Goal: Task Accomplishment & Management: Manage account settings

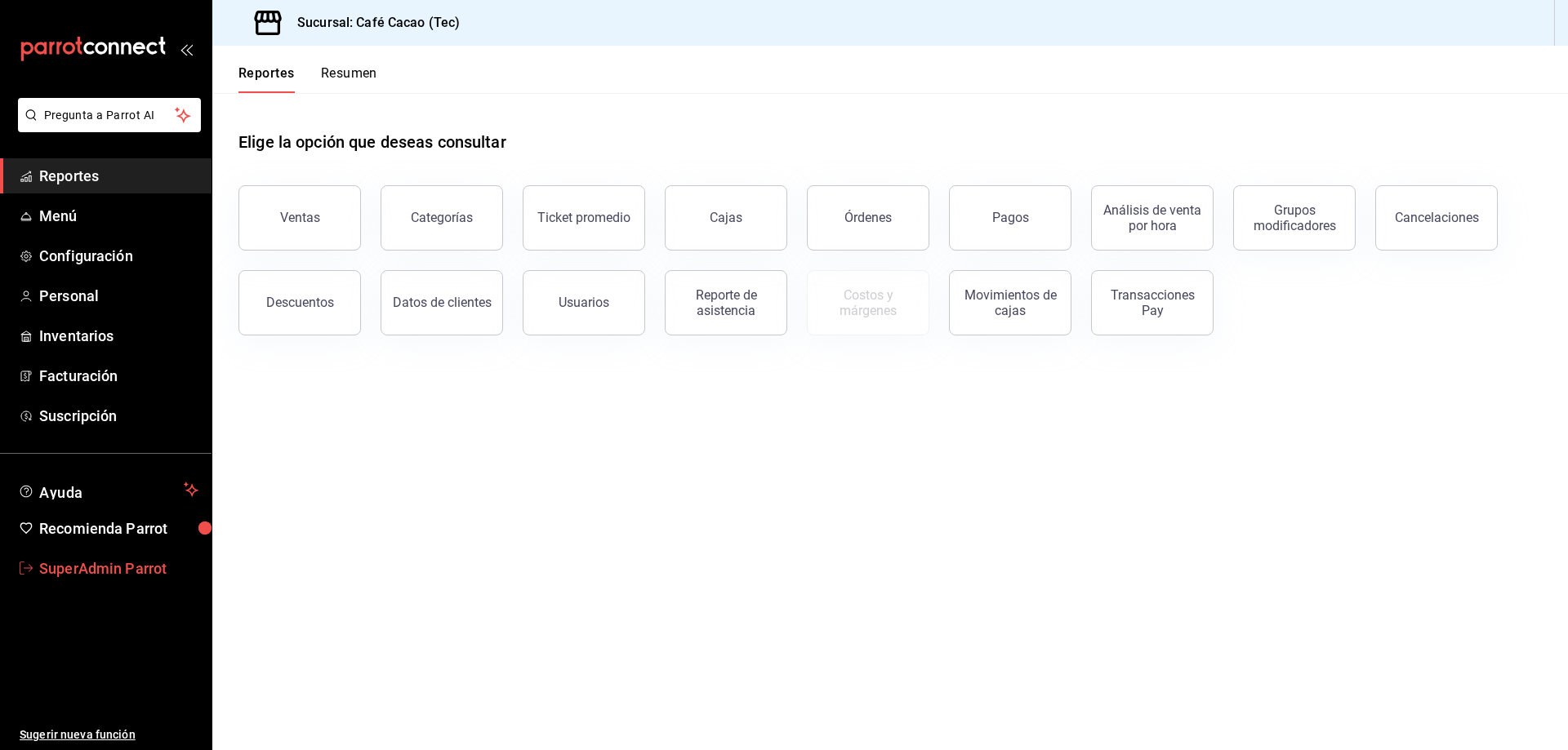
click at [99, 563] on span "SuperAdmin Parrot" at bounding box center [118, 568] width 159 height 22
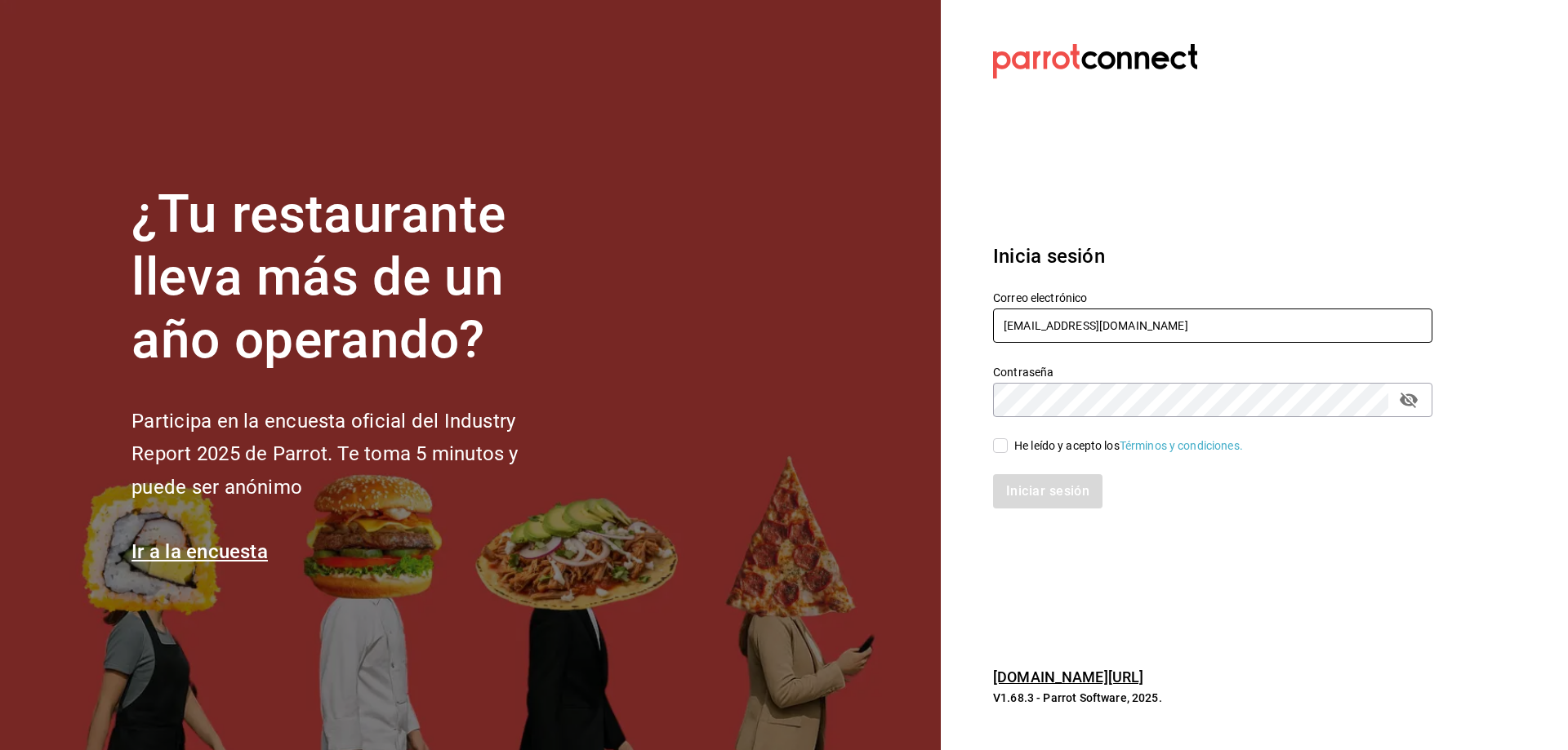
click at [1150, 332] on input "cafecacao@tec.com" at bounding box center [1213, 326] width 440 height 34
type input "[EMAIL_ADDRESS][DOMAIN_NAME]"
click at [986, 446] on div "He leído y acepto los Términos y condiciones." at bounding box center [1203, 436] width 459 height 38
click at [1014, 440] on div "He leído y acepto los Términos y condiciones." at bounding box center [1128, 446] width 229 height 17
click at [1007, 440] on input "He leído y acepto los Términos y condiciones." at bounding box center [1000, 446] width 15 height 15
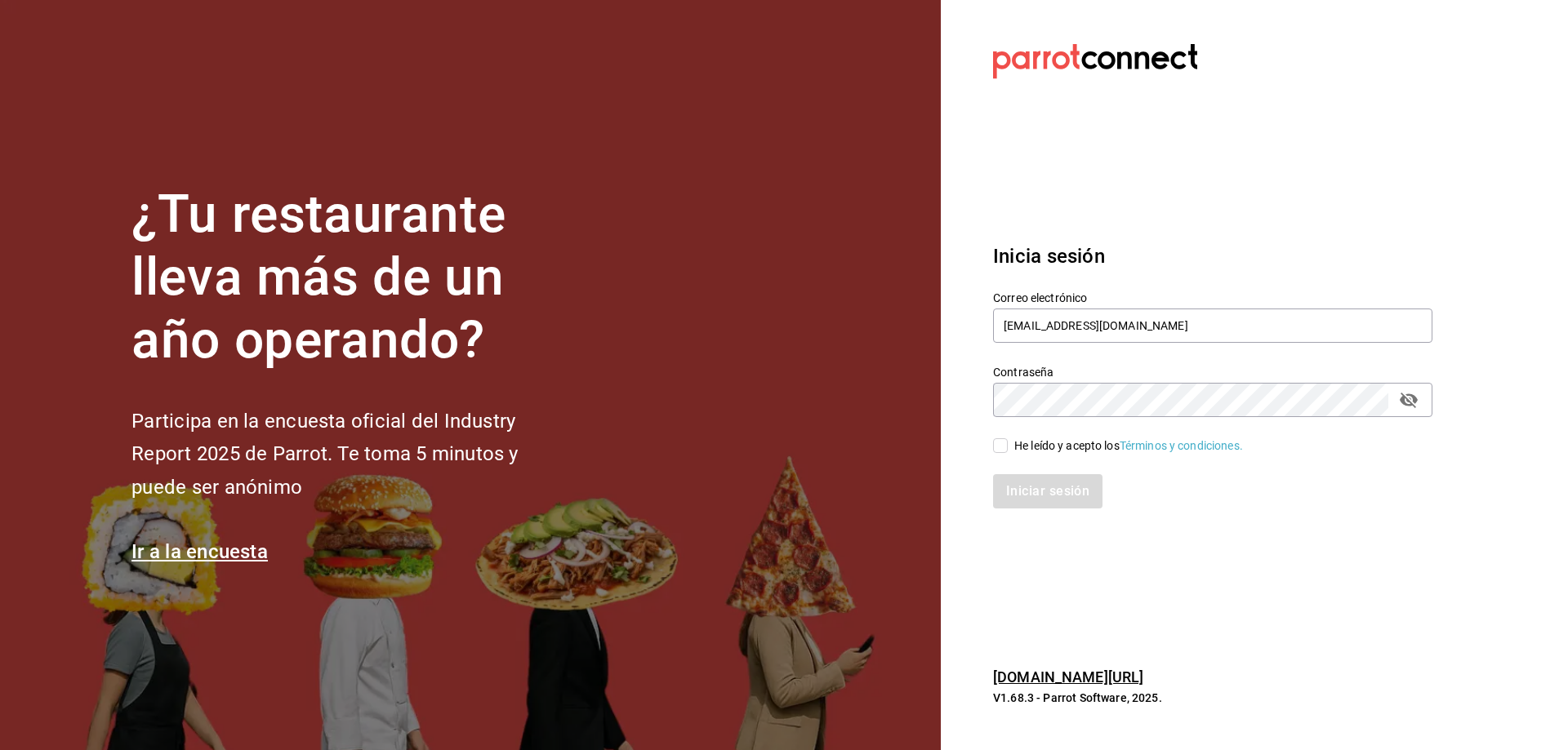
checkbox input "true"
click at [1051, 483] on button "Iniciar sesión" at bounding box center [1049, 491] width 111 height 34
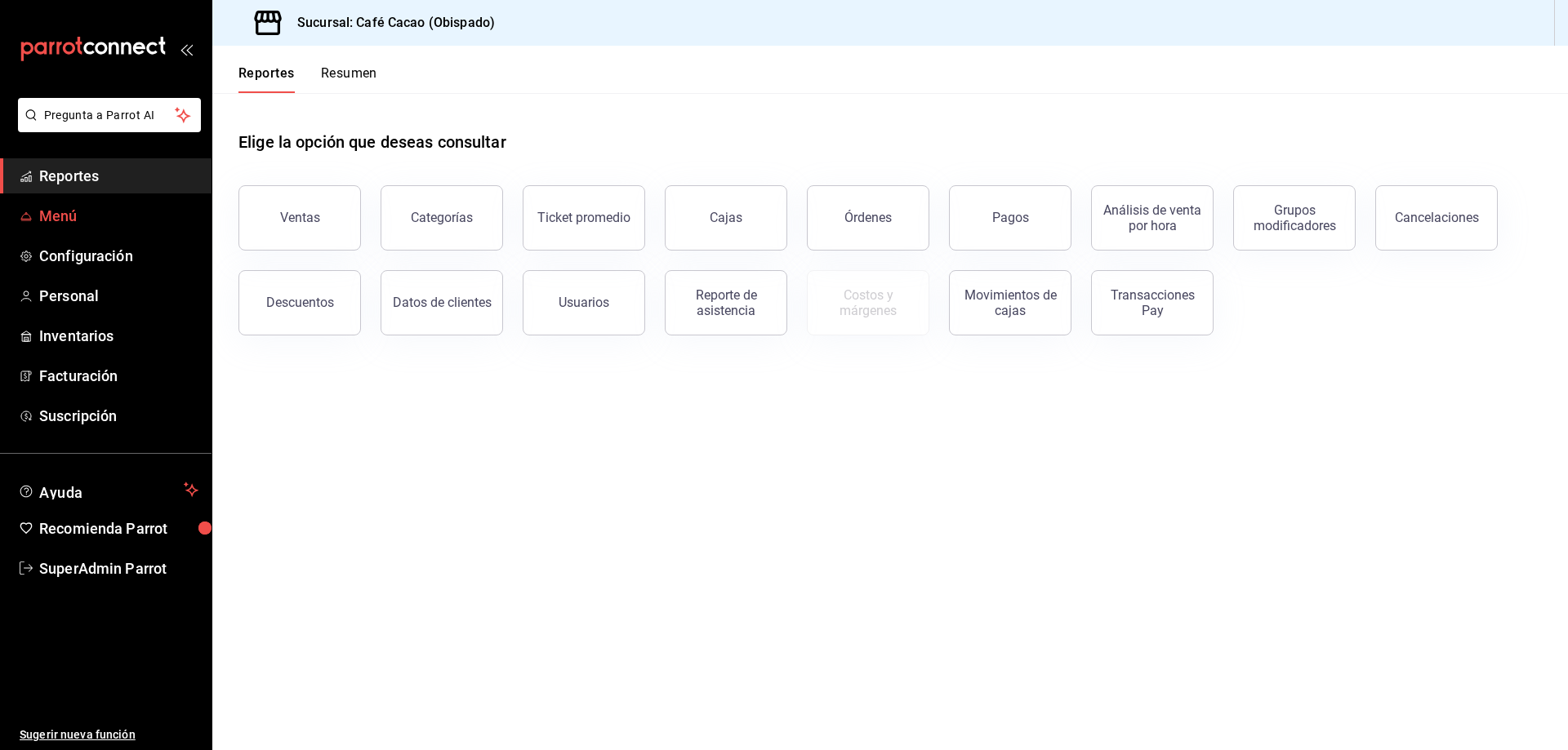
click at [88, 206] on span "Menú" at bounding box center [118, 215] width 159 height 22
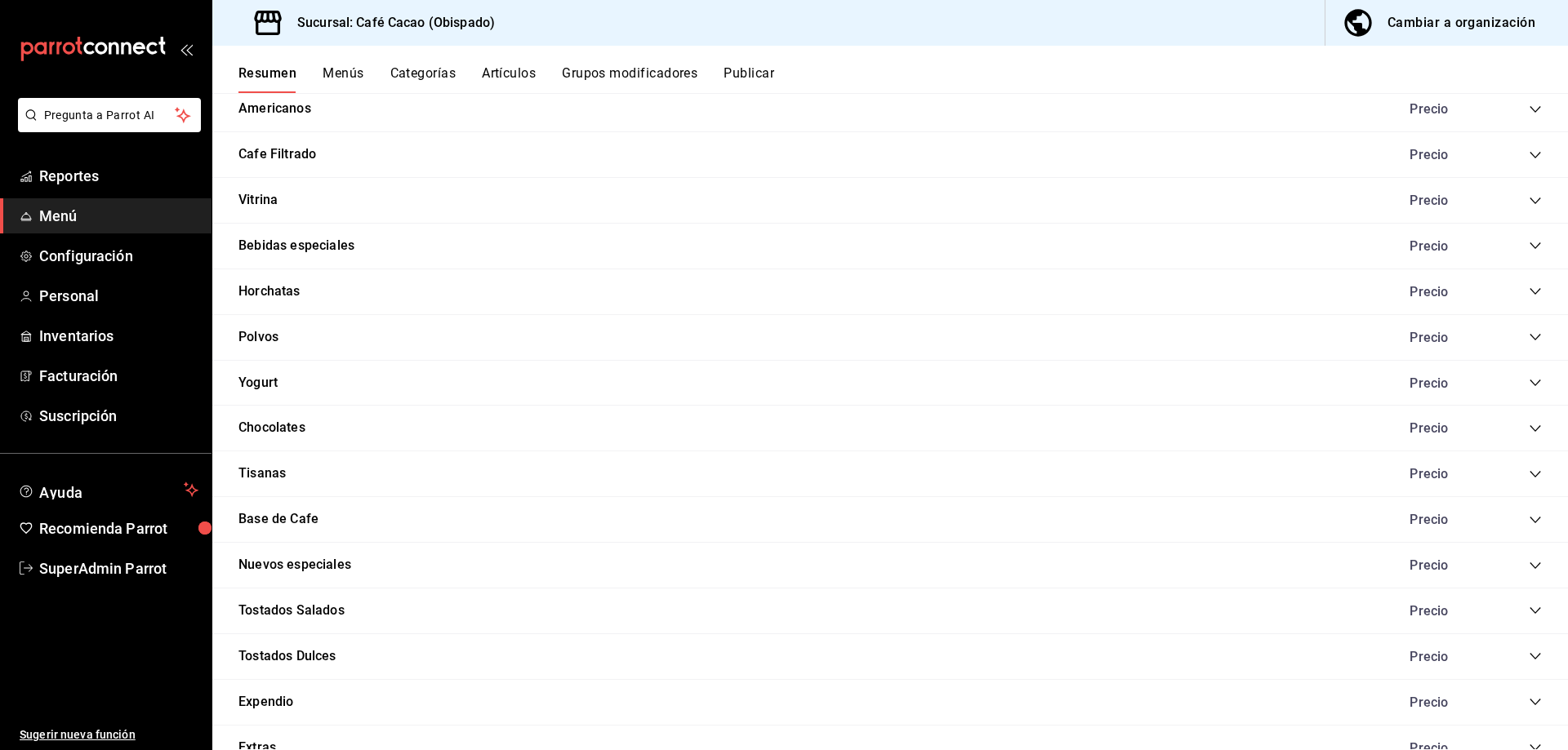
scroll to position [653, 0]
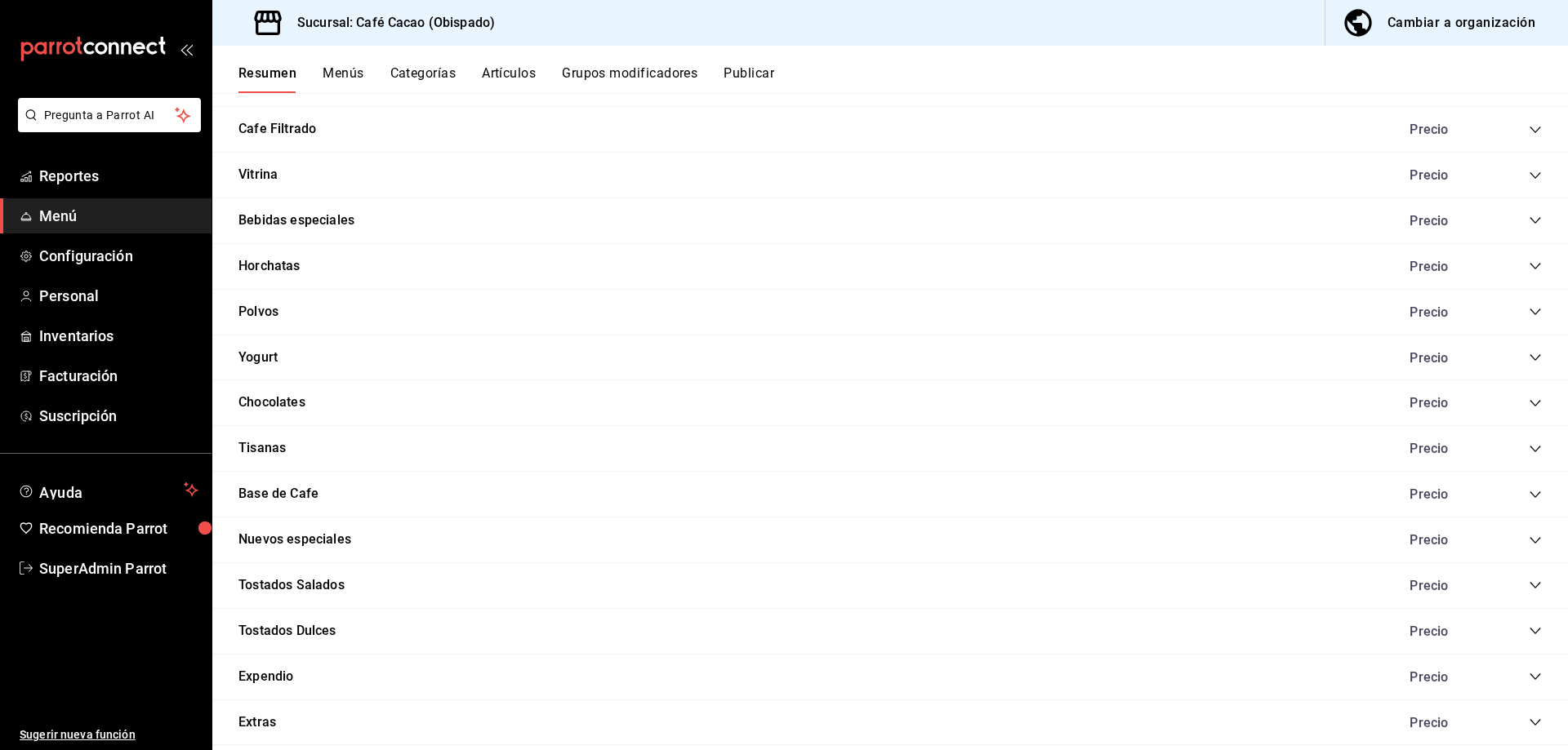
click at [1529, 406] on icon "collapse-category-row" at bounding box center [1535, 403] width 13 height 13
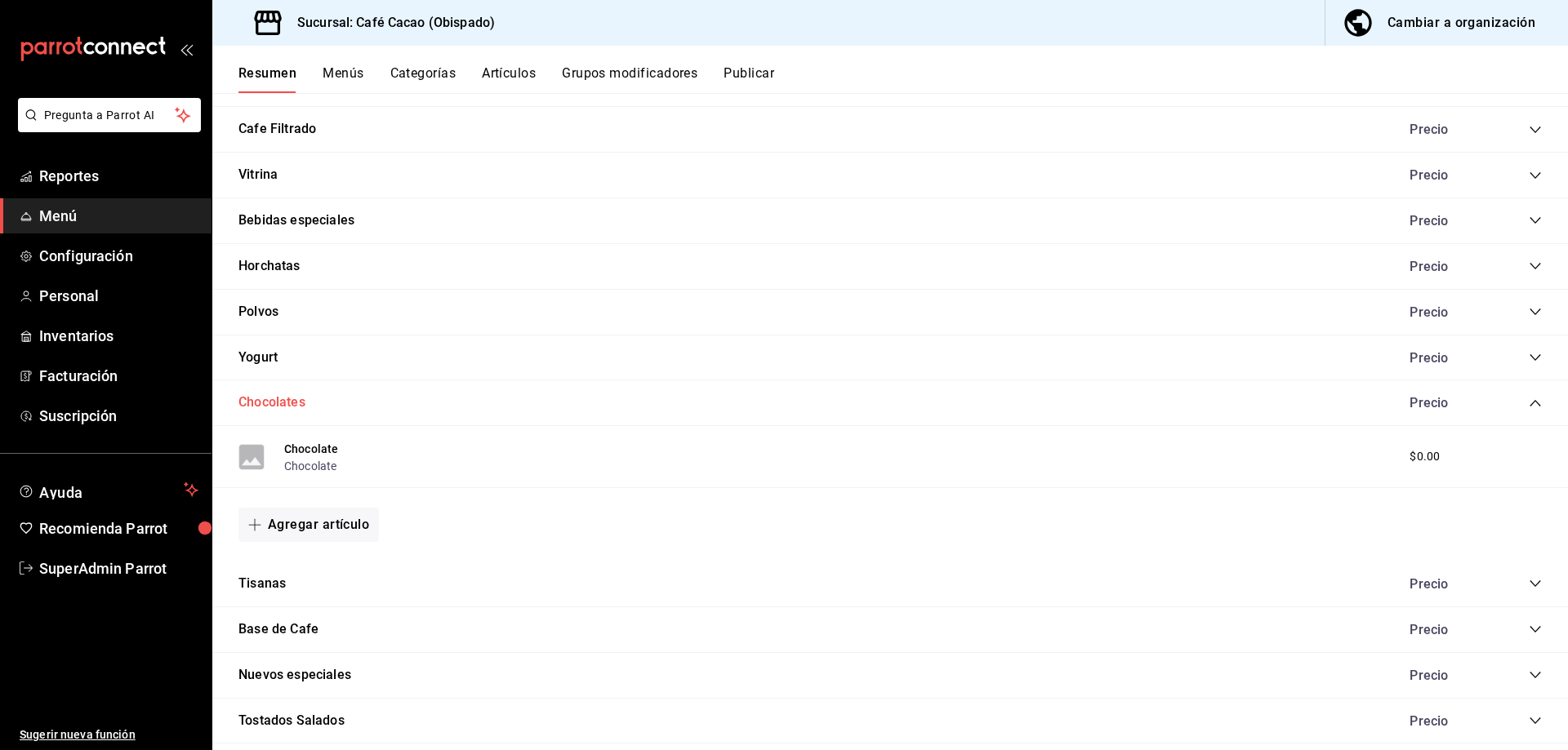
click at [278, 402] on button "Chocolates" at bounding box center [272, 402] width 67 height 19
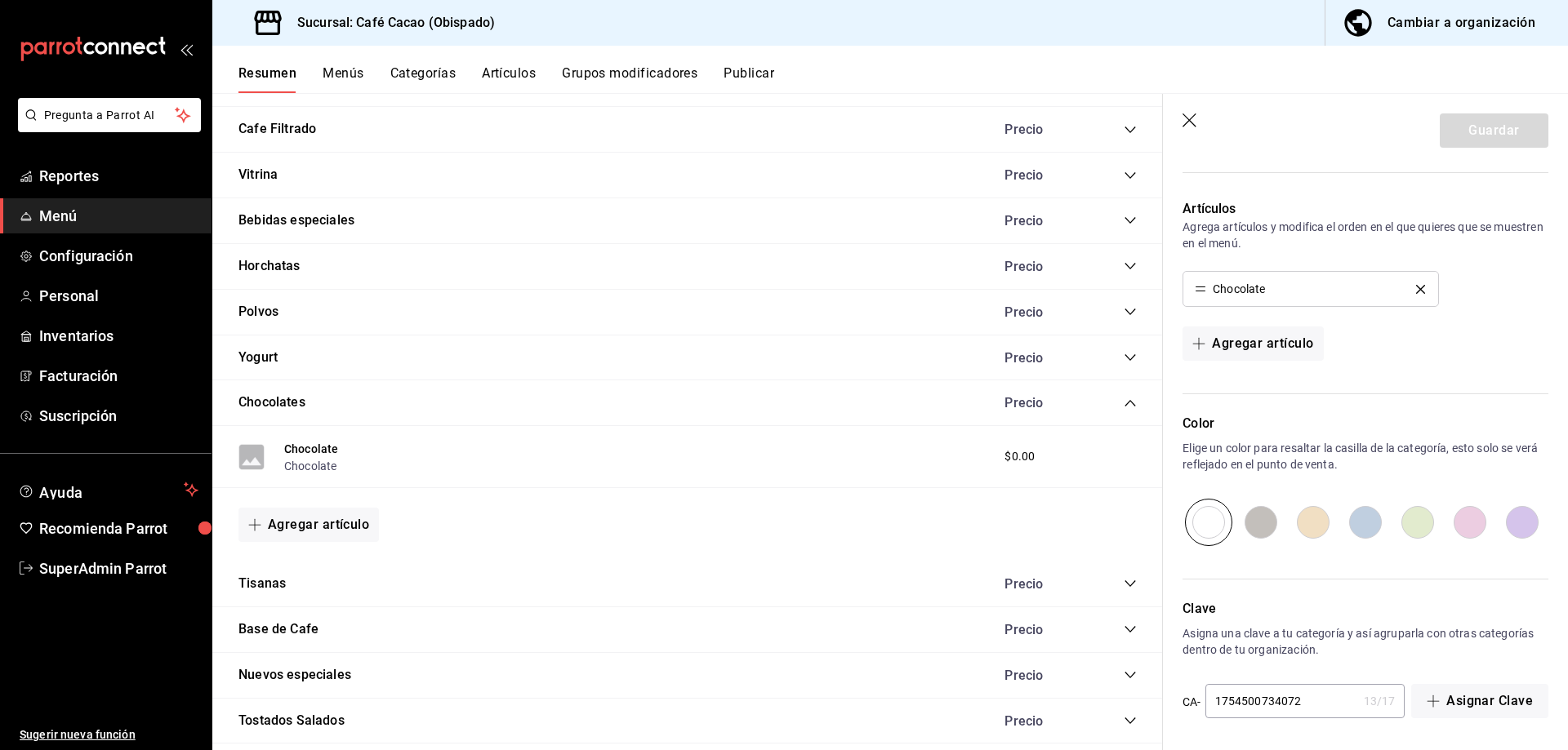
scroll to position [377, 0]
click at [331, 466] on button "Chocolate" at bounding box center [310, 466] width 52 height 17
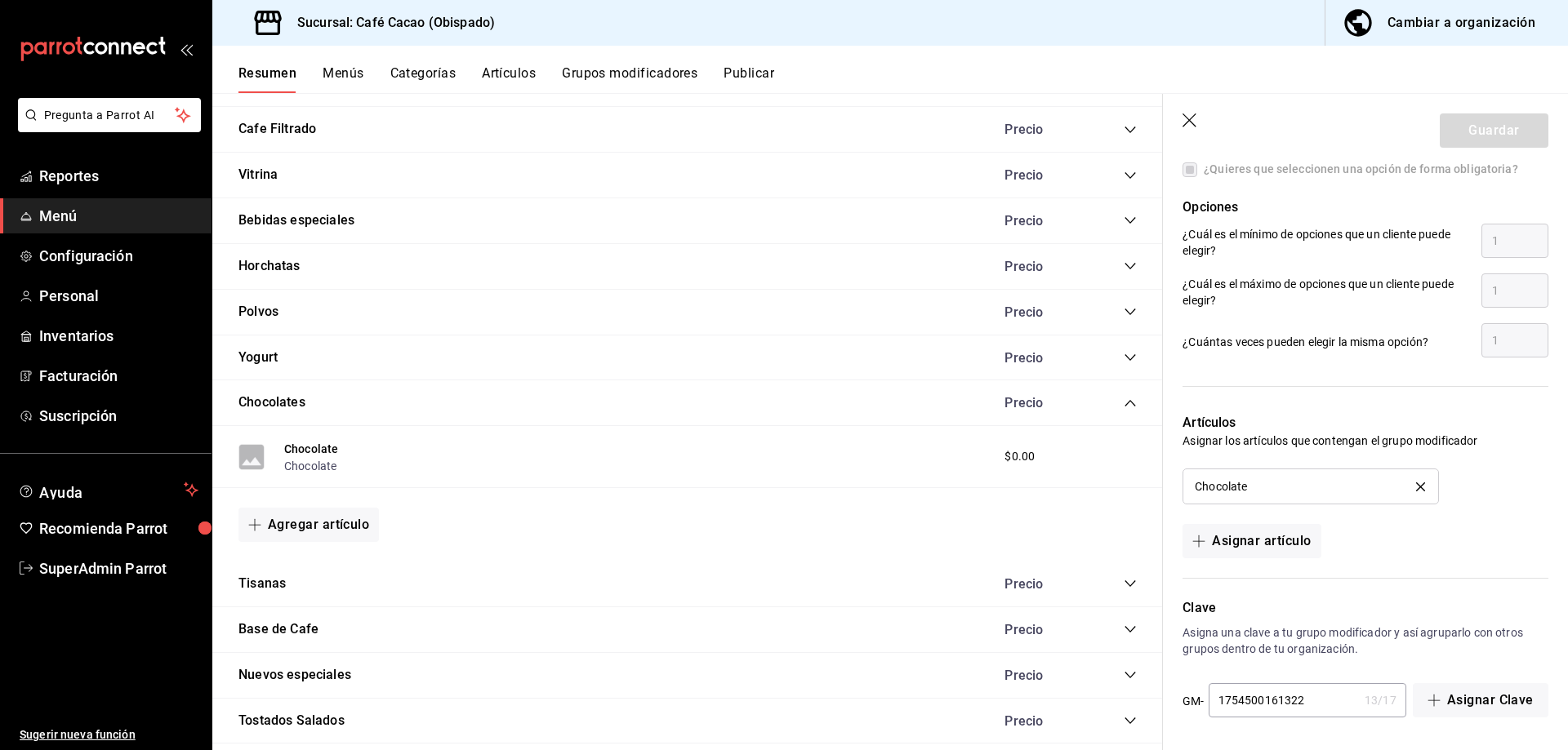
scroll to position [853, 0]
click at [1284, 539] on button "Asignar artículo" at bounding box center [1251, 539] width 138 height 34
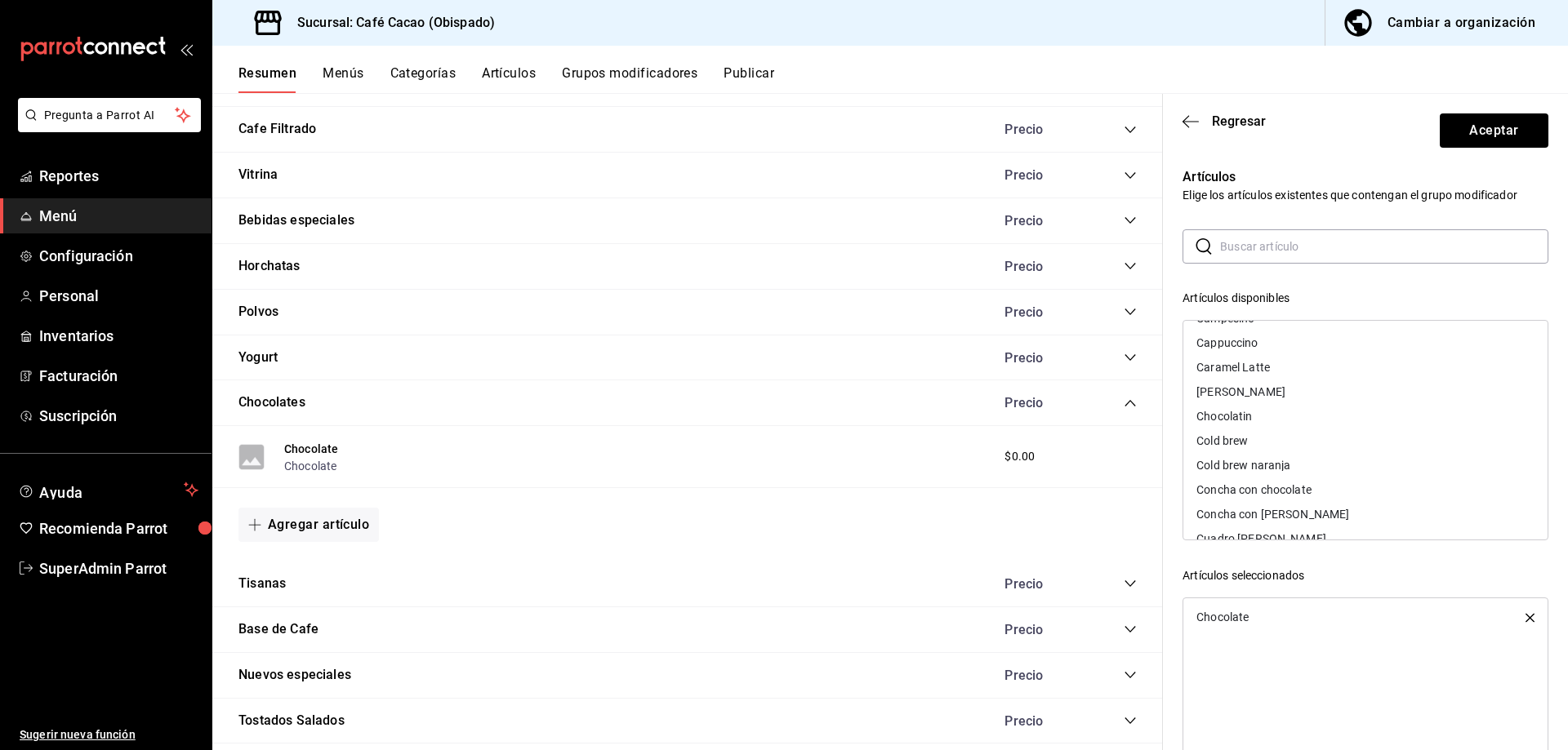
scroll to position [0, 0]
click at [1357, 577] on div "Artículos seleccionados" at bounding box center [1365, 575] width 366 height 17
click at [1343, 244] on input "text" at bounding box center [1384, 246] width 328 height 33
click at [1356, 160] on header "Regresar Aceptar" at bounding box center [1365, 127] width 405 height 67
click at [1250, 116] on span "Regresar" at bounding box center [1239, 122] width 54 height 16
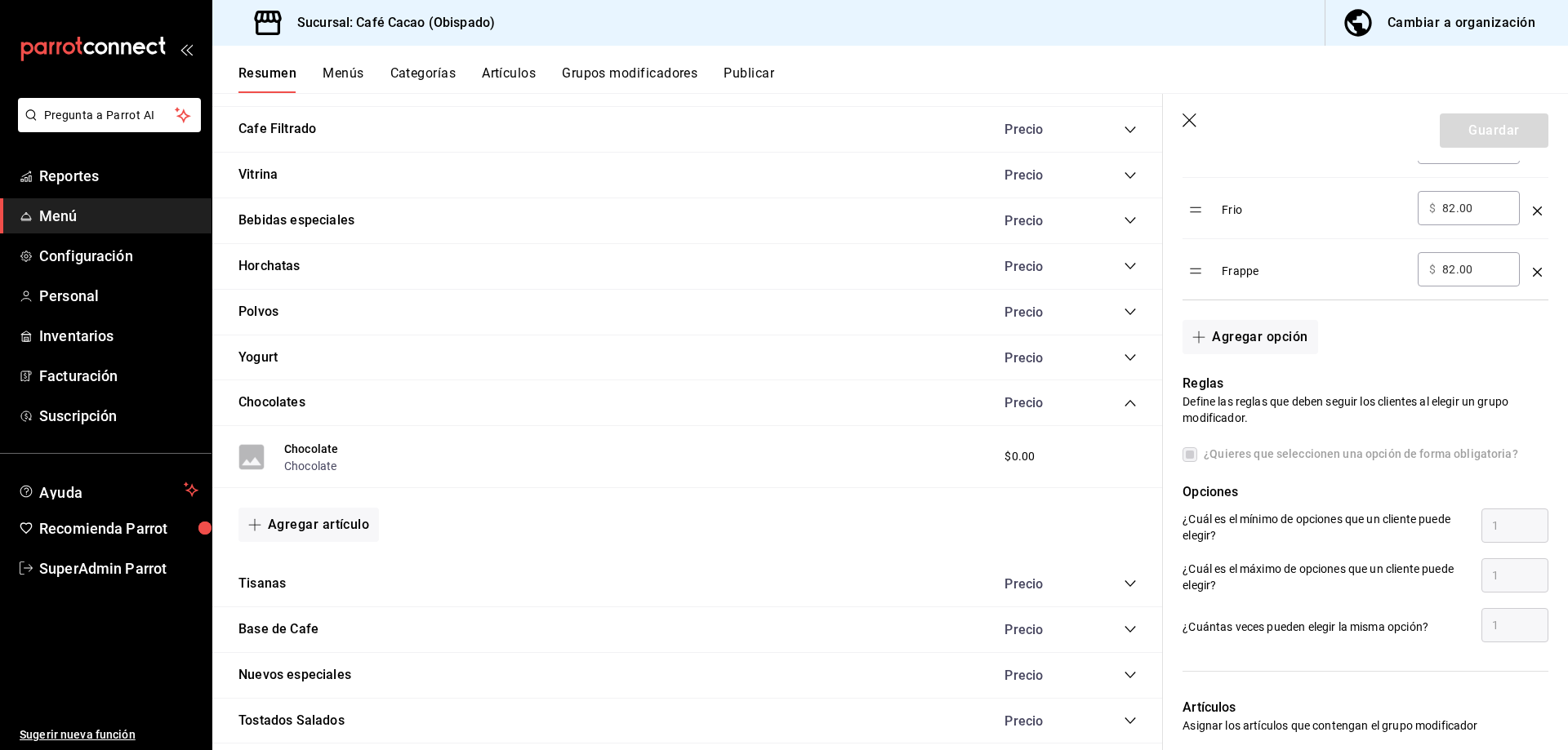
scroll to position [527, 0]
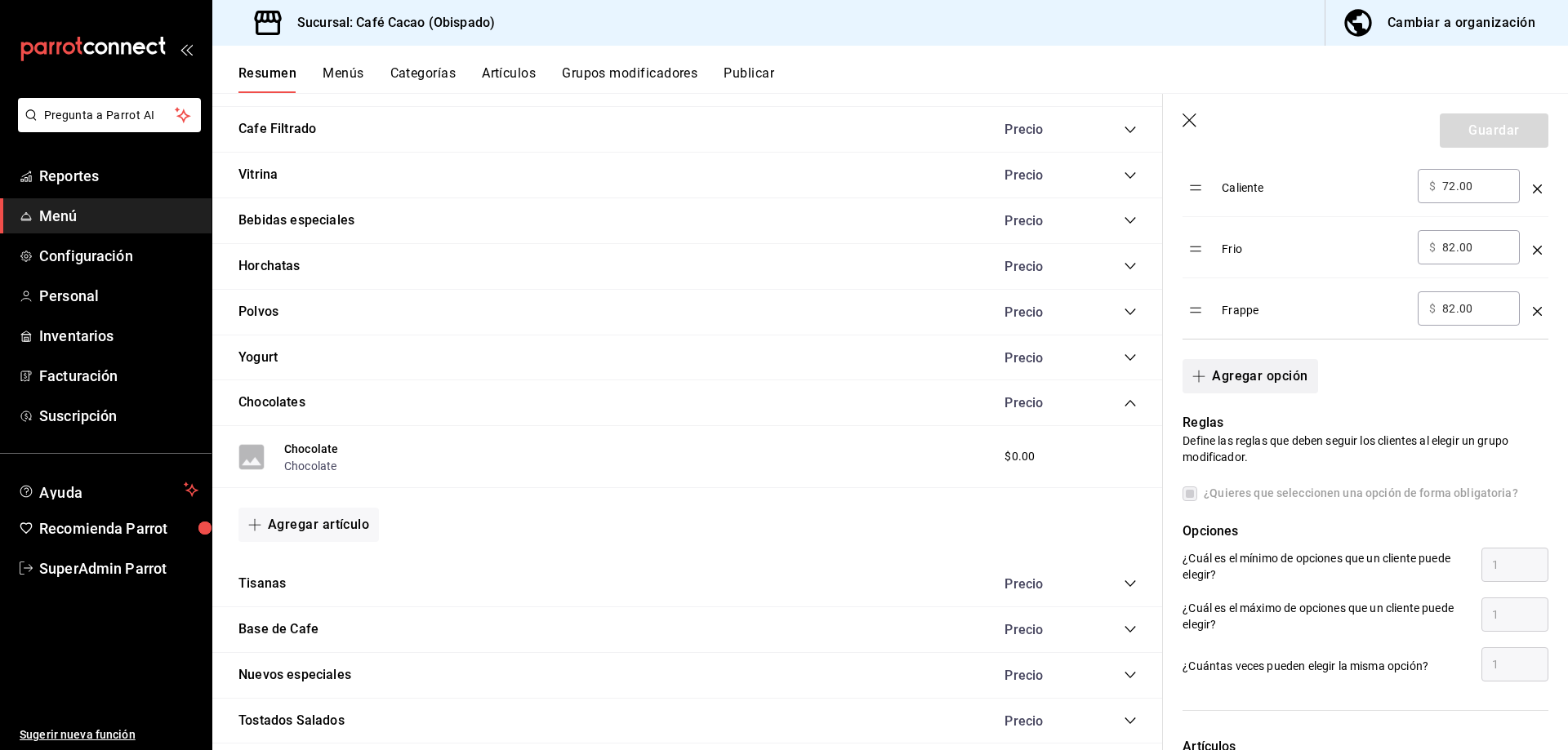
click at [1254, 364] on button "Agregar opción" at bounding box center [1249, 376] width 135 height 34
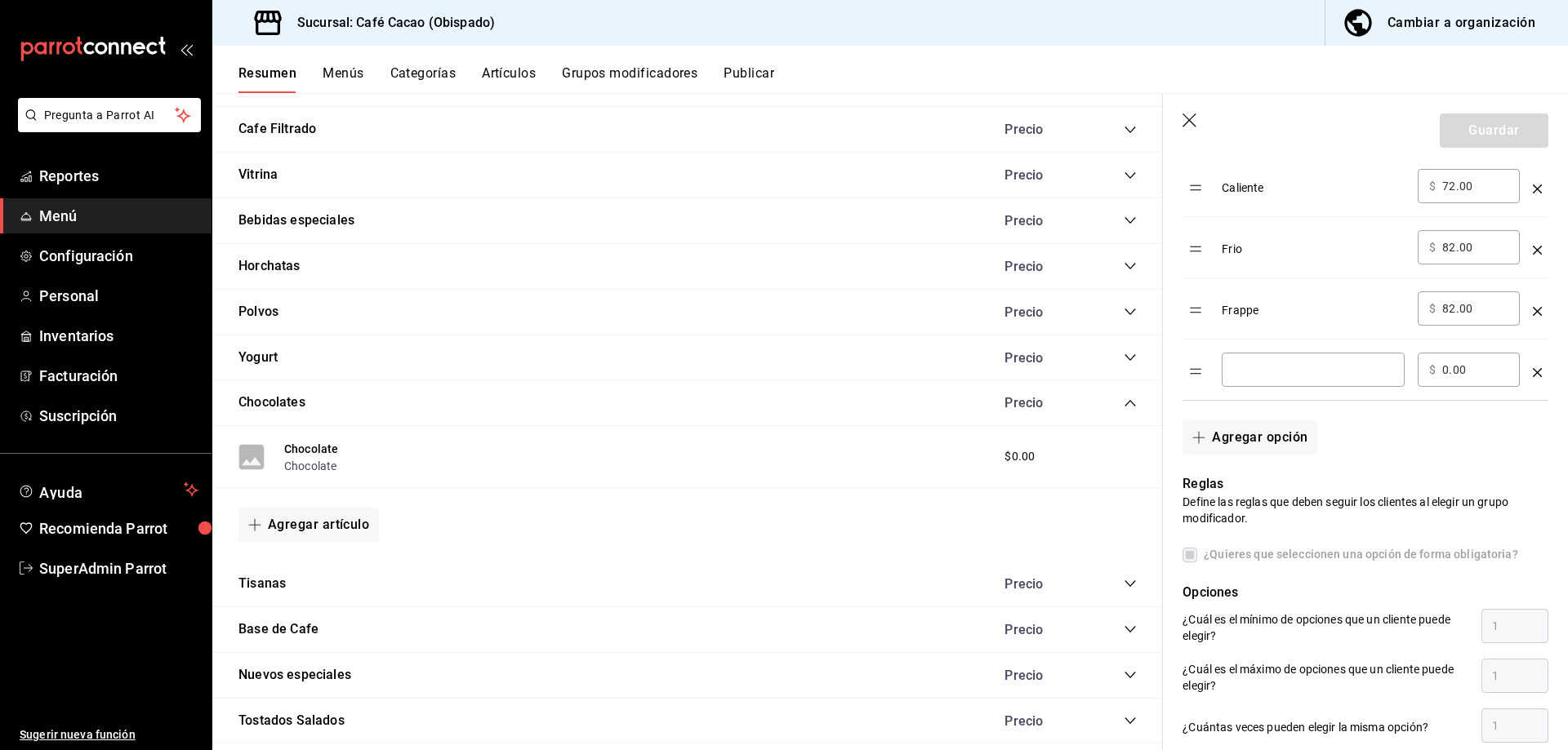
click at [1530, 359] on td "optionsTable" at bounding box center [1537, 370] width 22 height 61
click at [1533, 371] on icon "optionsTable" at bounding box center [1537, 372] width 9 height 9
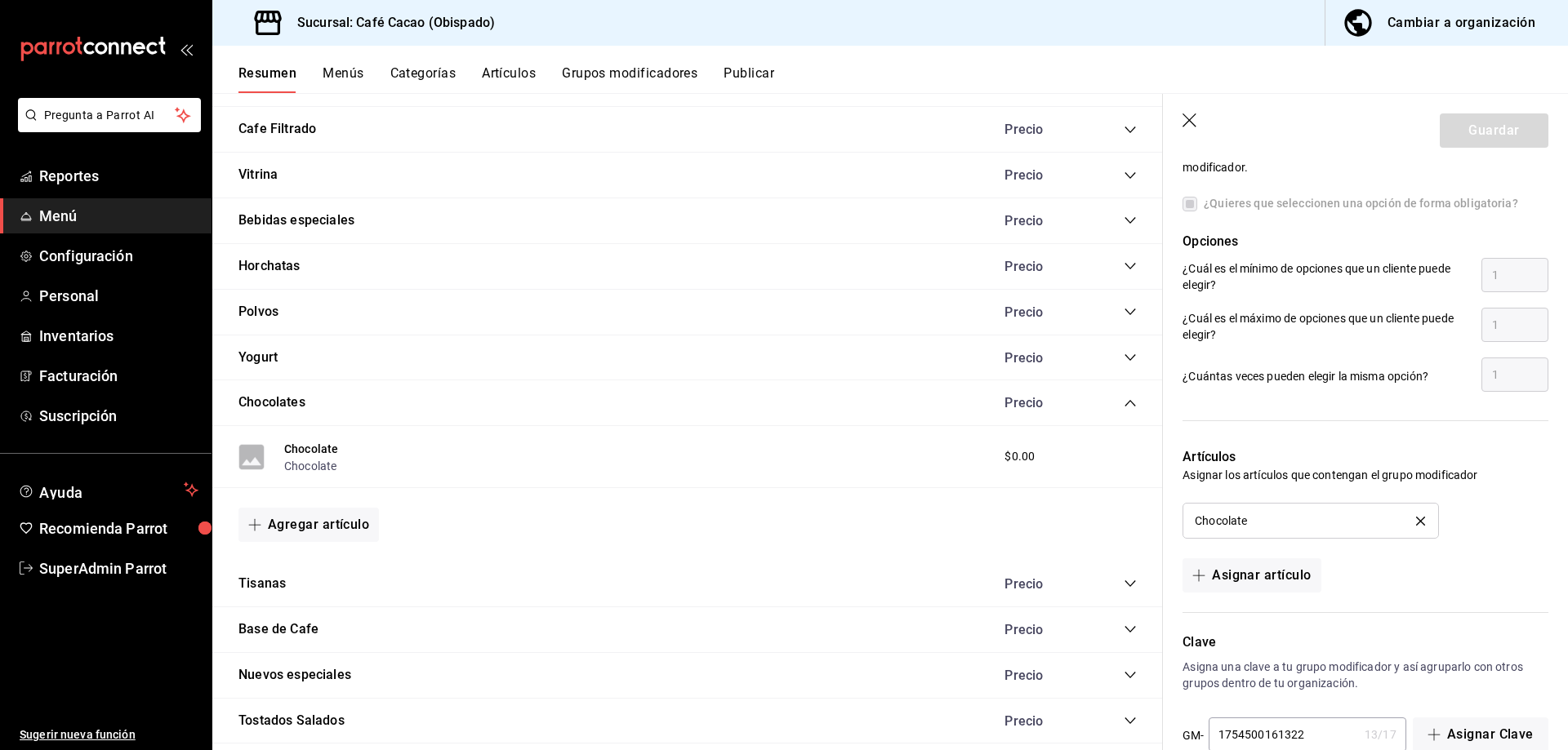
scroll to position [853, 0]
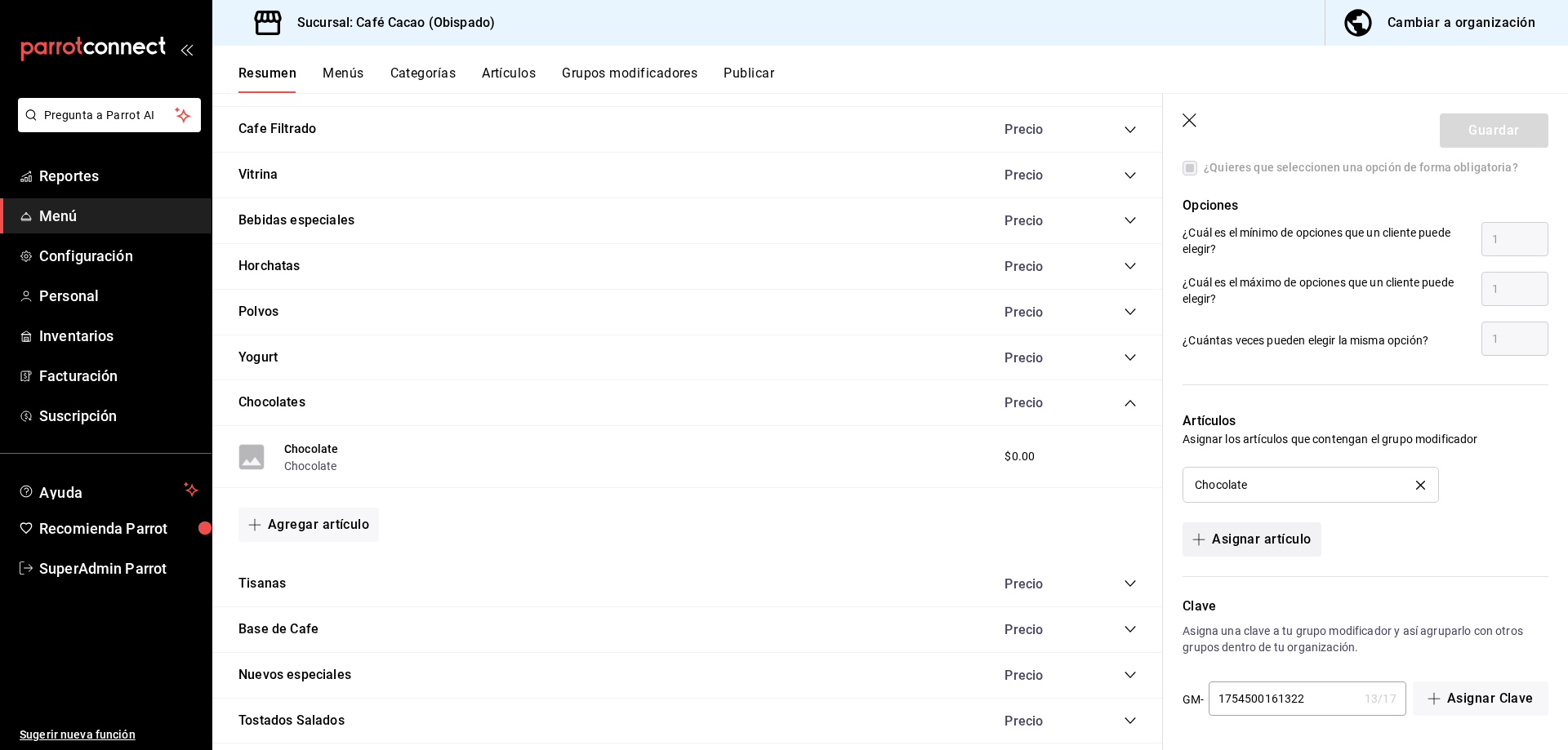
click at [1309, 536] on button "Asignar artículo" at bounding box center [1251, 539] width 138 height 34
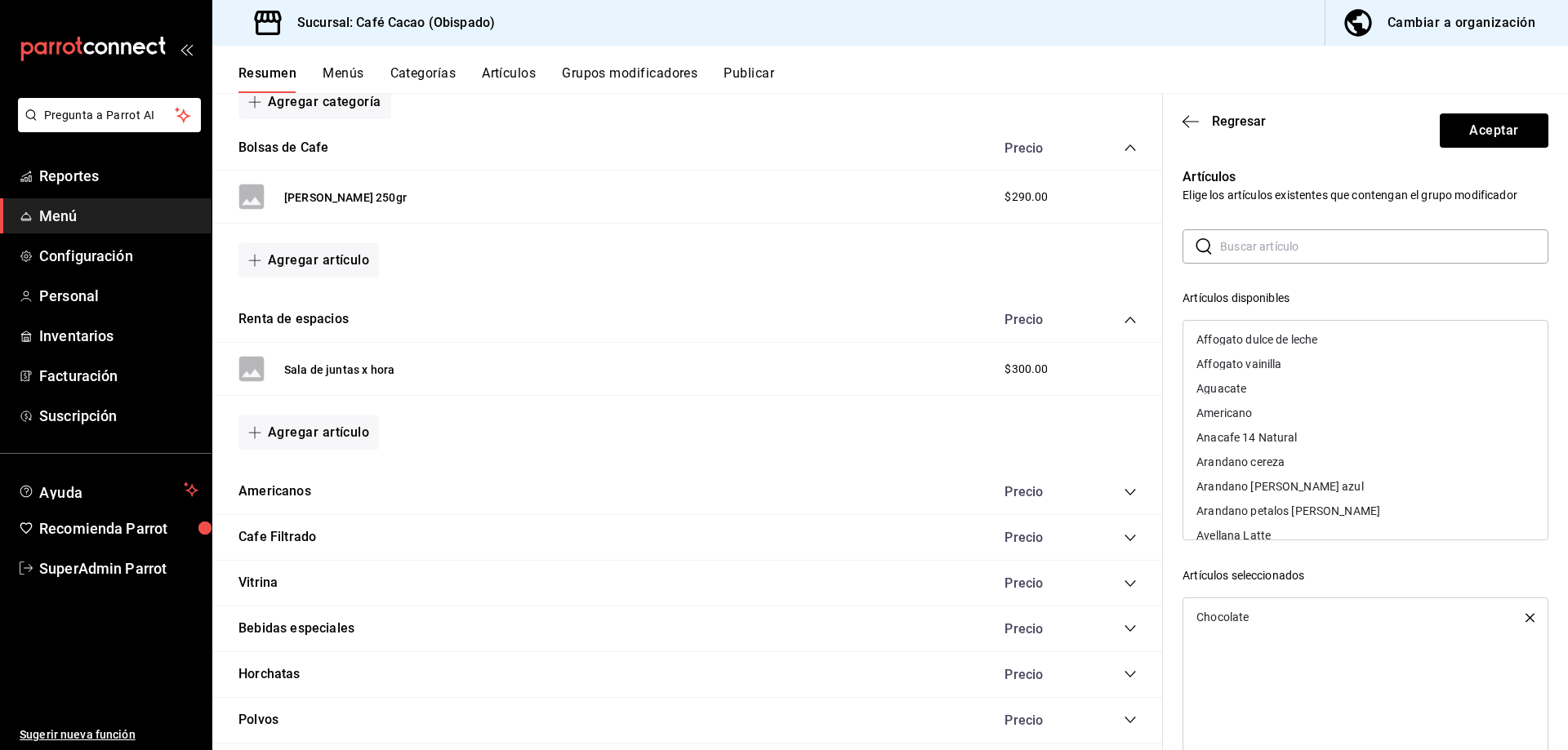
scroll to position [0, 0]
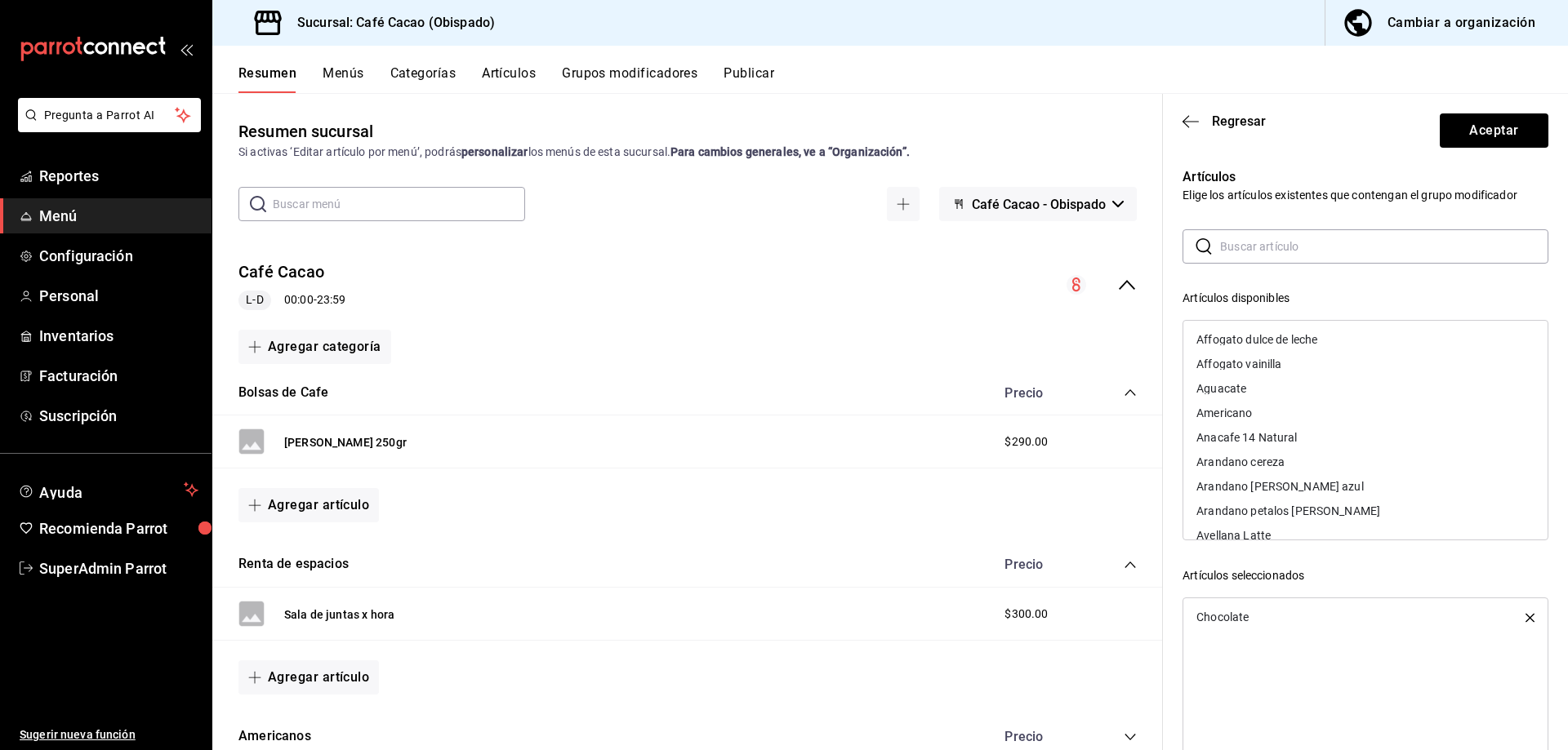
click at [451, 64] on div "Resumen Menús Categorías Artículos Grupos modificadores Publicar" at bounding box center [891, 70] width 1356 height 48
click at [428, 68] on button "Categorías" at bounding box center [423, 79] width 66 height 27
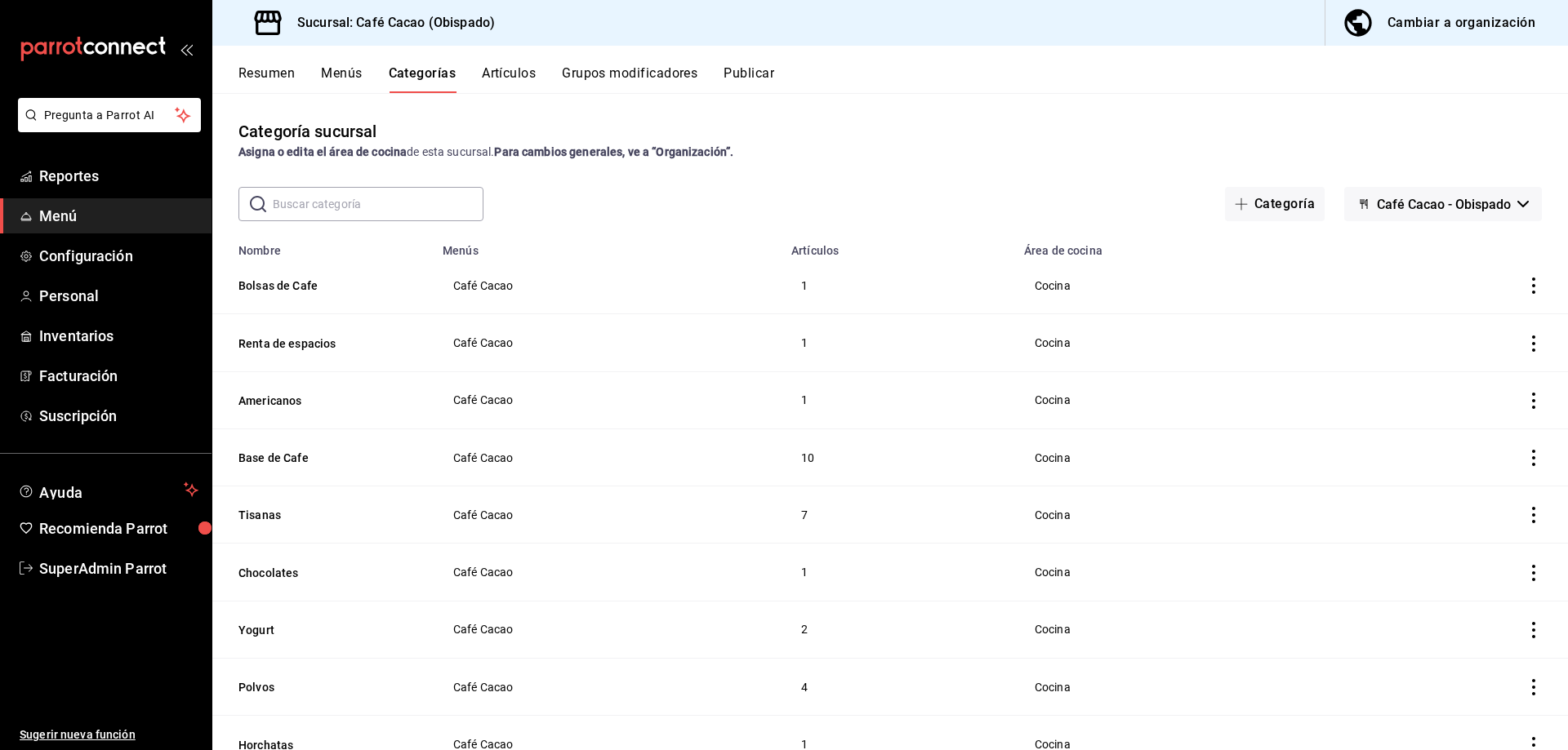
click at [524, 79] on button "Artículos" at bounding box center [509, 79] width 54 height 27
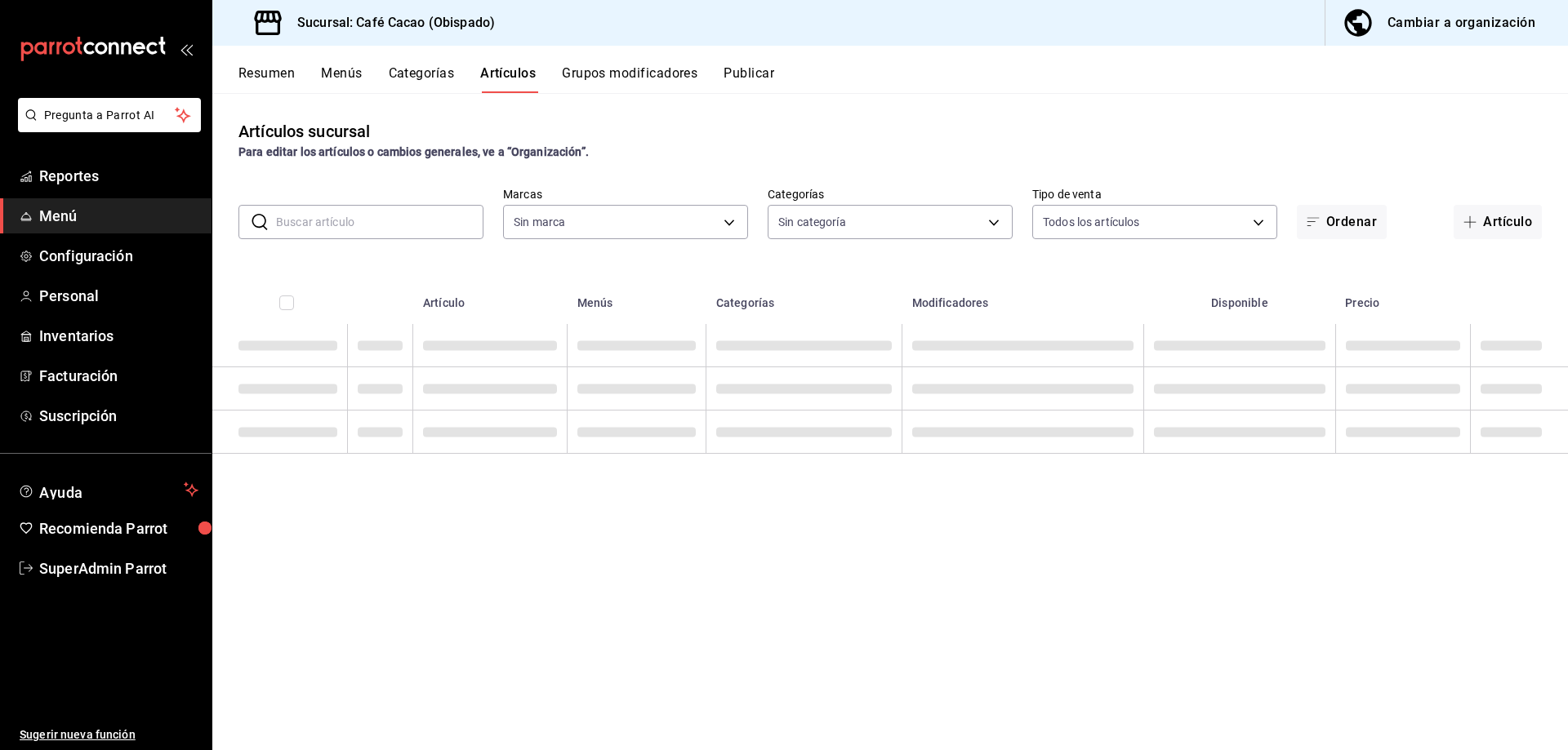
click at [694, 66] on button "Grupos modificadores" at bounding box center [629, 79] width 136 height 27
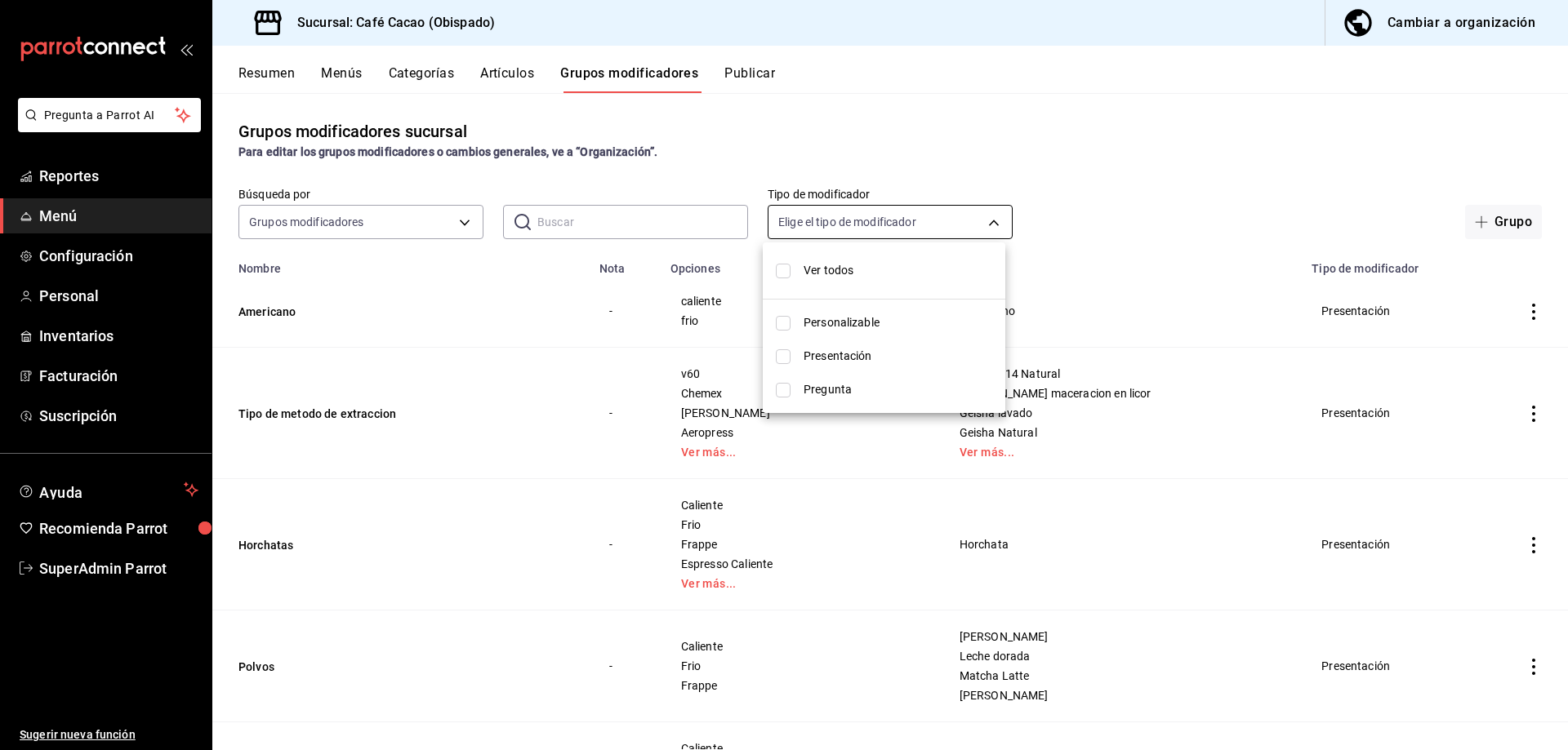
click at [823, 219] on body "Pregunta a Parrot AI Reportes Menú Configuración Personal Inventarios Facturaci…" at bounding box center [784, 375] width 1568 height 750
click at [791, 99] on div at bounding box center [784, 375] width 1568 height 750
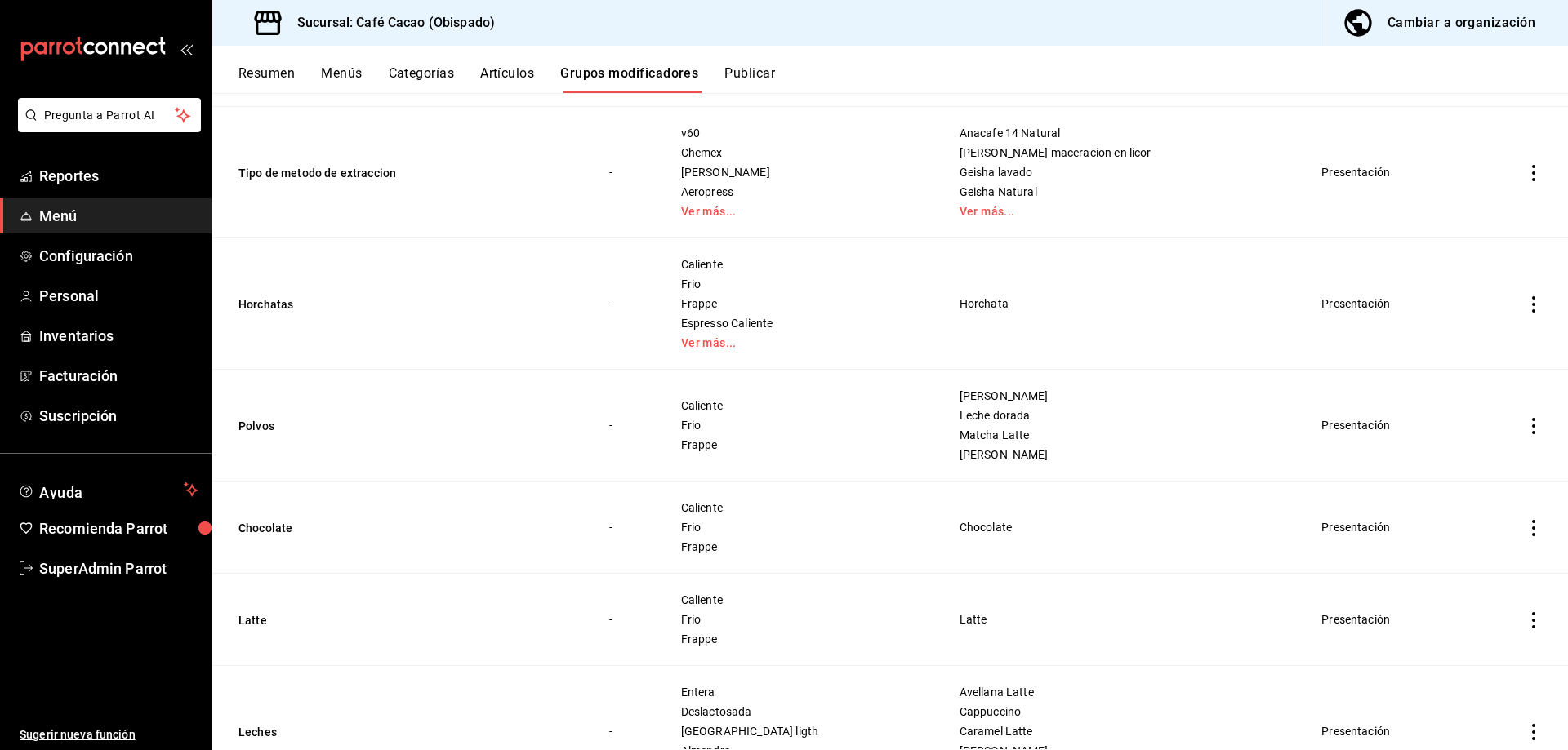
scroll to position [245, 0]
click at [272, 530] on button "Chocolate" at bounding box center [336, 524] width 196 height 17
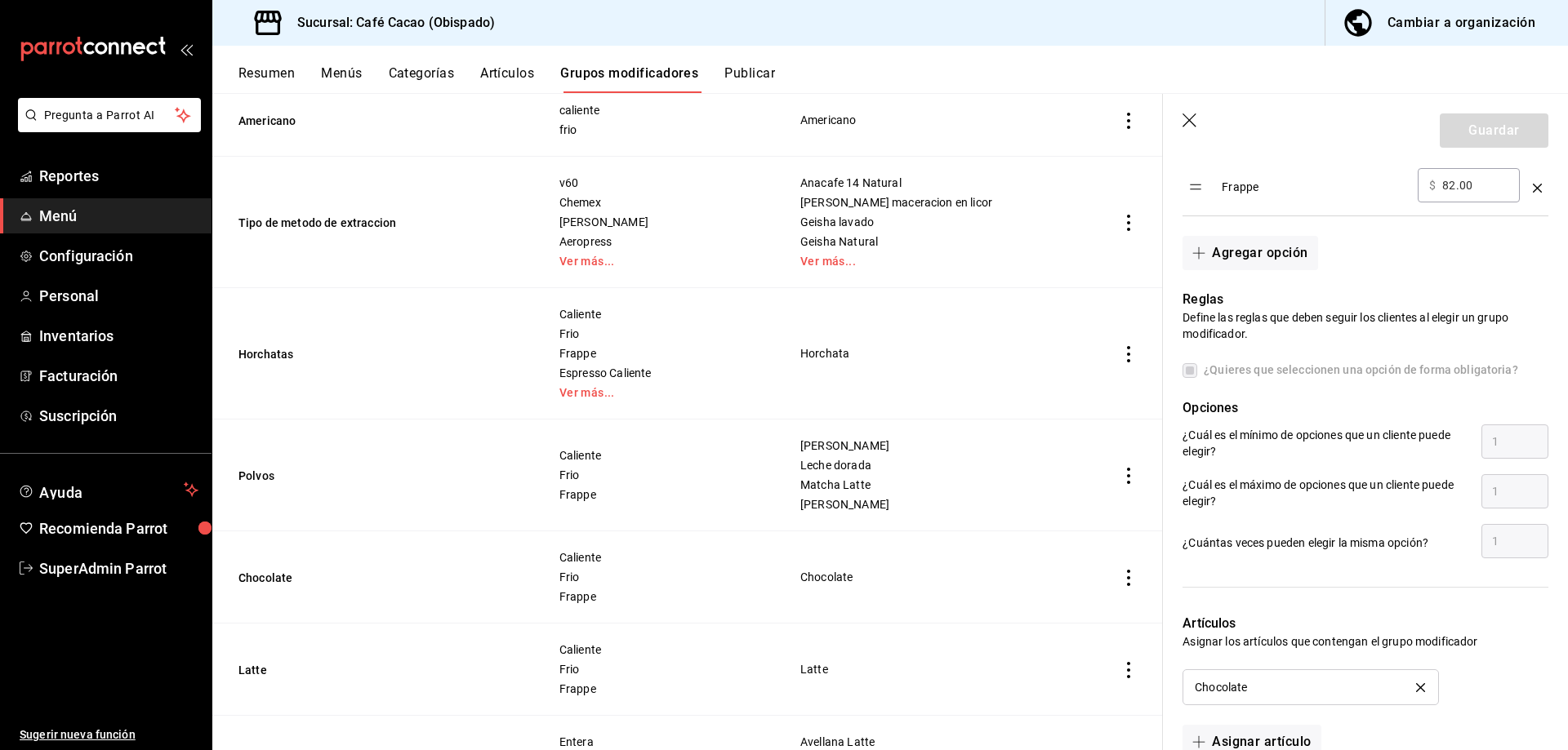
scroll to position [653, 0]
click at [841, 578] on span "Chocolate" at bounding box center [938, 577] width 274 height 11
click at [1190, 130] on header "Guardar" at bounding box center [1365, 127] width 405 height 67
click at [1182, 113] on header "Guardar" at bounding box center [1365, 127] width 405 height 67
click at [1195, 117] on icon "button" at bounding box center [1190, 122] width 17 height 17
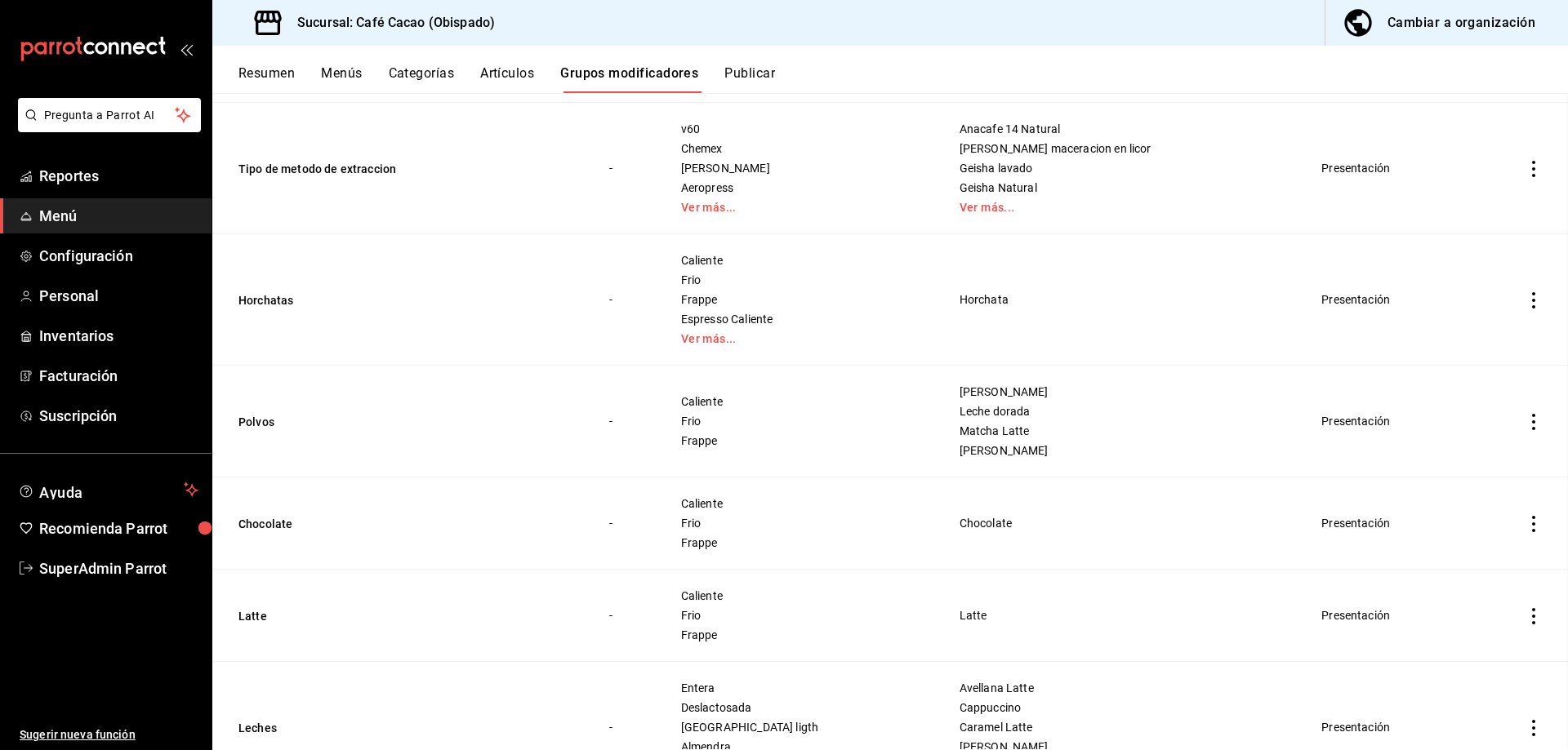
scroll to position [191, 0]
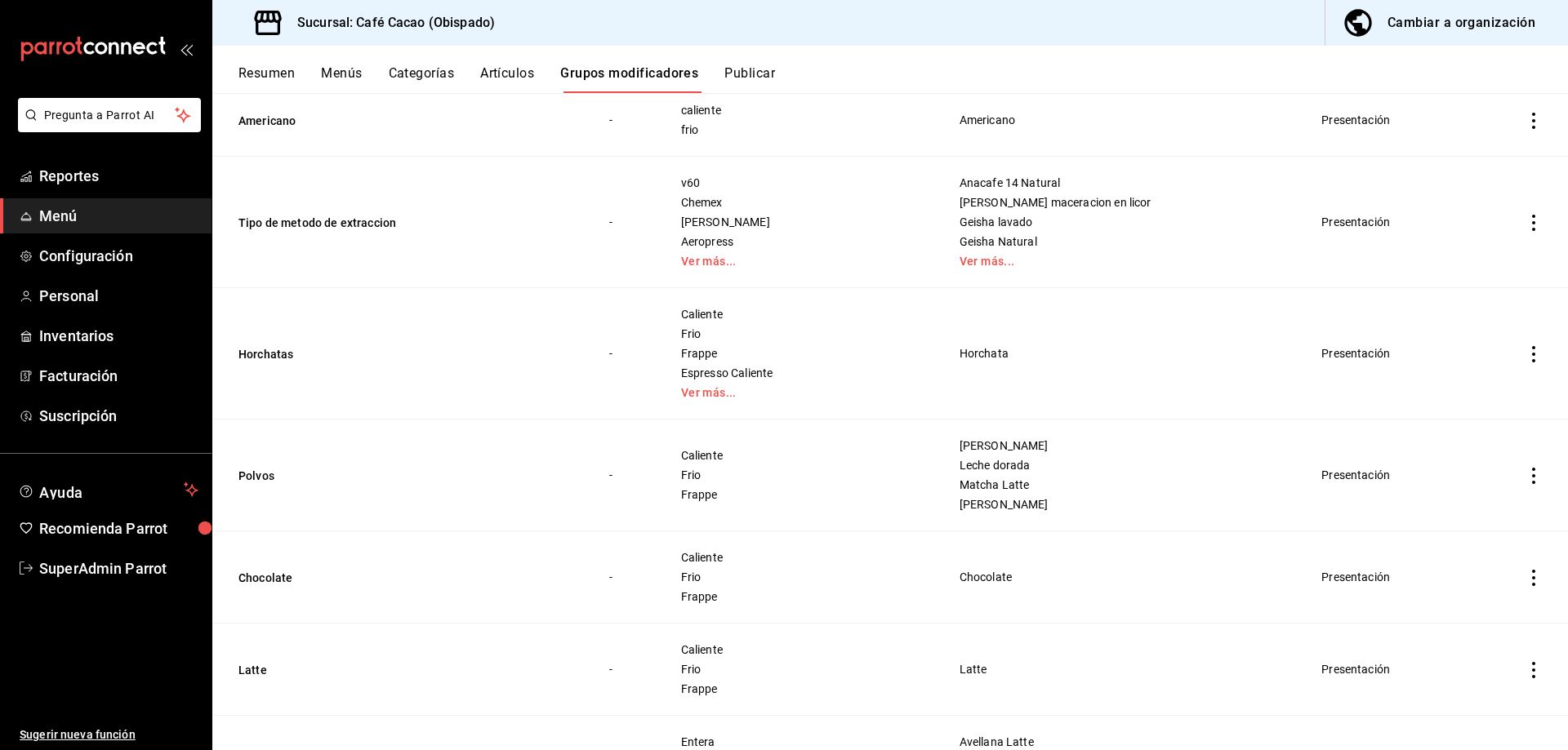
drag, startPoint x: 1539, startPoint y: 576, endPoint x: 1519, endPoint y: 580, distance: 20.4
click at [1537, 577] on td "simple table" at bounding box center [1534, 577] width 69 height 93
click at [1526, 580] on icon "actions" at bounding box center [1534, 578] width 17 height 17
click at [1464, 617] on span "Editar" at bounding box center [1473, 615] width 42 height 17
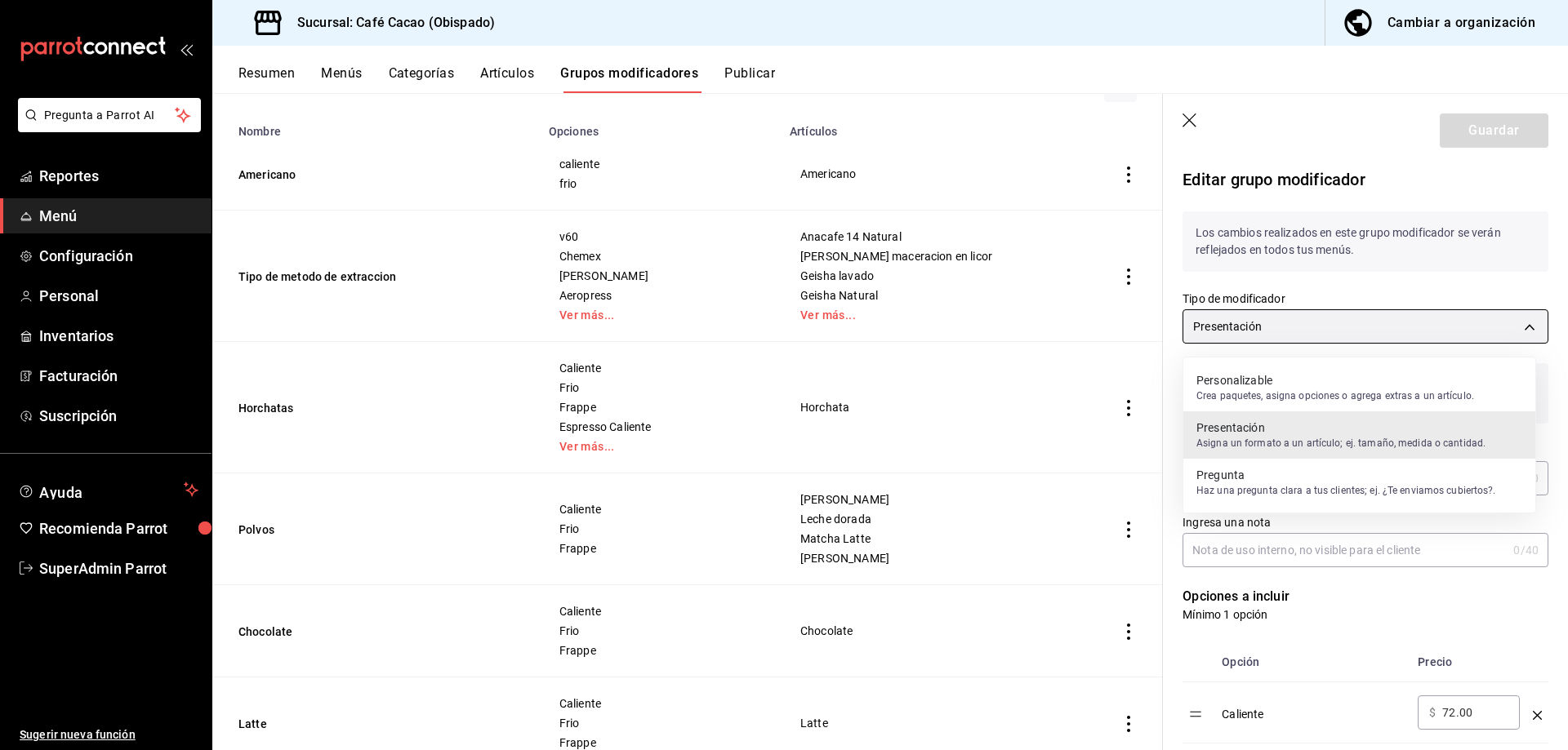
click at [1361, 321] on body "Pregunta a Parrot AI Reportes Menú Configuración Personal Inventarios Facturaci…" at bounding box center [784, 375] width 1568 height 750
click at [1361, 455] on li "Presentación Asigna un formato a un artículo; ej. tamaño, medida o cantidad." at bounding box center [1359, 435] width 352 height 48
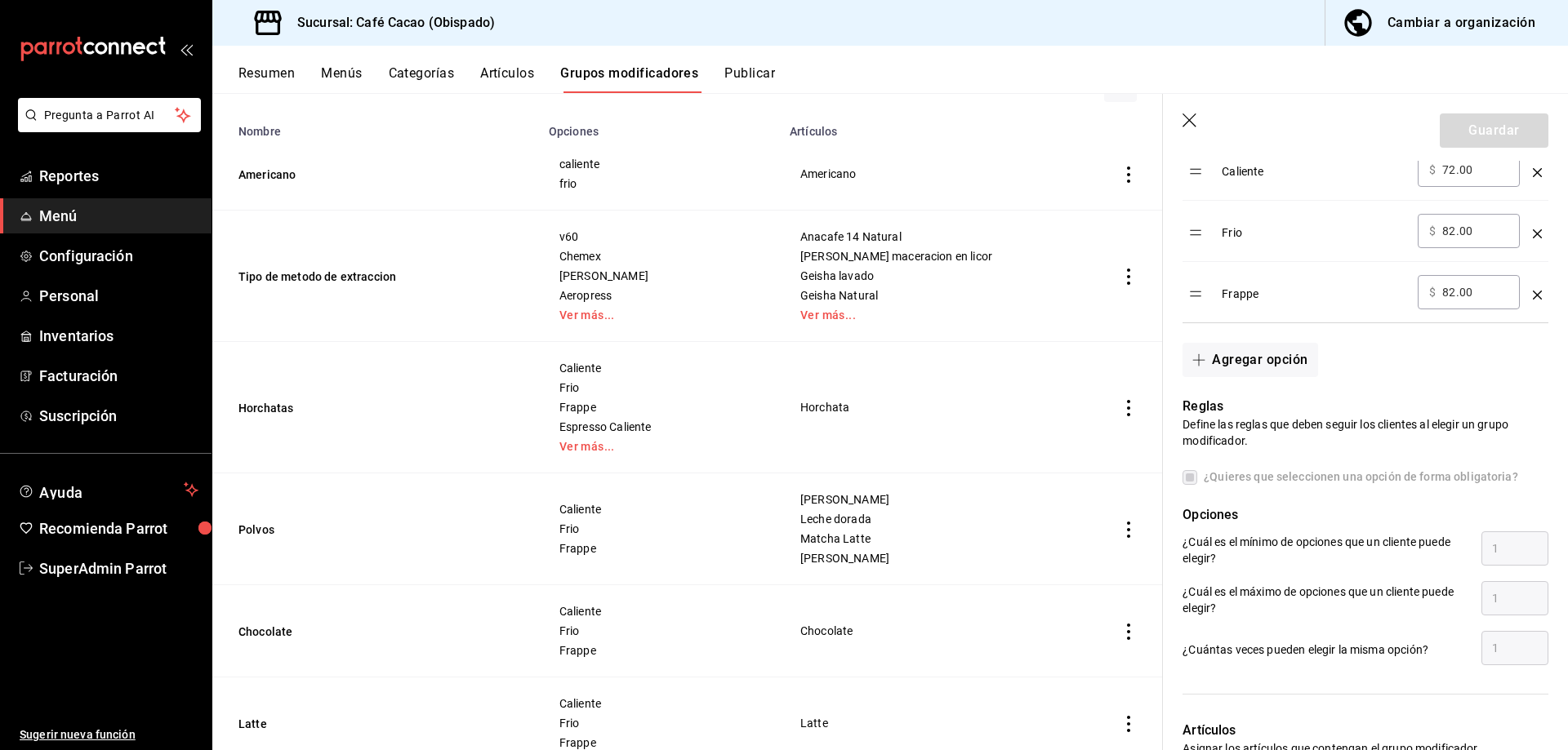
scroll to position [572, 0]
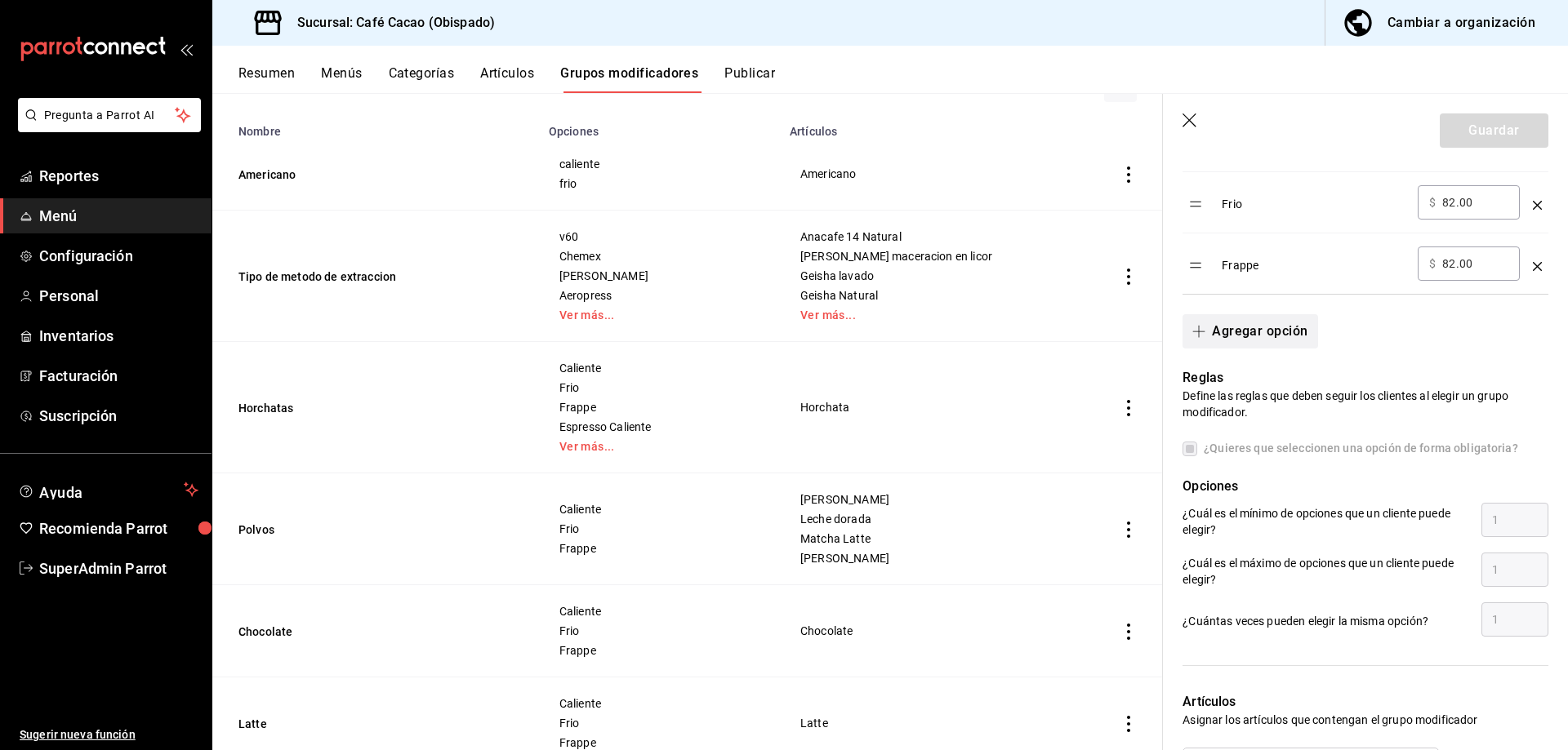
click at [1261, 335] on button "Agregar opción" at bounding box center [1249, 331] width 135 height 34
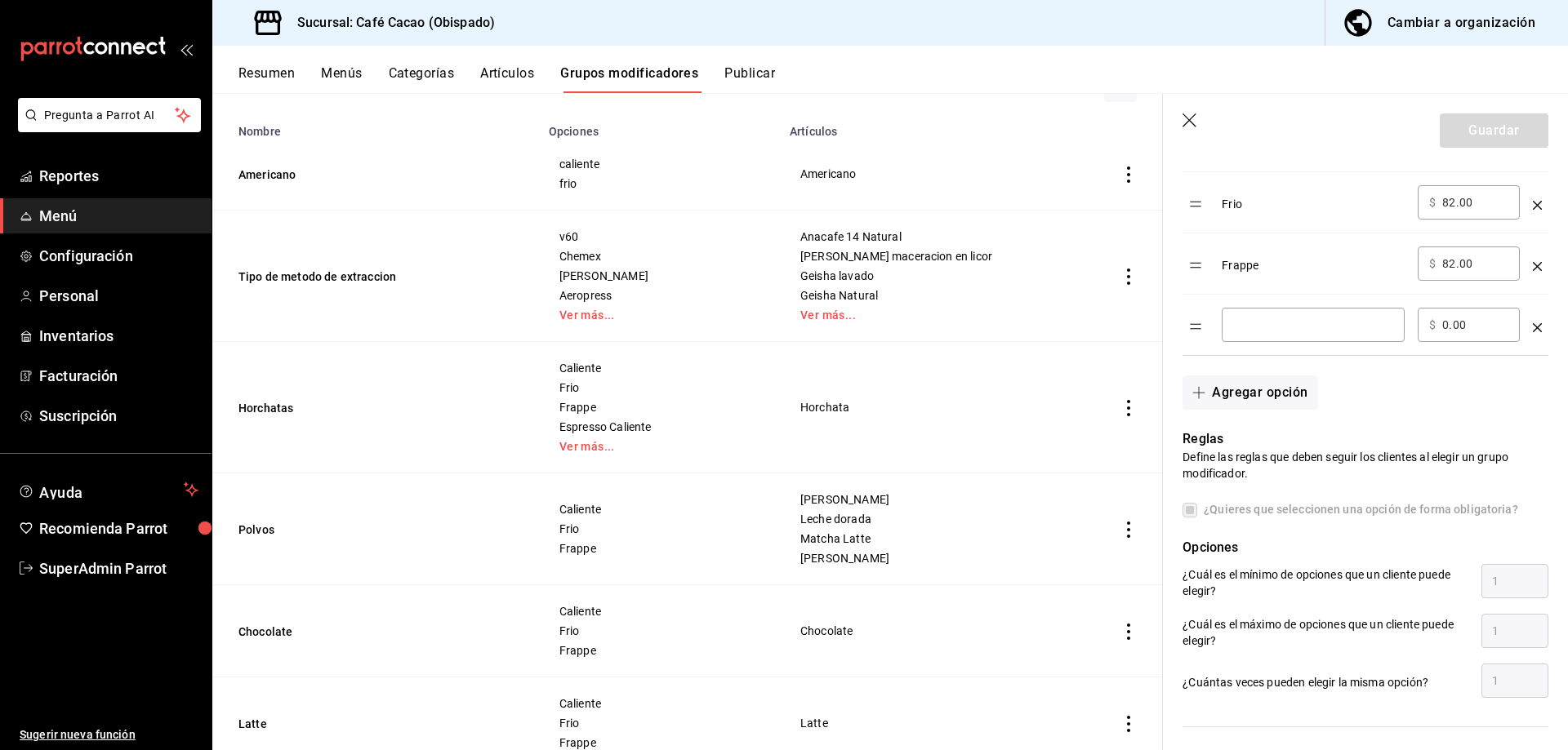
click at [1533, 332] on icon "optionsTable" at bounding box center [1537, 327] width 9 height 9
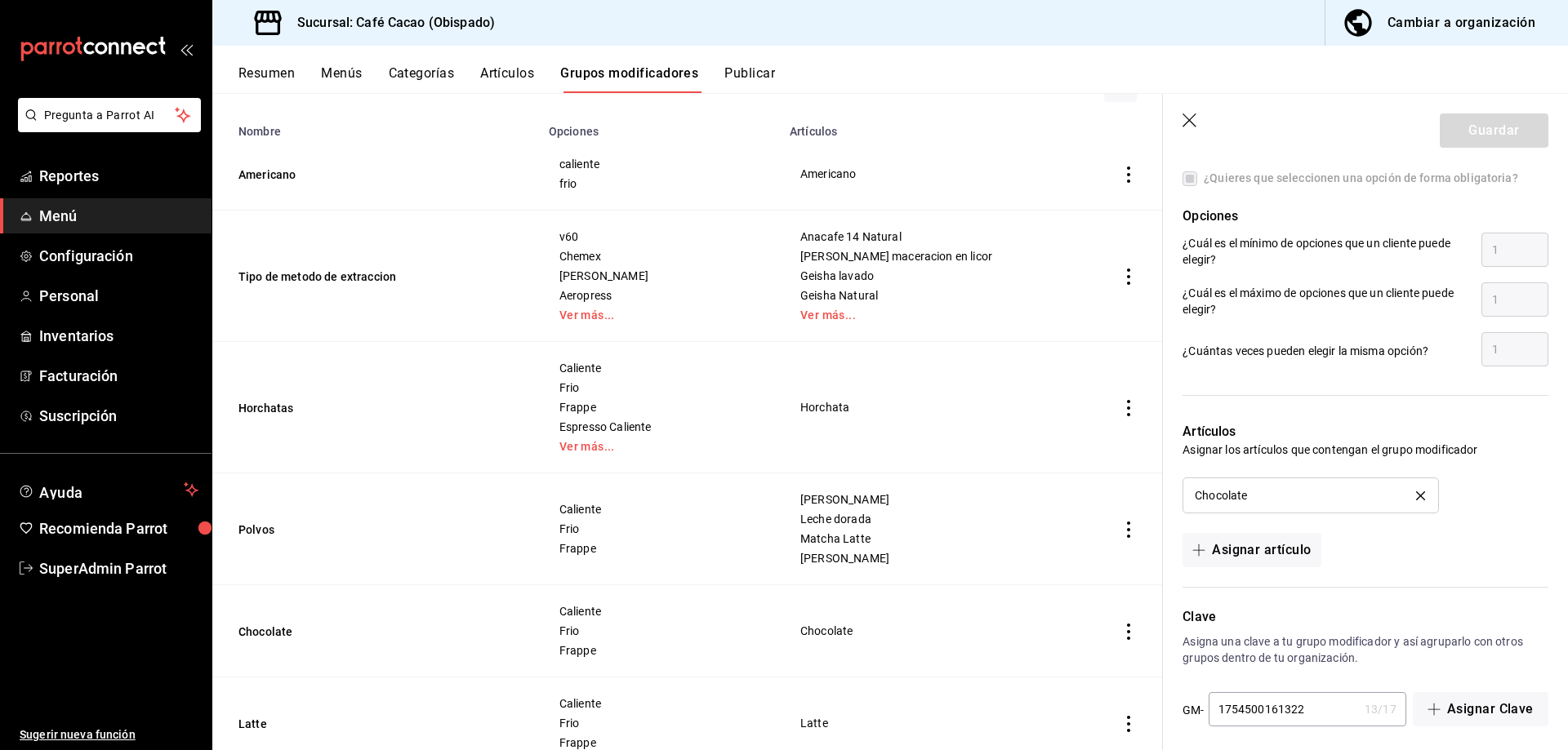
scroll to position [853, 0]
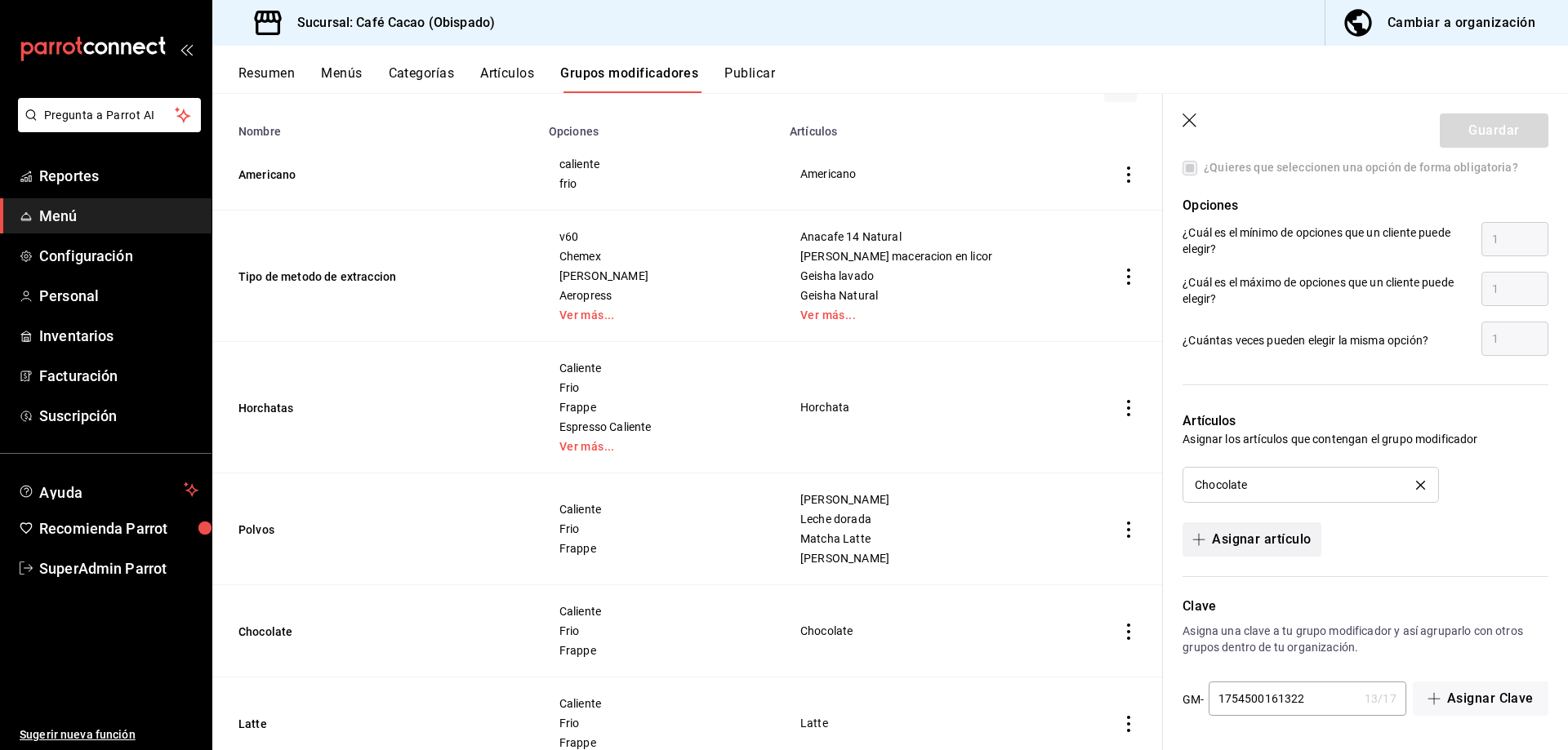
click at [1269, 538] on button "Asignar artículo" at bounding box center [1251, 539] width 138 height 34
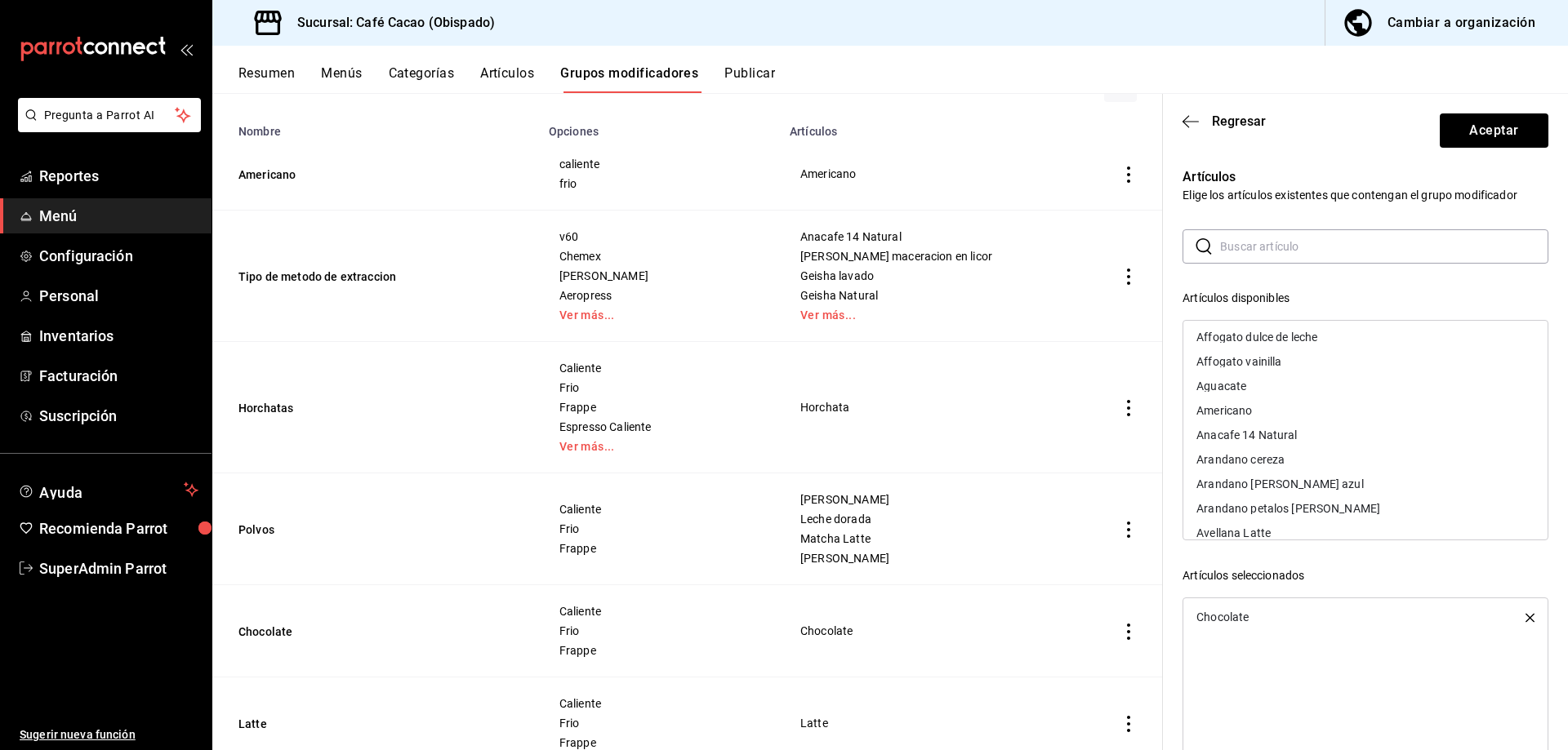
scroll to position [0, 0]
click at [1376, 585] on div "Artículos seleccionados Chocolate" at bounding box center [1365, 690] width 366 height 245
click at [1352, 577] on div "Artículos seleccionados" at bounding box center [1365, 575] width 366 height 17
click at [1240, 118] on span "Regresar" at bounding box center [1239, 122] width 54 height 16
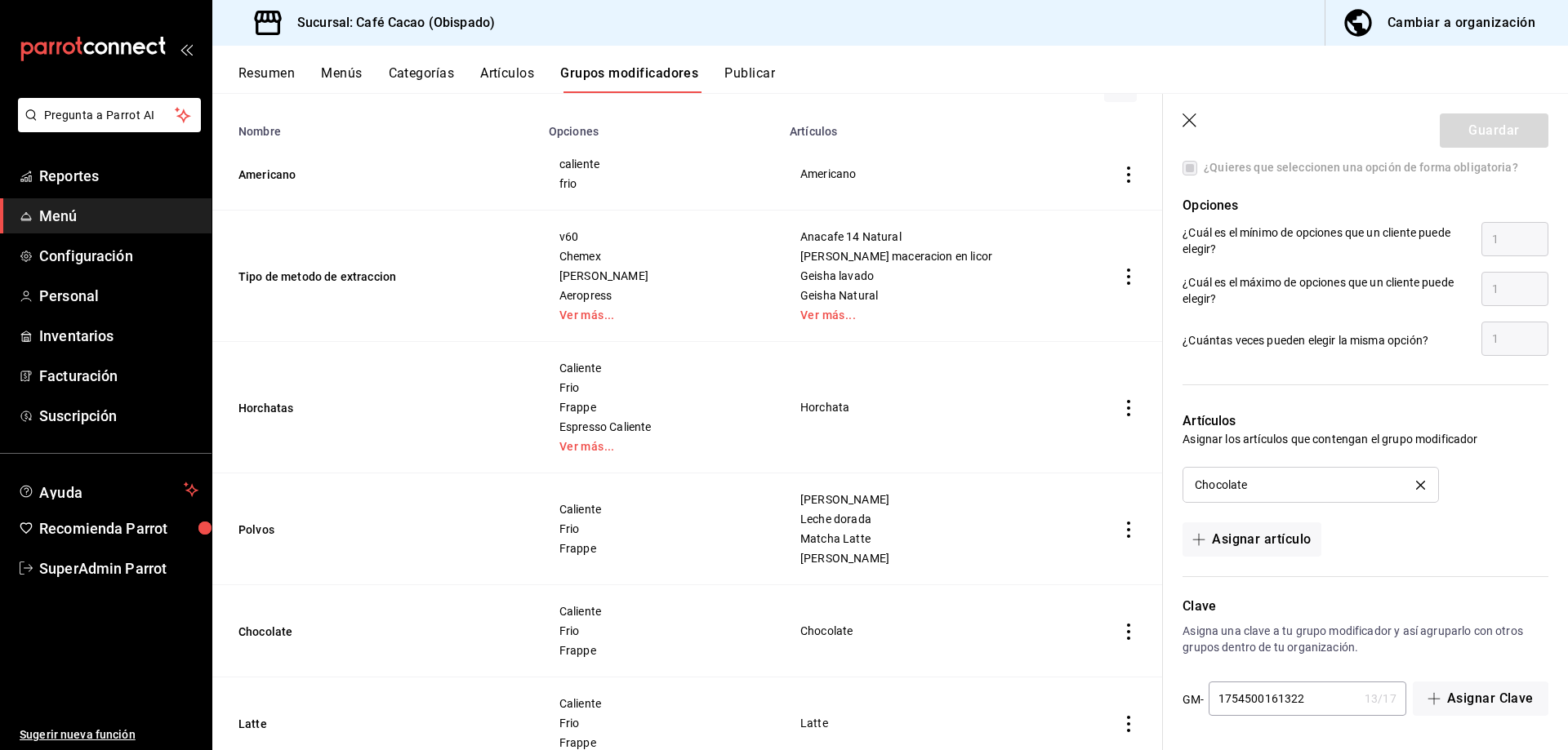
click at [1188, 120] on icon "button" at bounding box center [1190, 122] width 17 height 17
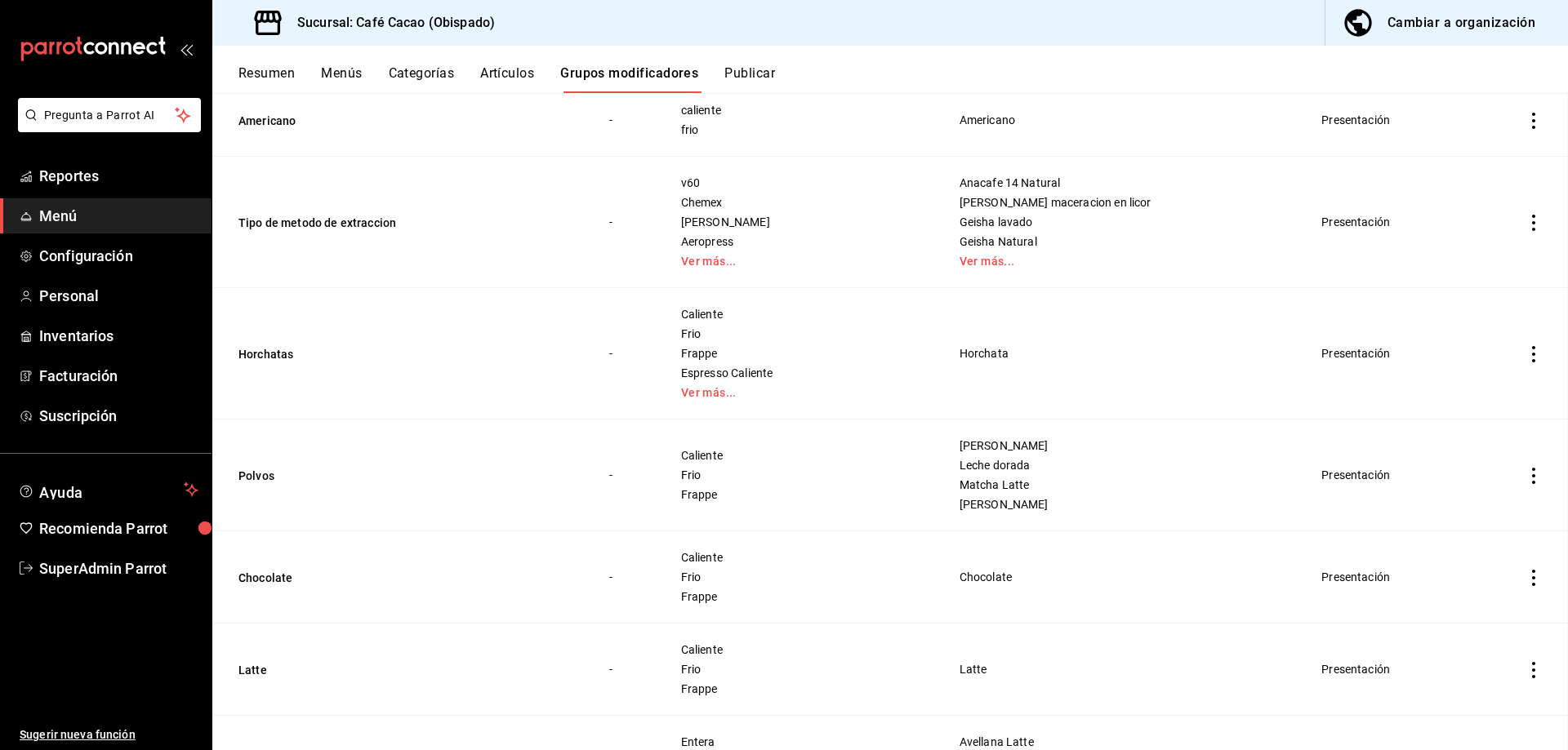
scroll to position [137, 0]
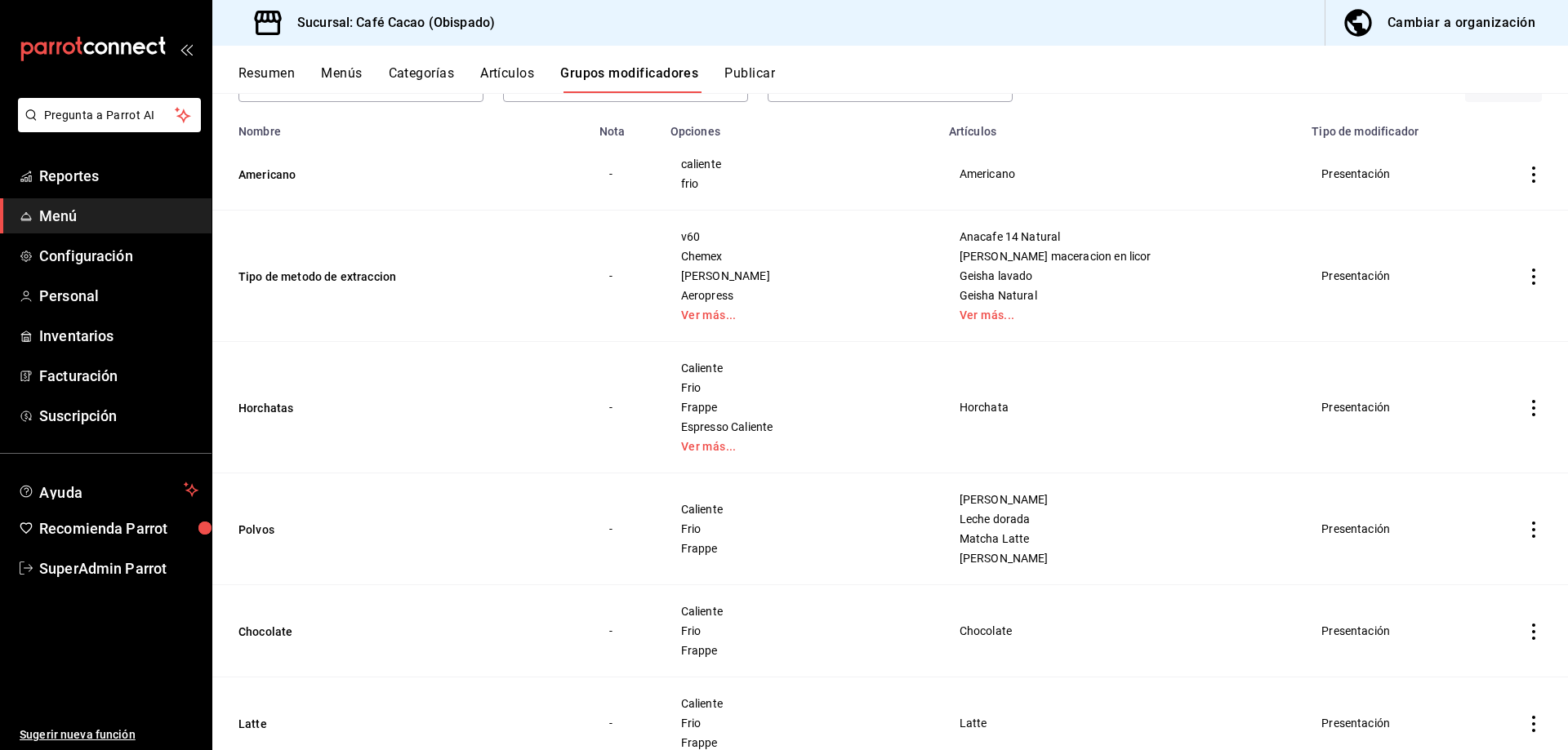
click at [1424, 4] on button "Cambiar a organización" at bounding box center [1440, 23] width 230 height 46
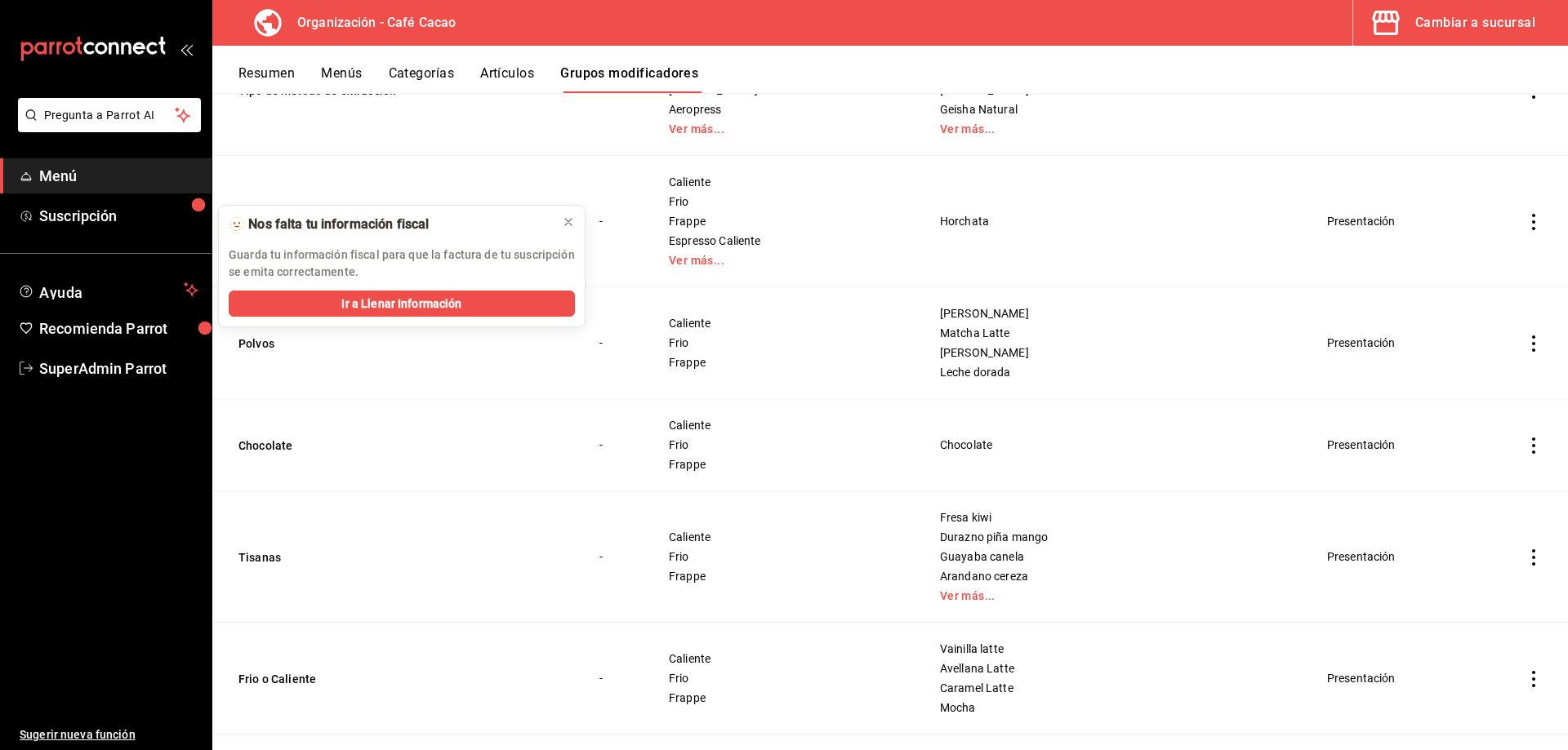
scroll to position [326, 0]
click at [268, 434] on button "Chocolate" at bounding box center [336, 442] width 196 height 17
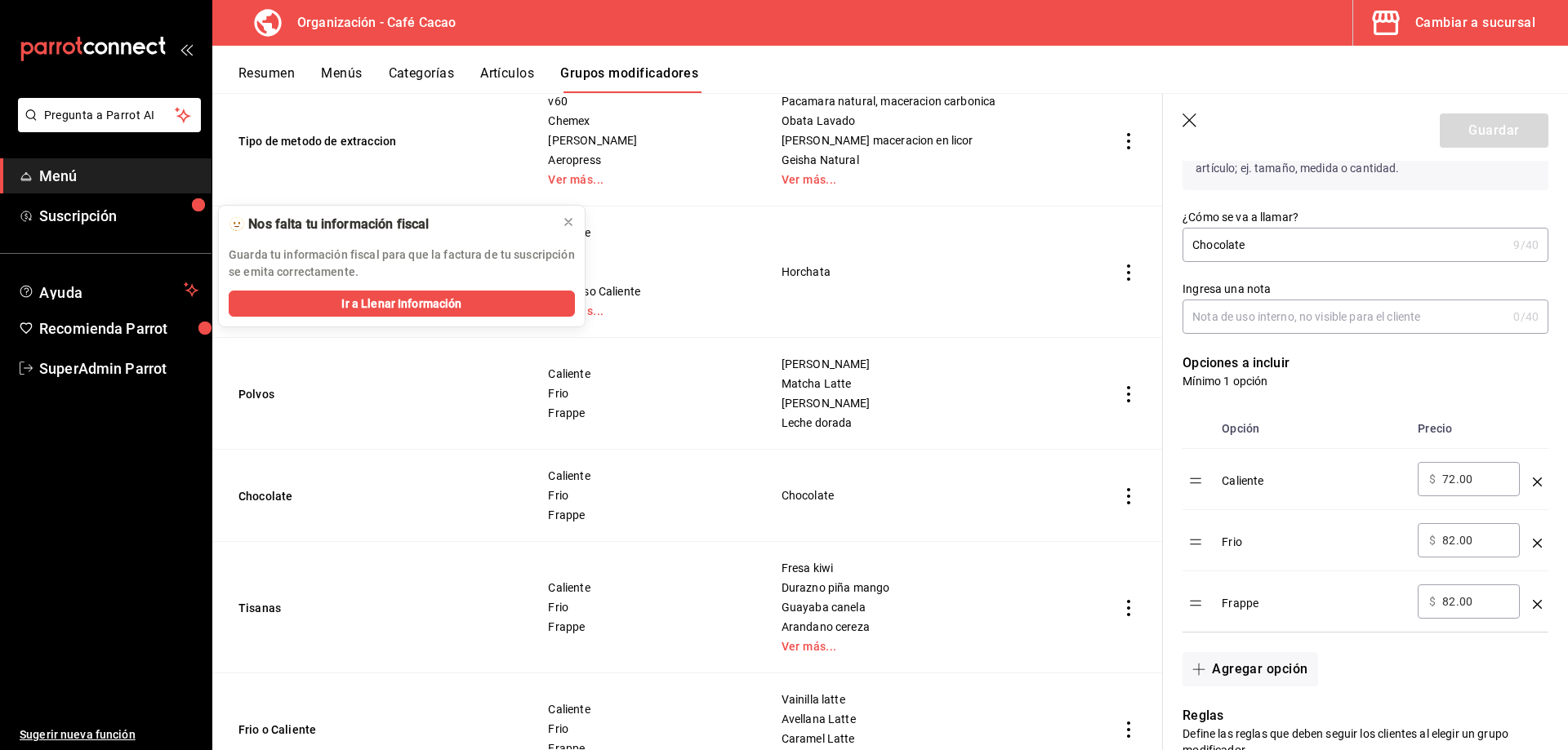
scroll to position [326, 0]
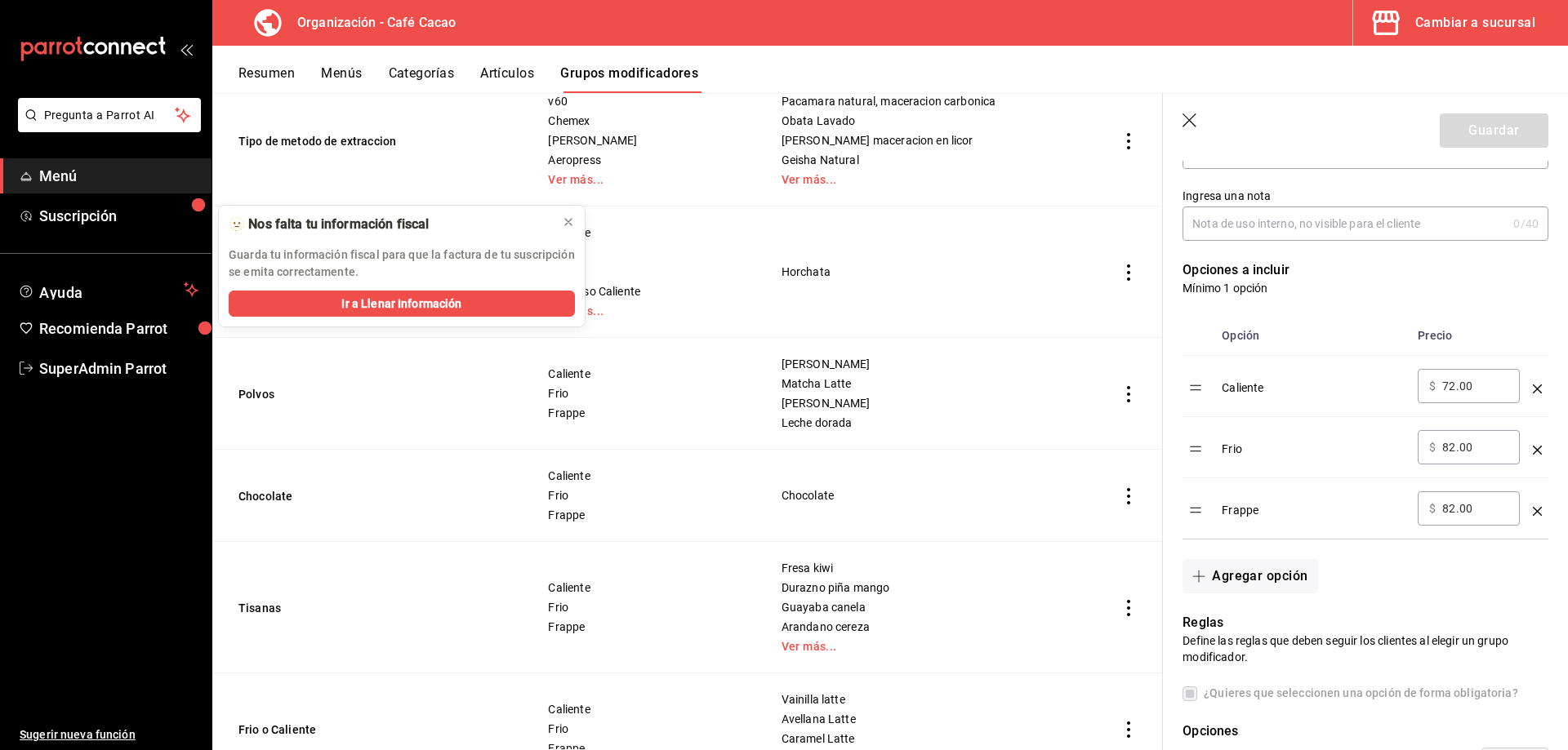
click at [823, 370] on span "[PERSON_NAME]" at bounding box center [927, 364] width 292 height 11
click at [787, 487] on td "Chocolate" at bounding box center [927, 496] width 333 height 93
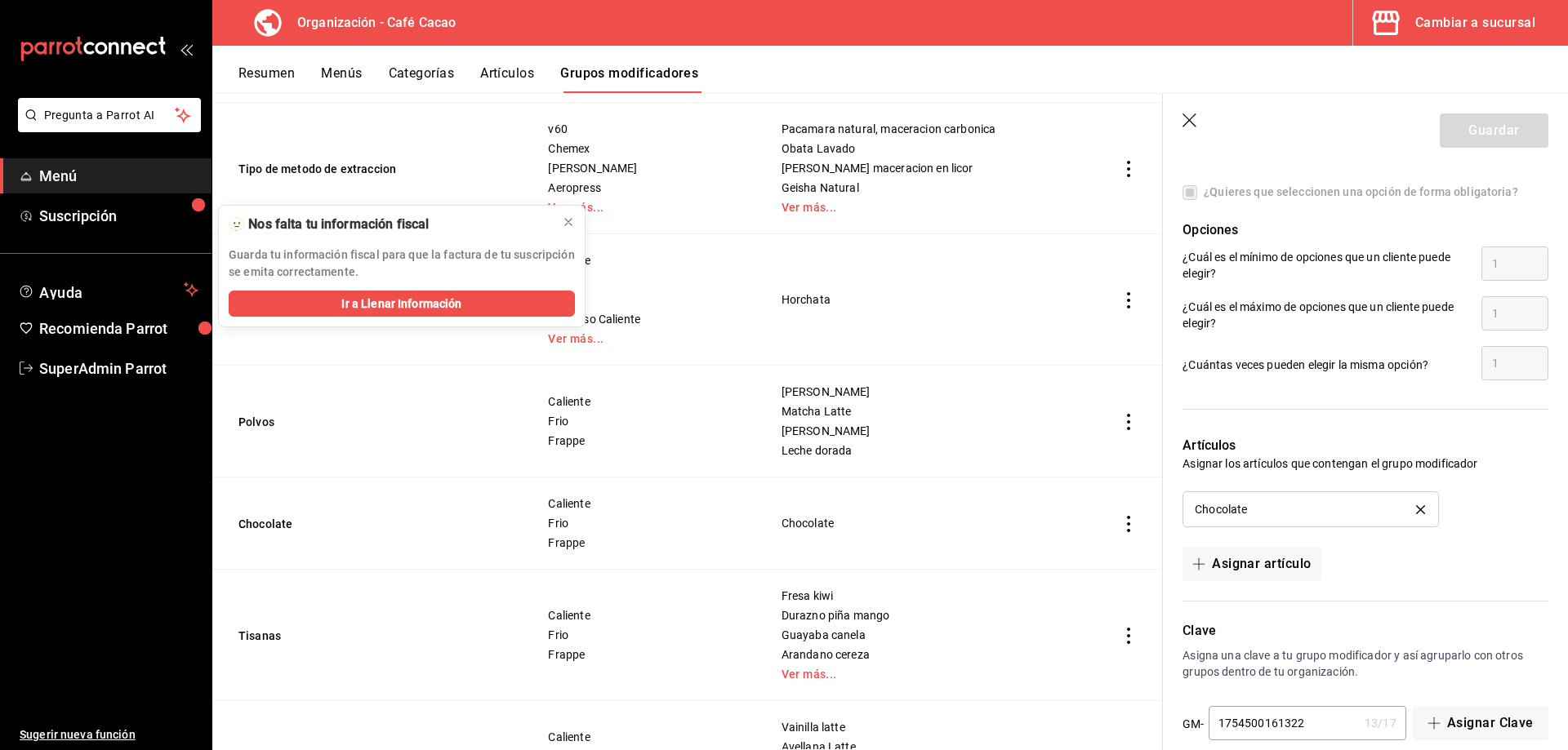
scroll to position [853, 0]
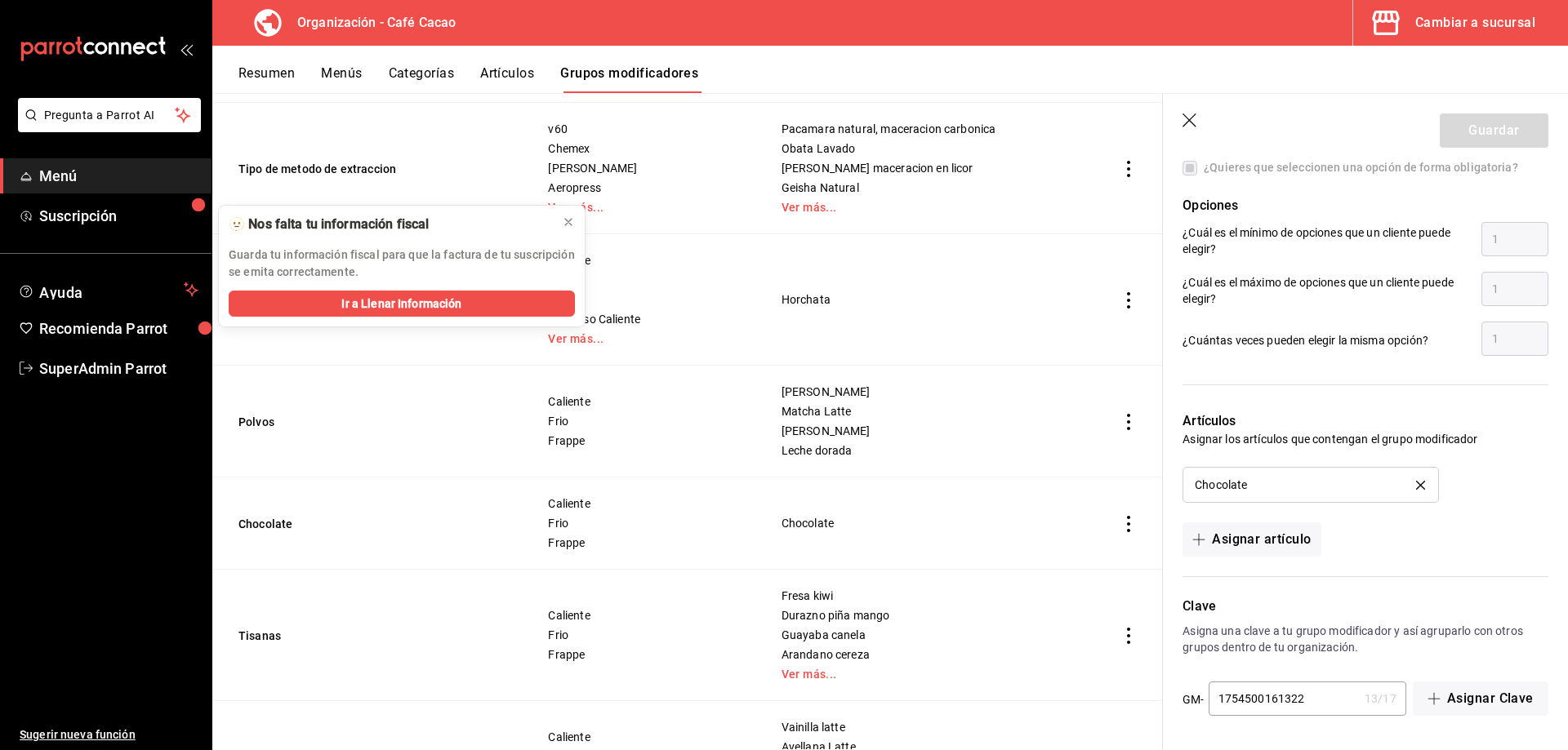
click at [1181, 113] on header "Guardar" at bounding box center [1365, 127] width 405 height 67
click at [1185, 125] on icon "button" at bounding box center [1190, 122] width 17 height 17
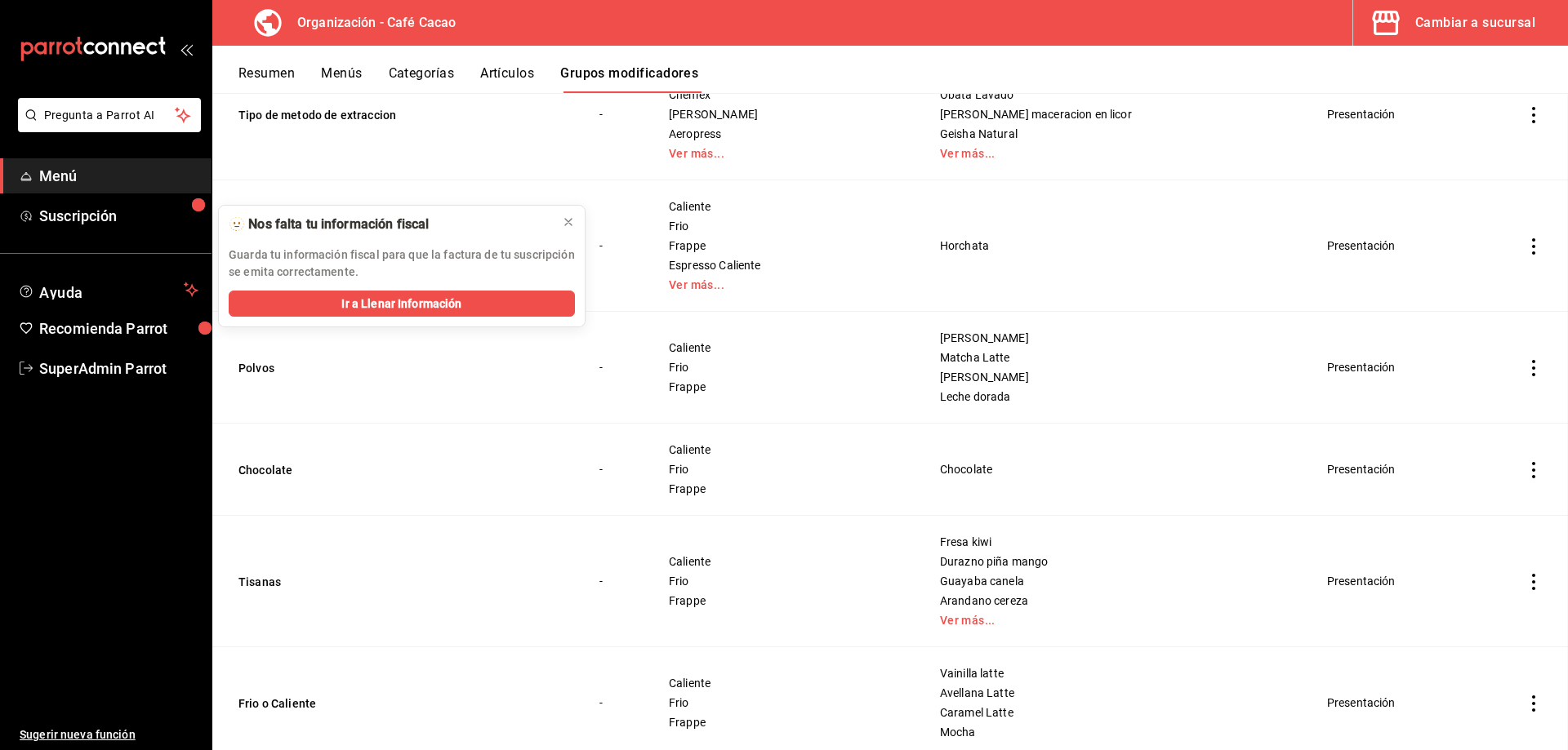
scroll to position [245, 0]
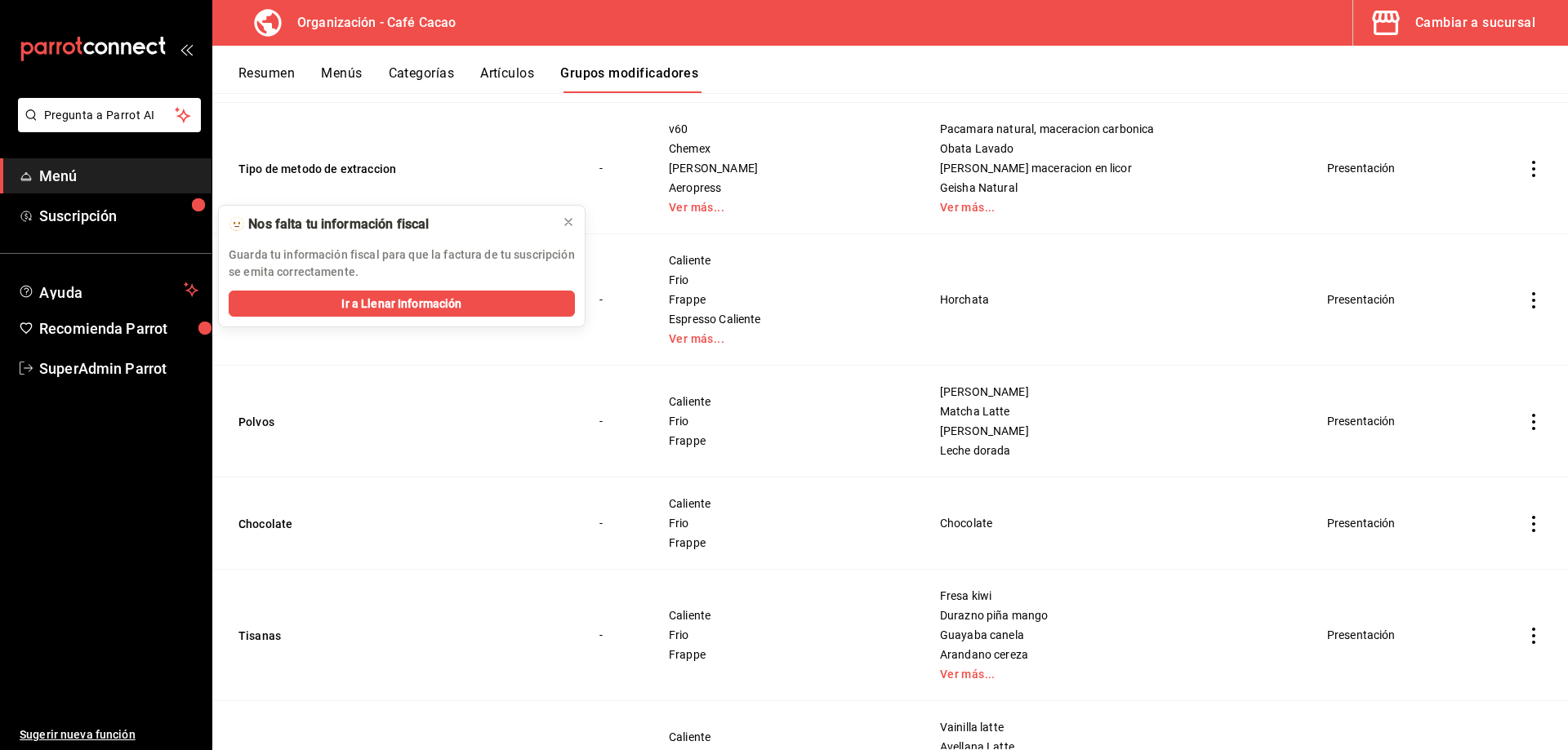
click at [264, 514] on td "Chocolate" at bounding box center [396, 523] width 367 height 93
click at [269, 521] on button "Chocolate" at bounding box center [336, 524] width 196 height 17
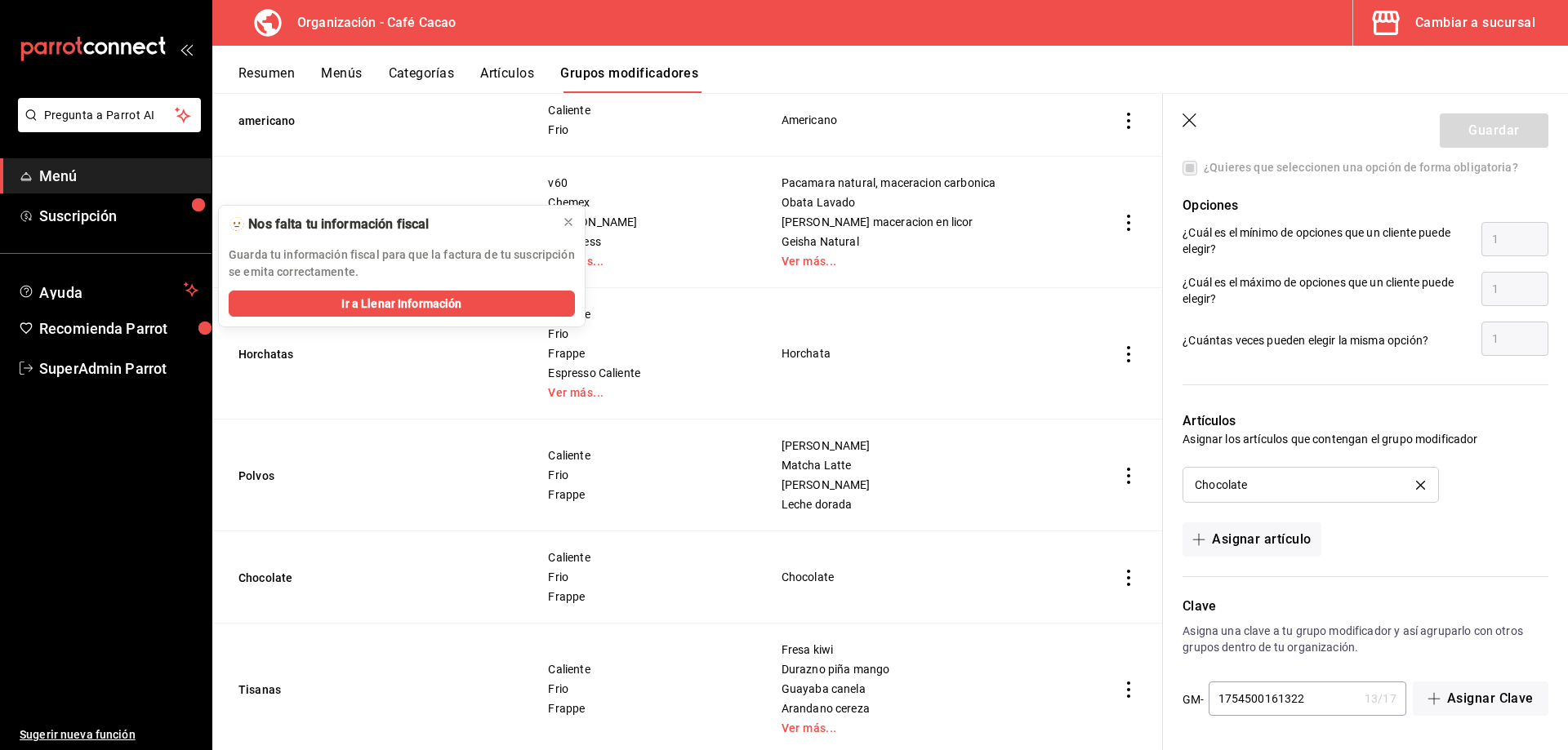
scroll to position [853, 0]
click at [1191, 123] on icon "button" at bounding box center [1190, 122] width 17 height 17
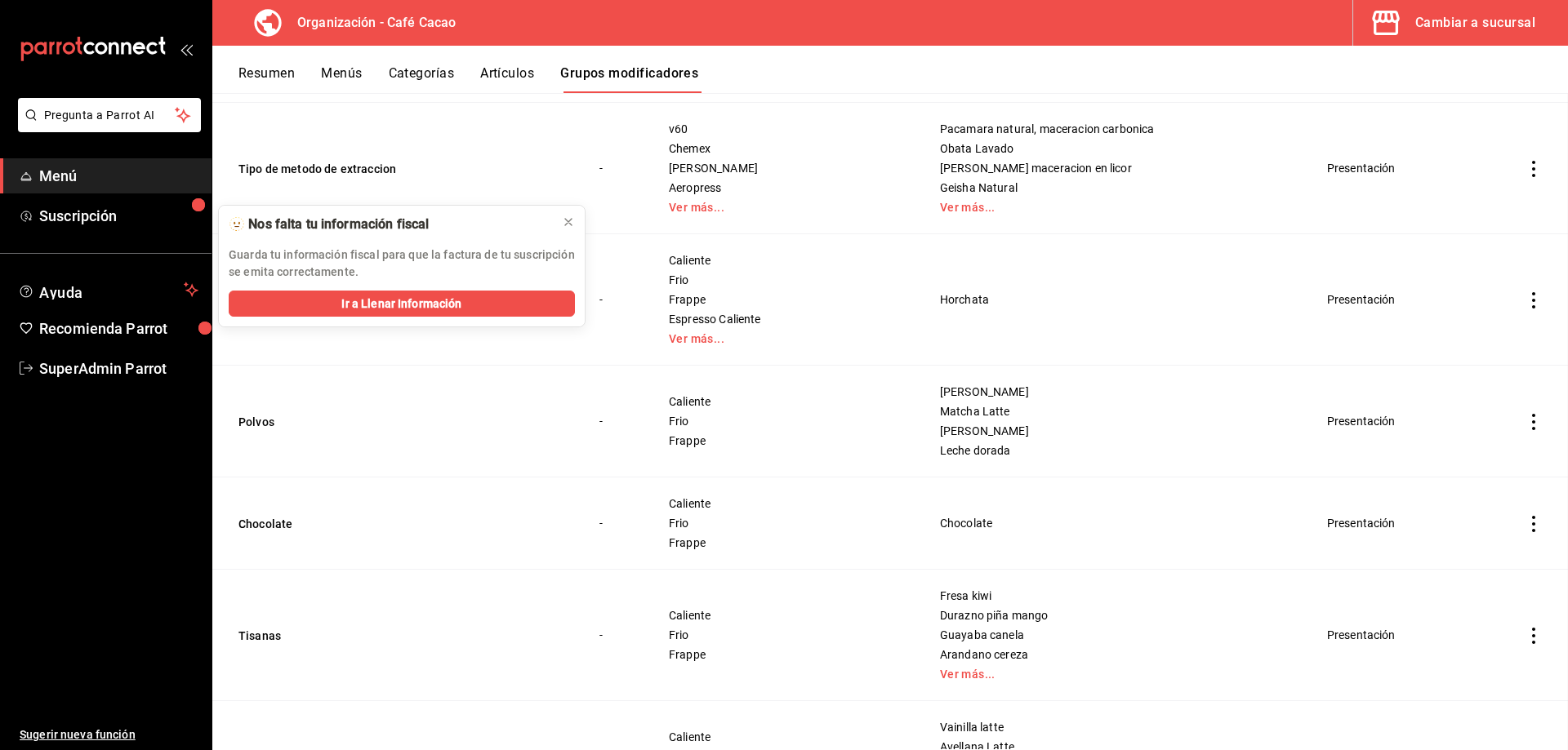
scroll to position [191, 0]
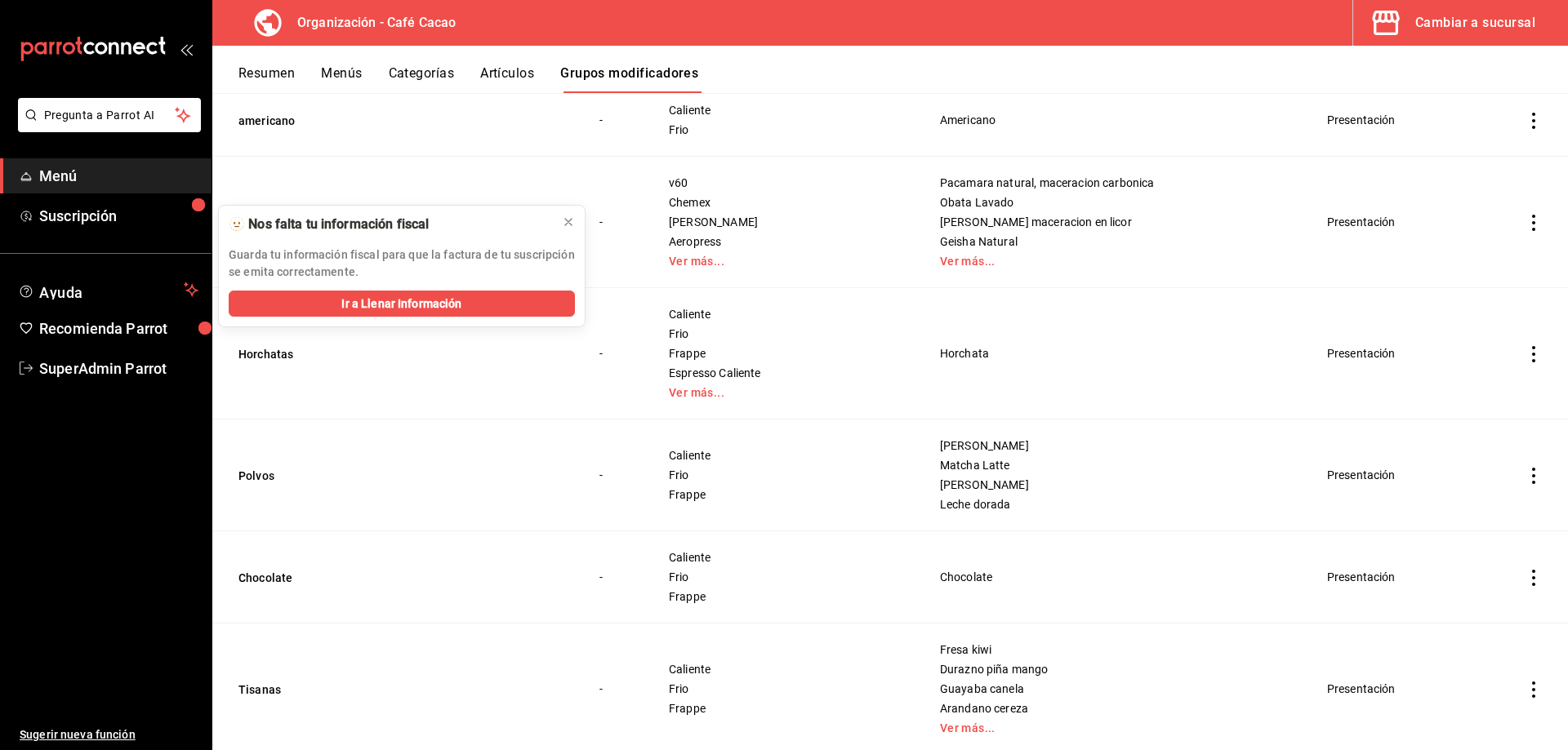
click at [1526, 583] on icon "actions" at bounding box center [1534, 578] width 17 height 17
drag, startPoint x: 1270, startPoint y: 548, endPoint x: 1069, endPoint y: 390, distance: 255.7
click at [1270, 543] on div at bounding box center [784, 375] width 1568 height 750
click at [367, 75] on div "Resumen Menús Categorías Artículos Grupos modificadores" at bounding box center [903, 79] width 1330 height 27
click at [344, 75] on button "Menús" at bounding box center [342, 79] width 41 height 27
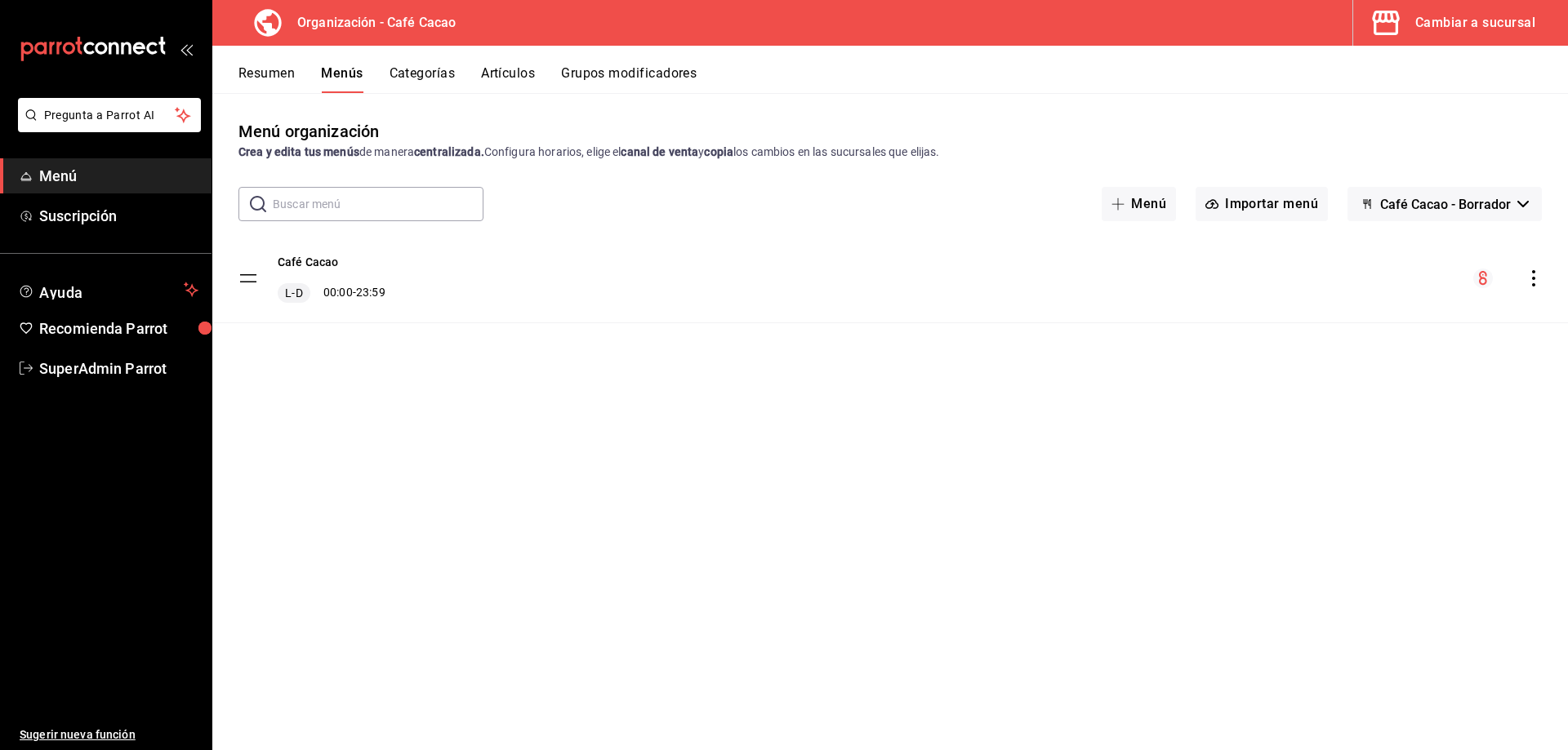
click at [295, 70] on button "Resumen" at bounding box center [267, 79] width 57 height 27
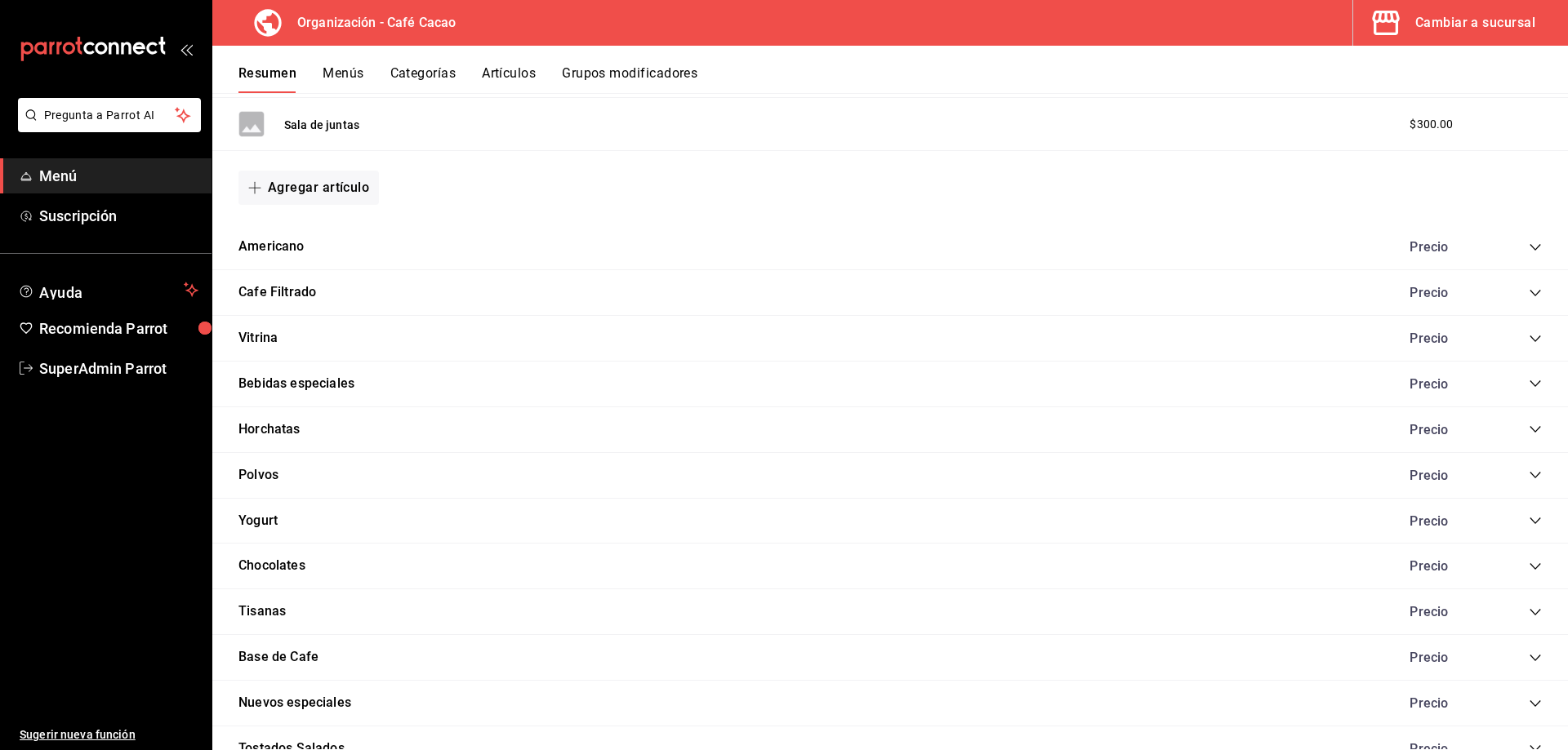
scroll to position [653, 0]
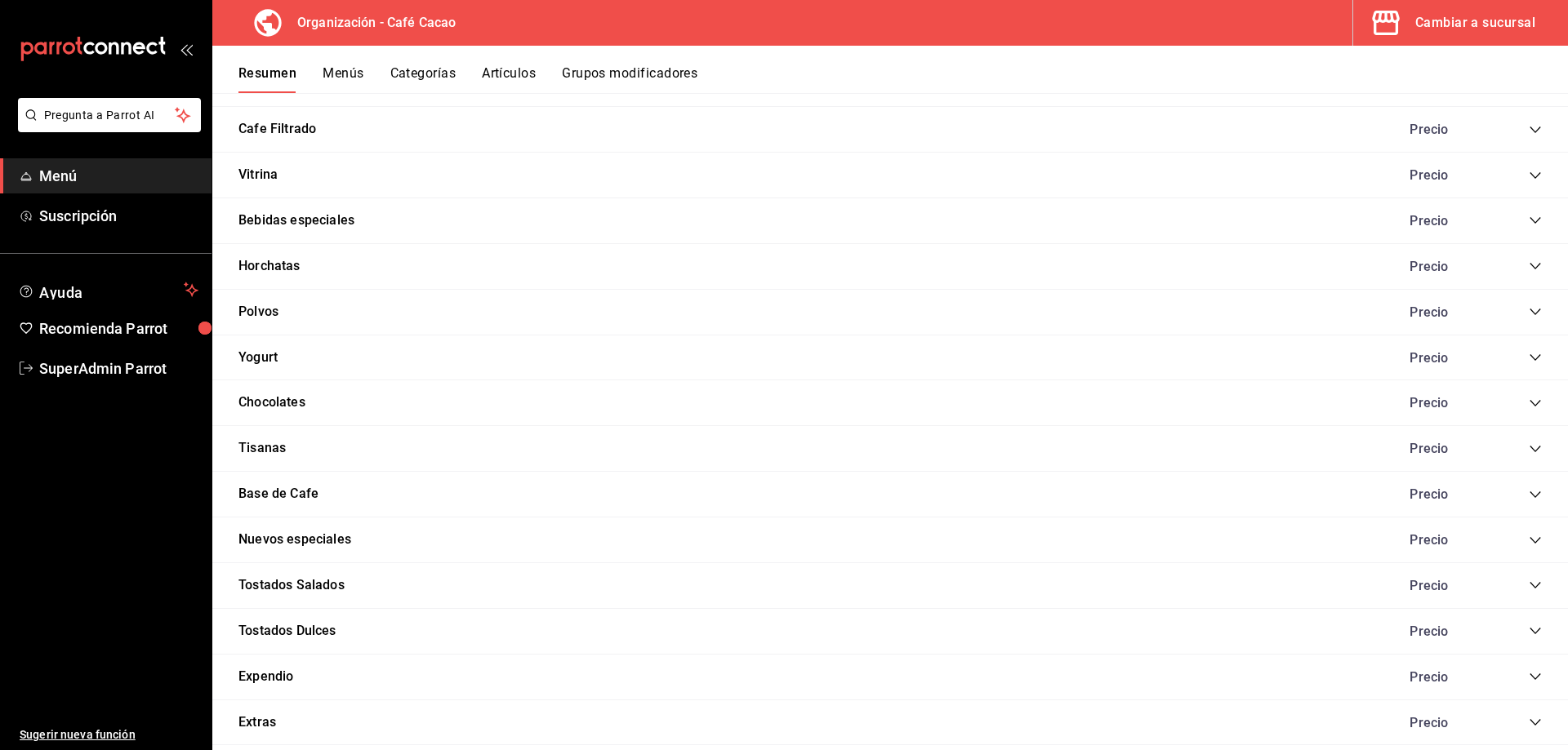
click at [1520, 409] on div "Precio" at bounding box center [1467, 403] width 148 height 16
click at [1529, 397] on icon "collapse-category-row" at bounding box center [1535, 403] width 13 height 13
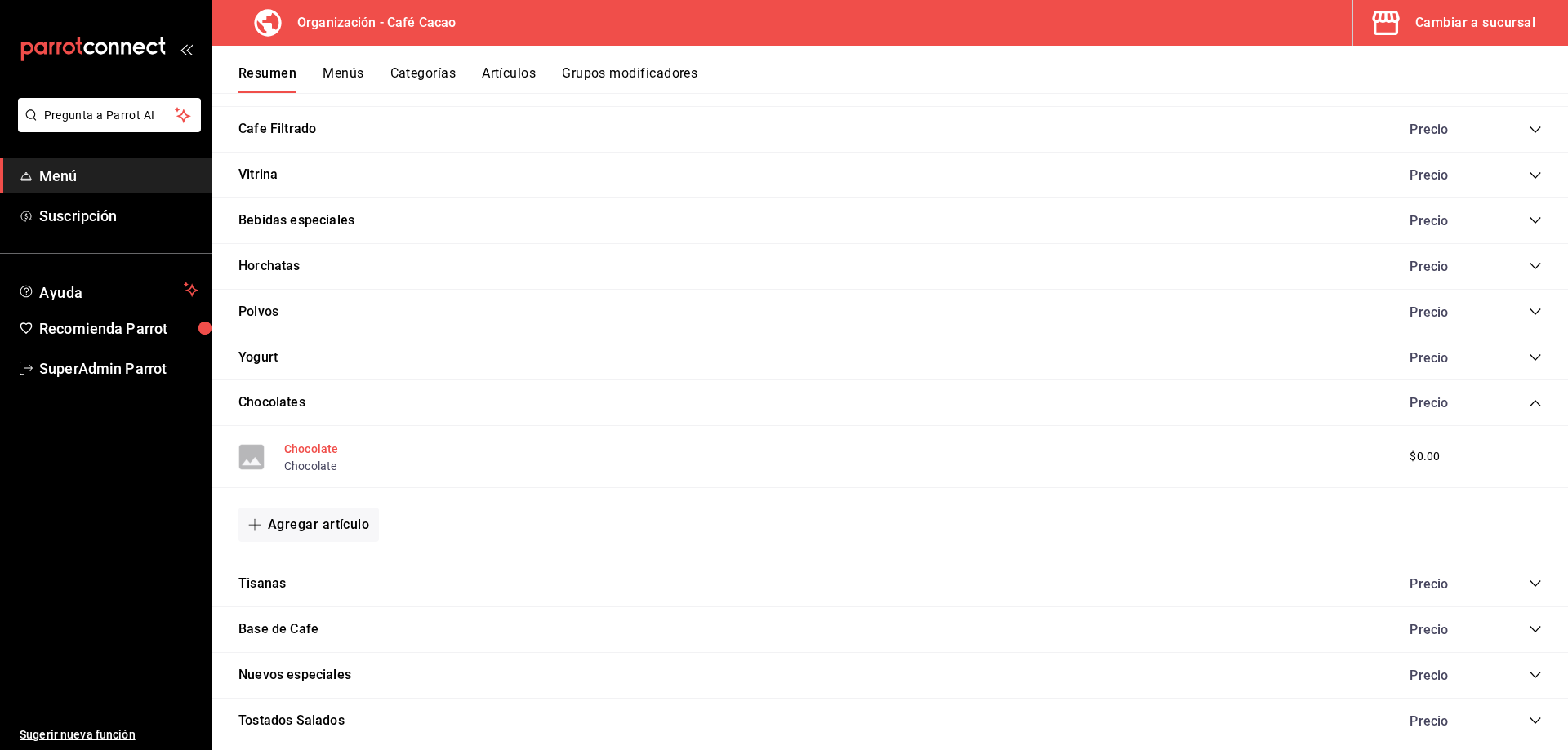
click at [326, 452] on button "Chocolate" at bounding box center [311, 449] width 54 height 17
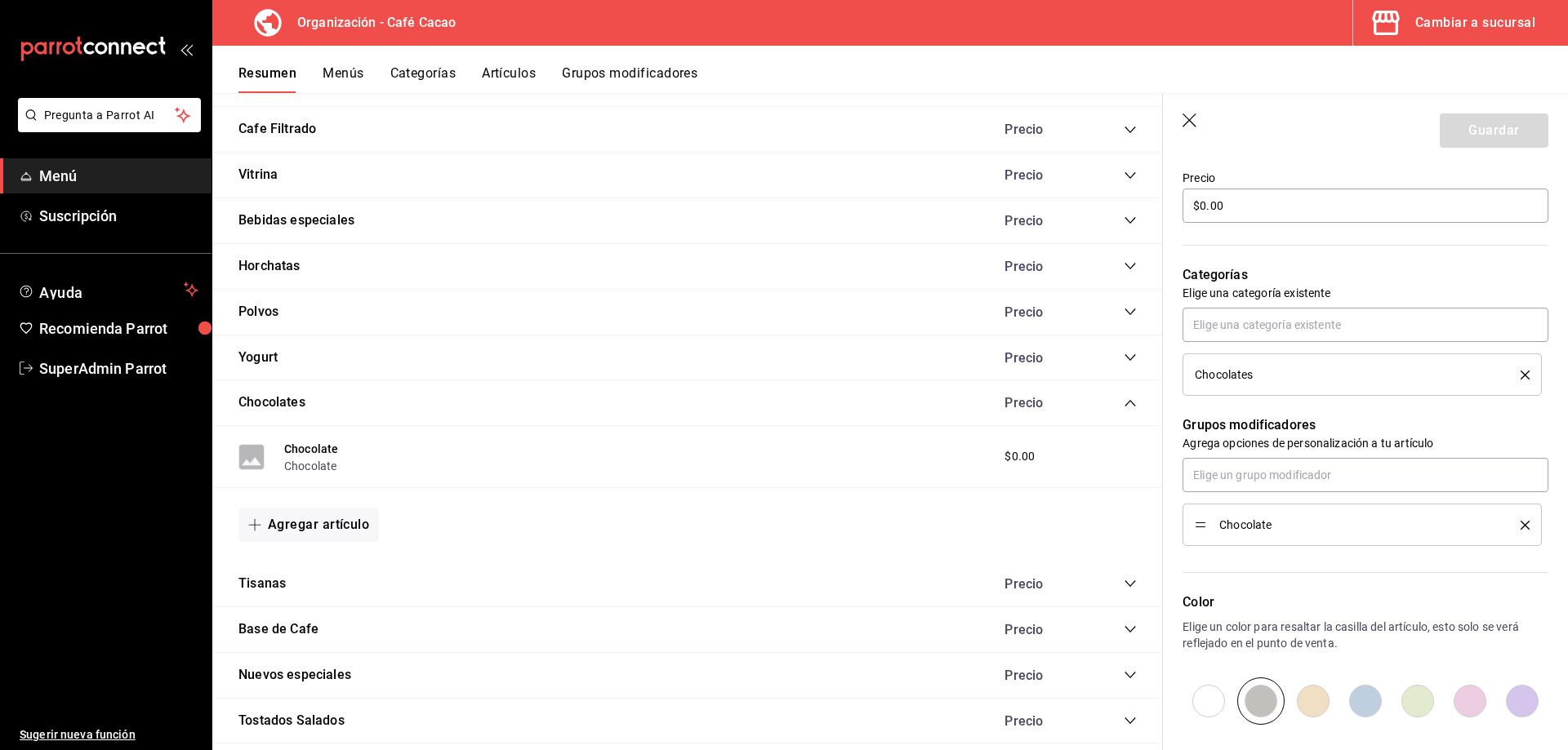
scroll to position [490, 0]
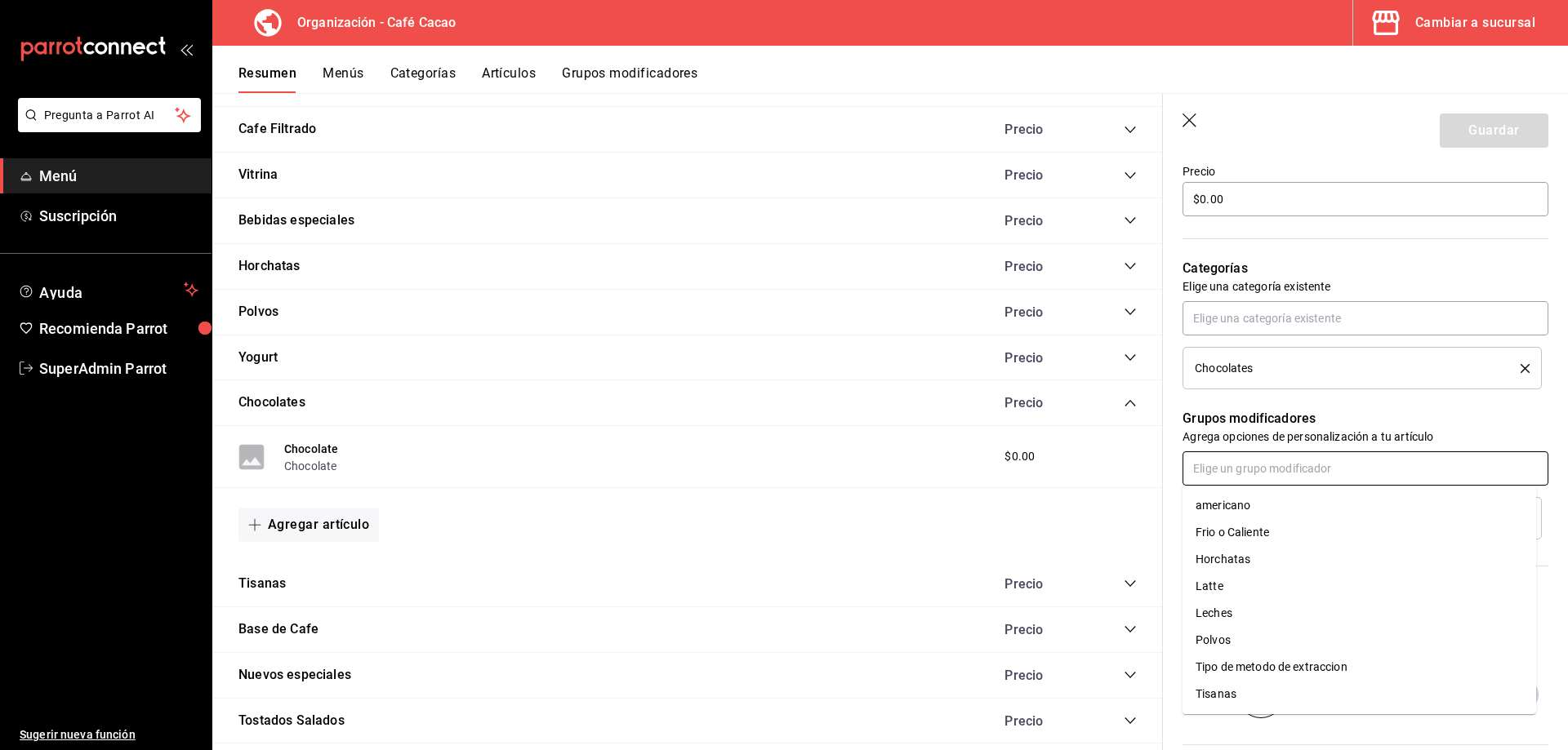
click at [1396, 466] on input "text" at bounding box center [1365, 469] width 366 height 34
click at [1220, 607] on div "Leches" at bounding box center [1214, 612] width 37 height 17
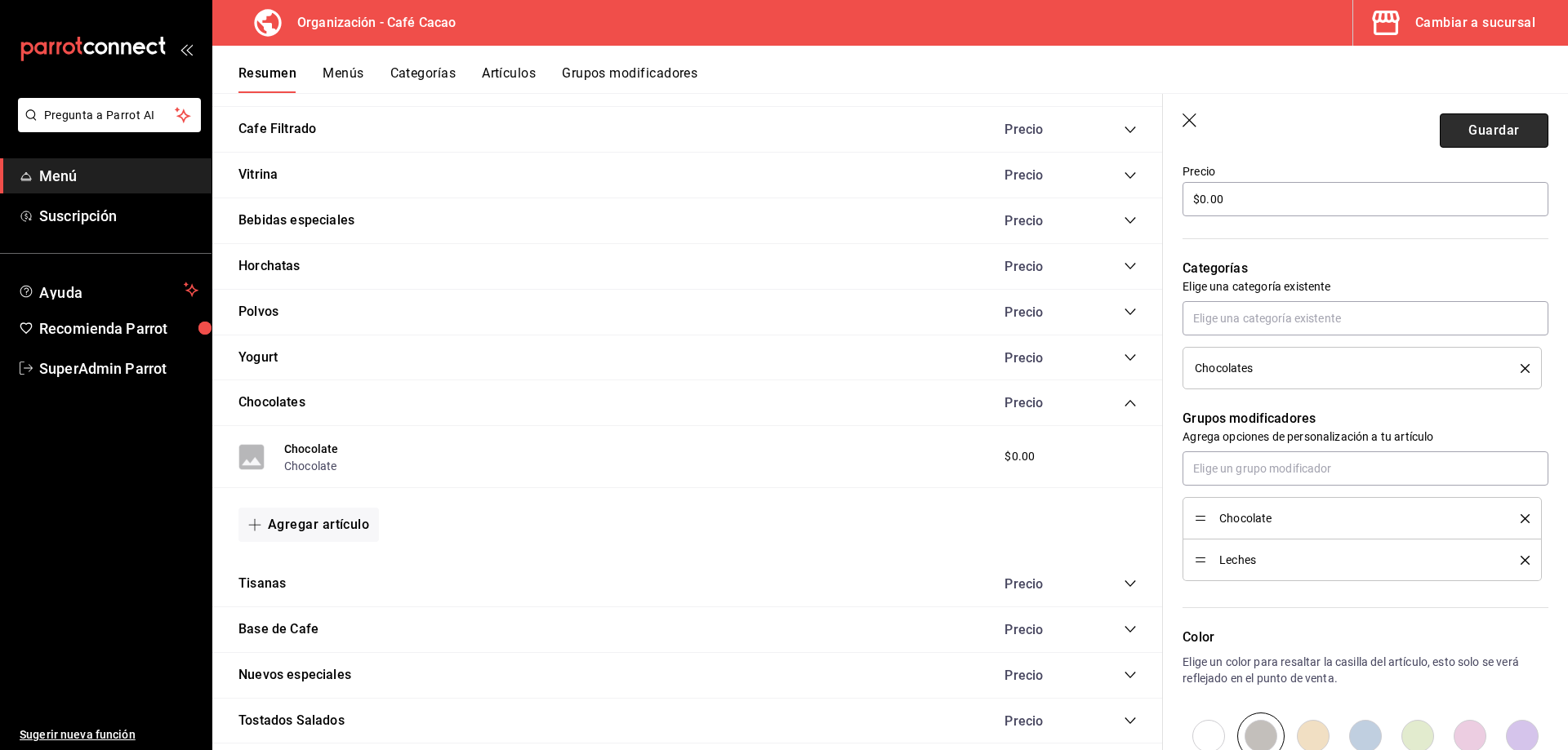
click at [1484, 132] on button "Guardar" at bounding box center [1494, 131] width 109 height 34
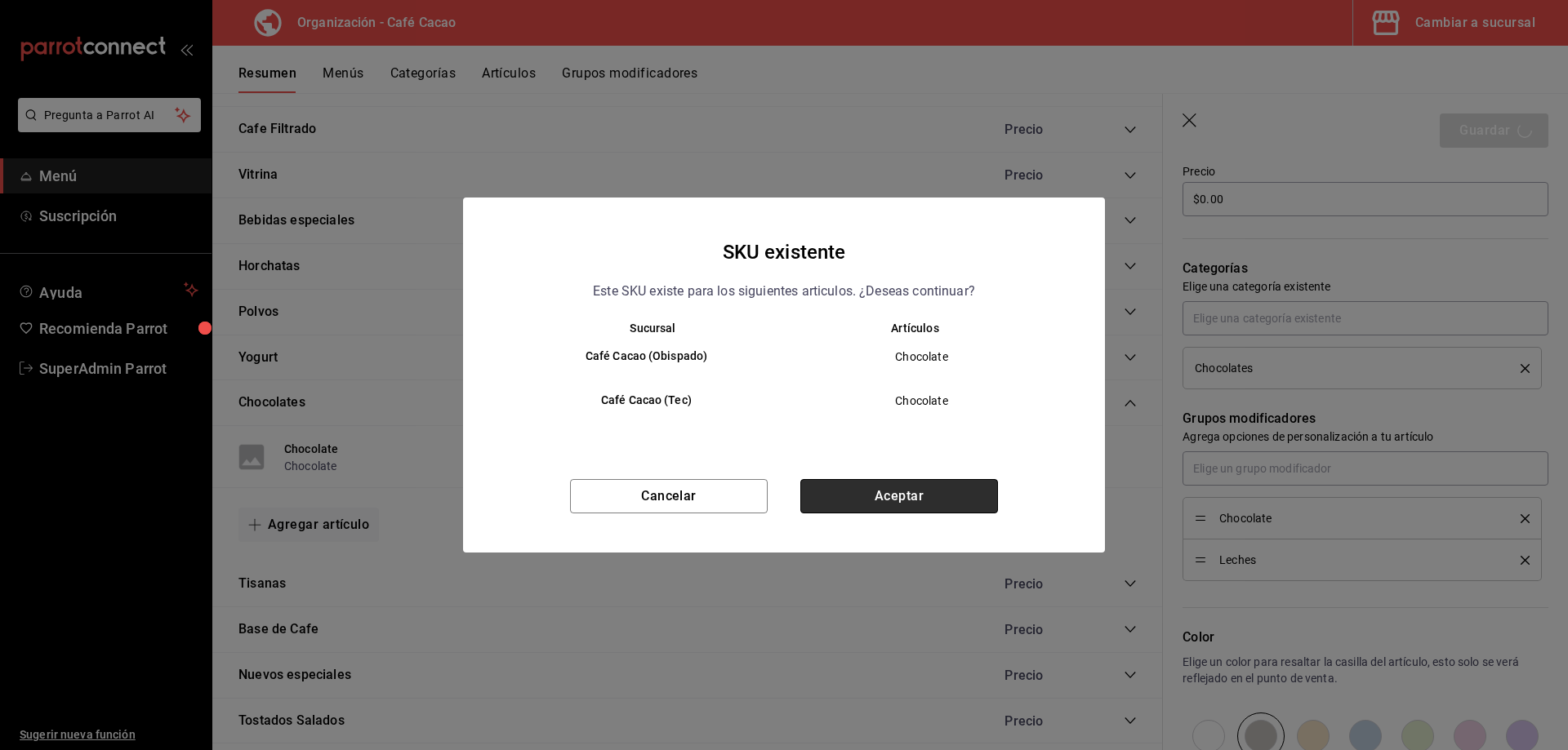
click at [876, 492] on button "Aceptar" at bounding box center [900, 496] width 198 height 34
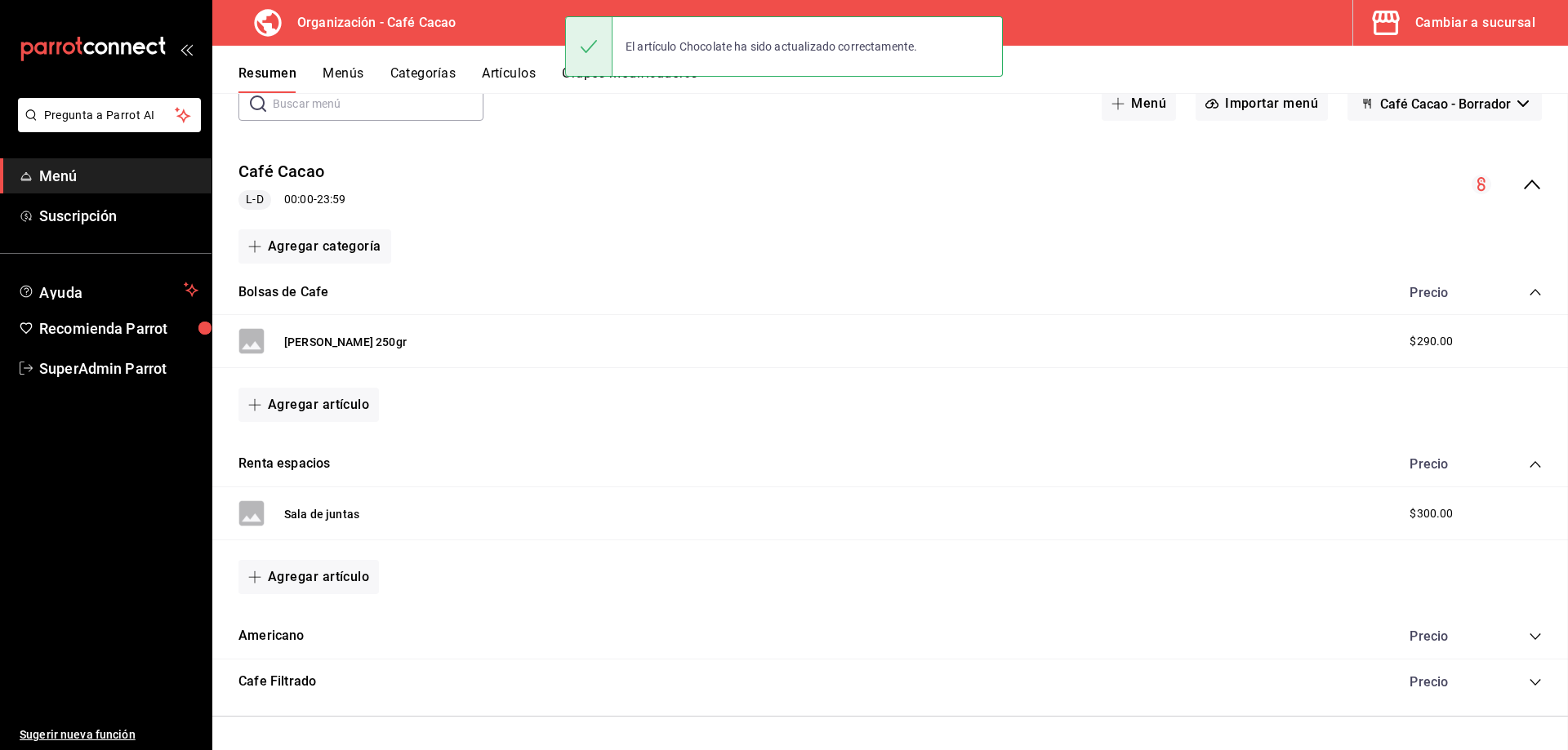
scroll to position [195, 0]
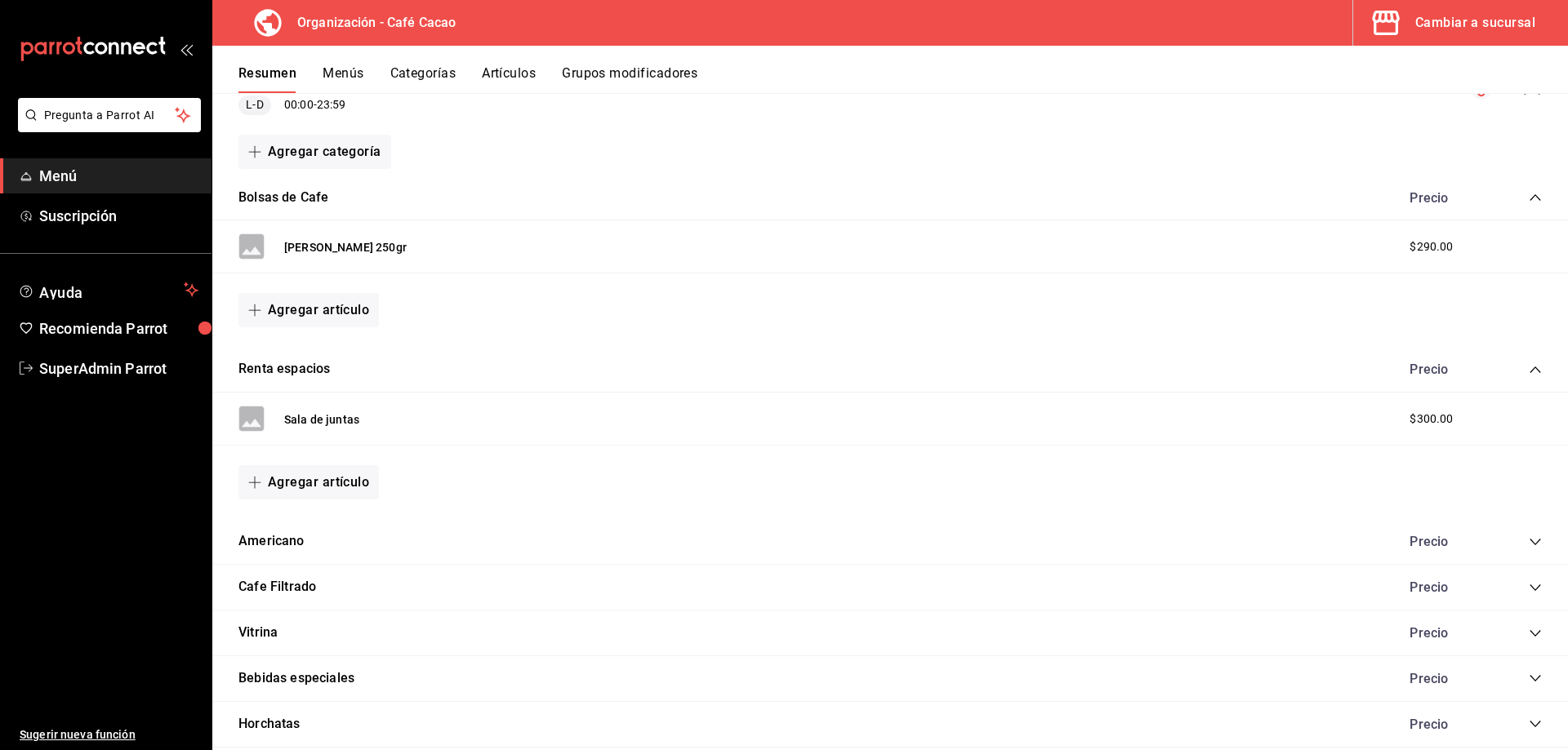
click at [1477, 24] on div "Cambiar a sucursal" at bounding box center [1475, 23] width 120 height 23
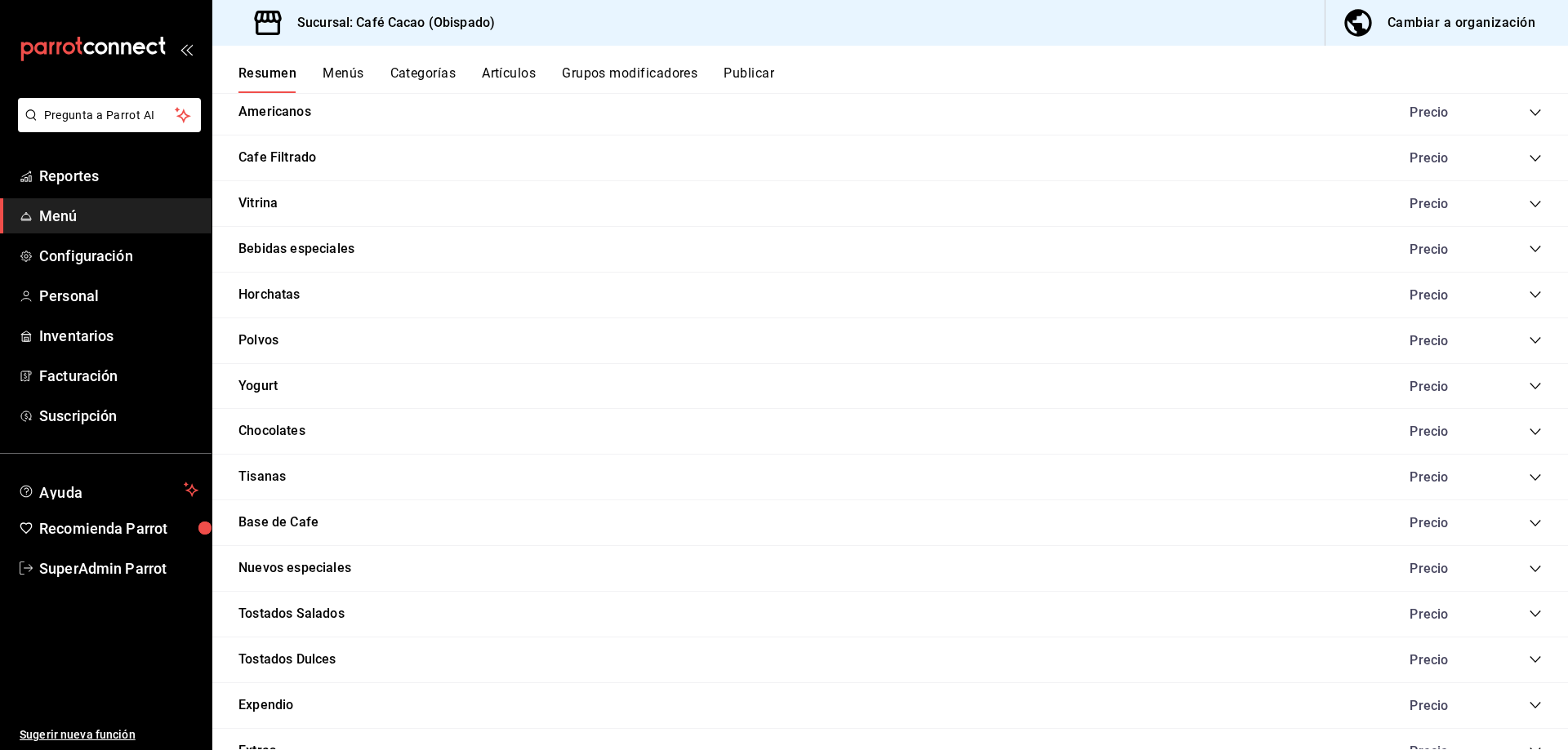
scroll to position [653, 0]
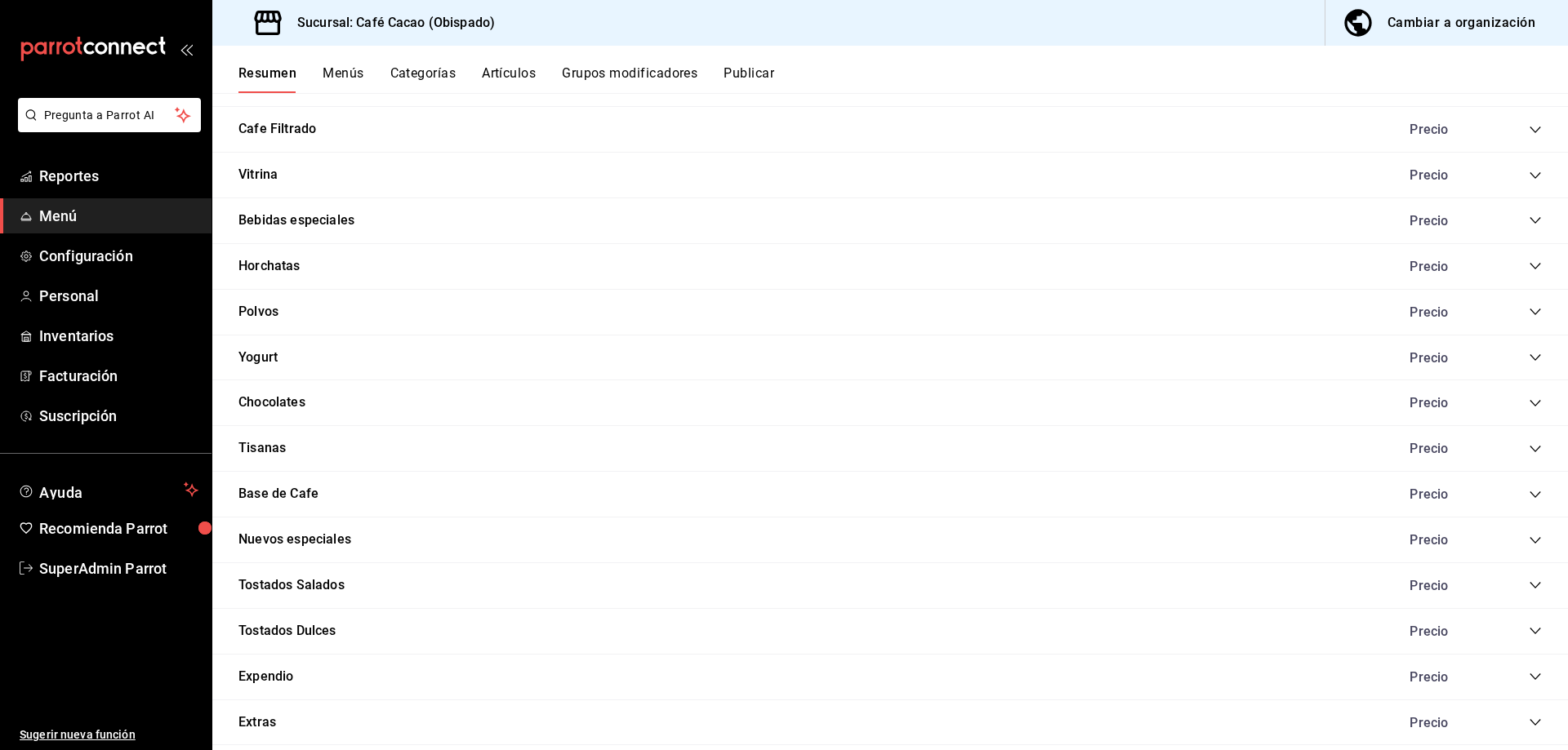
click at [1529, 406] on icon "collapse-category-row" at bounding box center [1535, 403] width 13 height 13
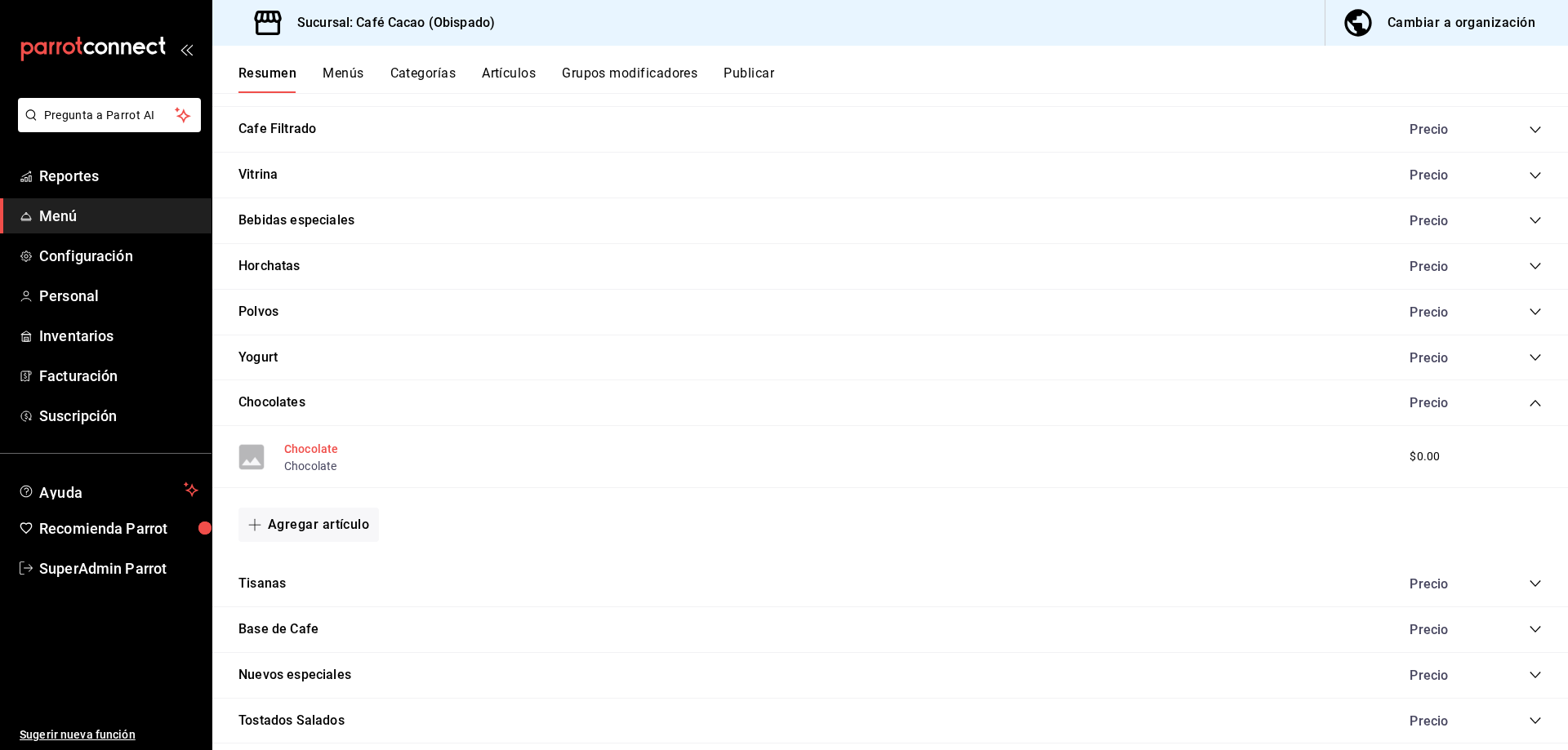
click at [322, 454] on button "Chocolate" at bounding box center [311, 449] width 54 height 17
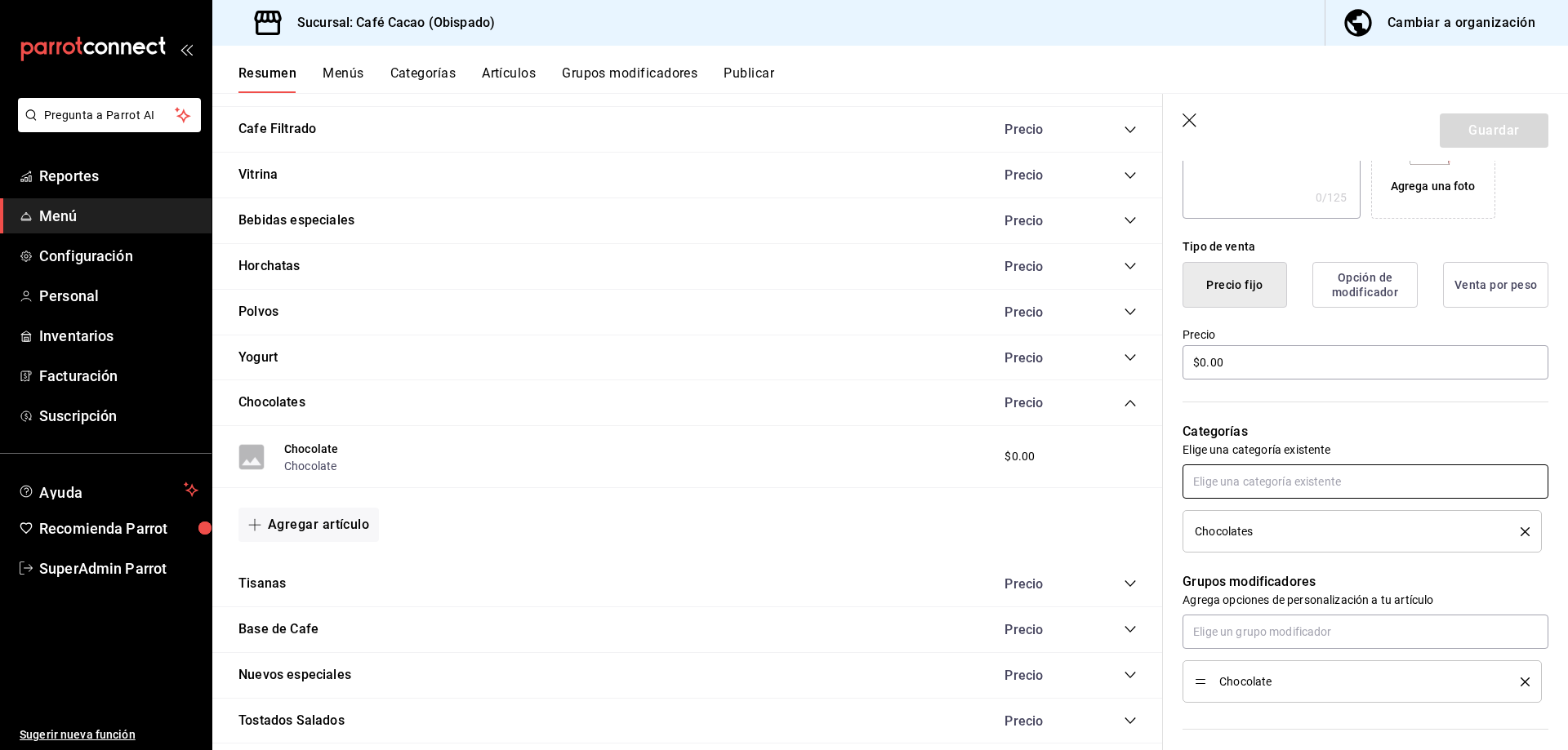
scroll to position [409, 0]
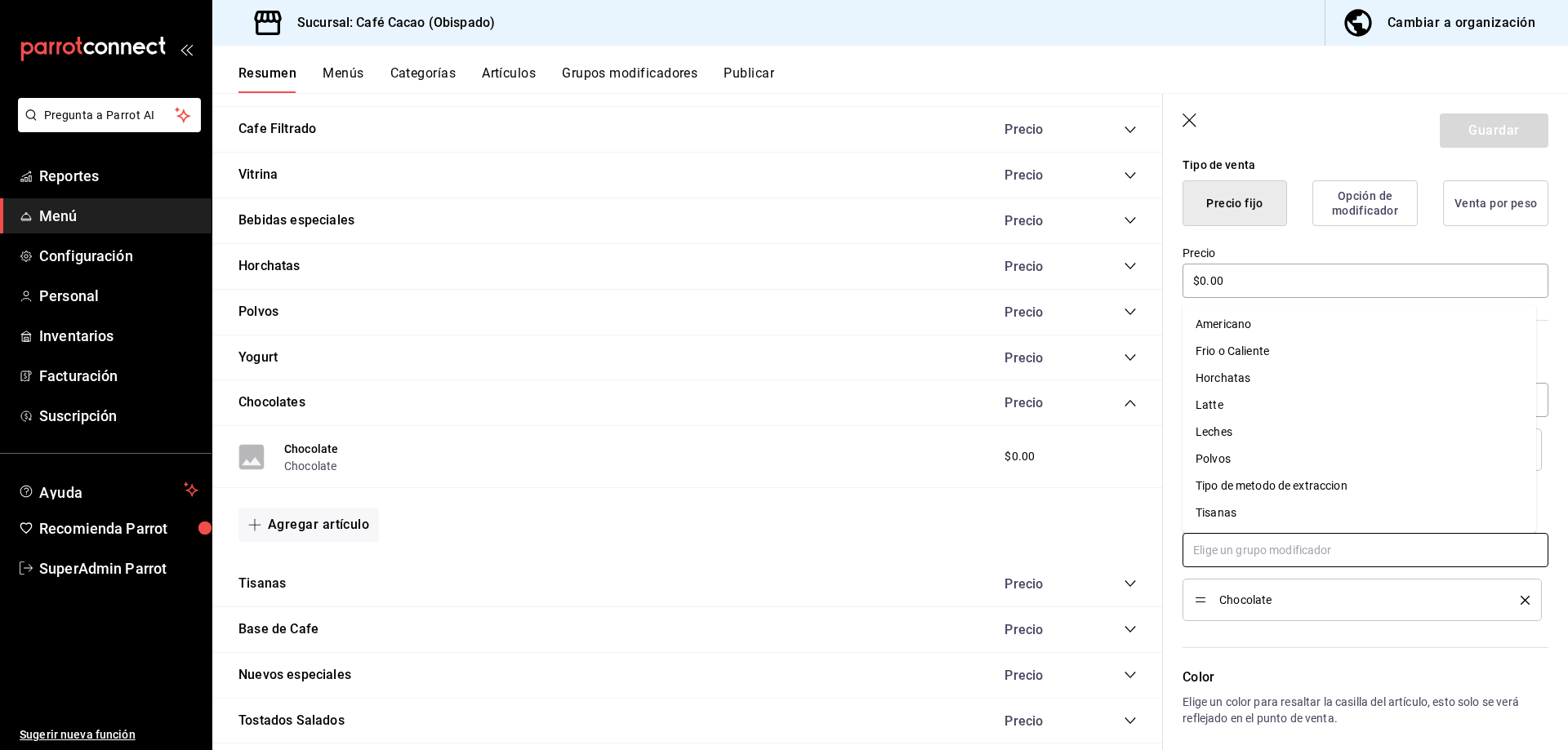
click at [1346, 550] on input "text" at bounding box center [1365, 550] width 366 height 34
click at [1225, 437] on div "Leches" at bounding box center [1214, 431] width 37 height 17
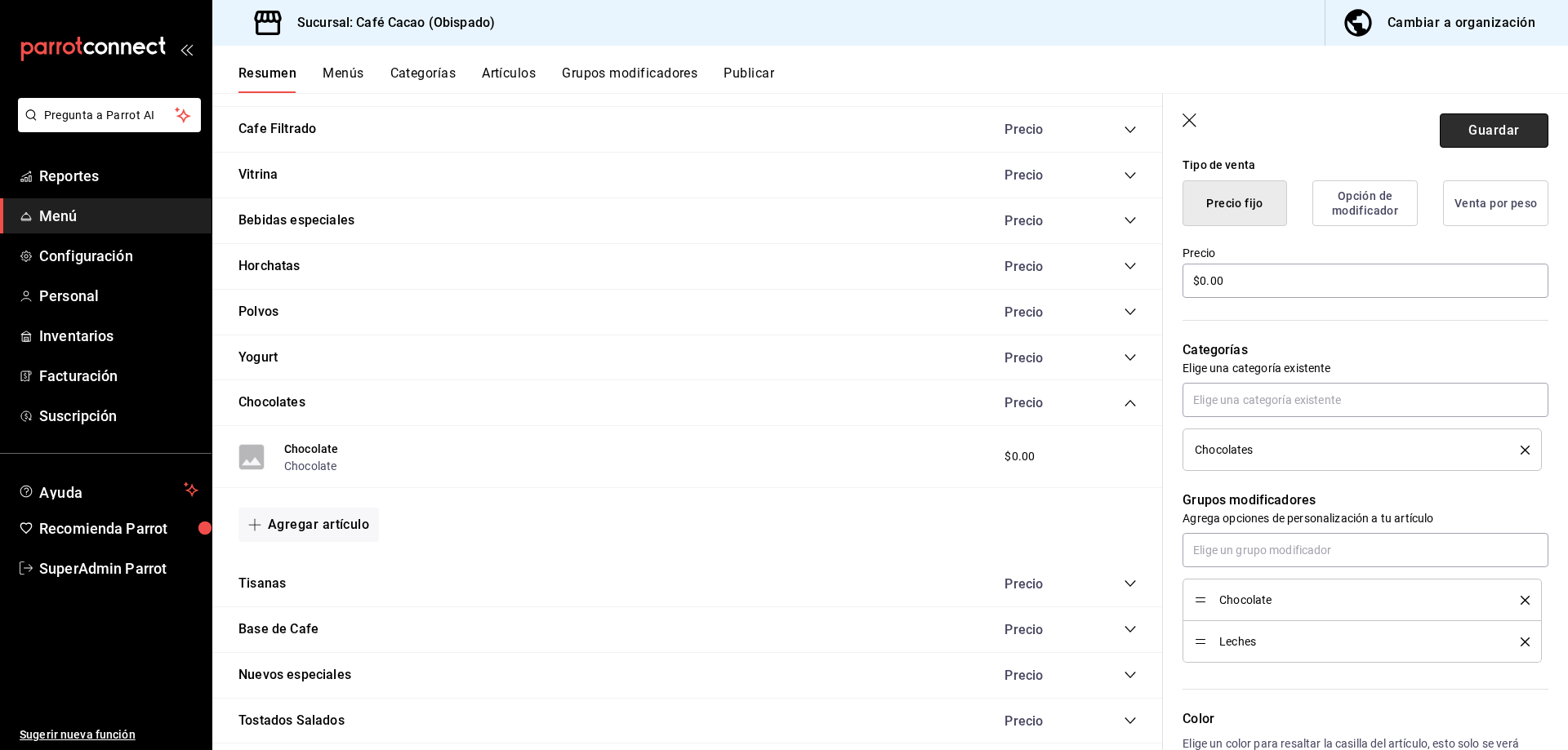
click at [1475, 139] on button "Guardar" at bounding box center [1494, 131] width 109 height 34
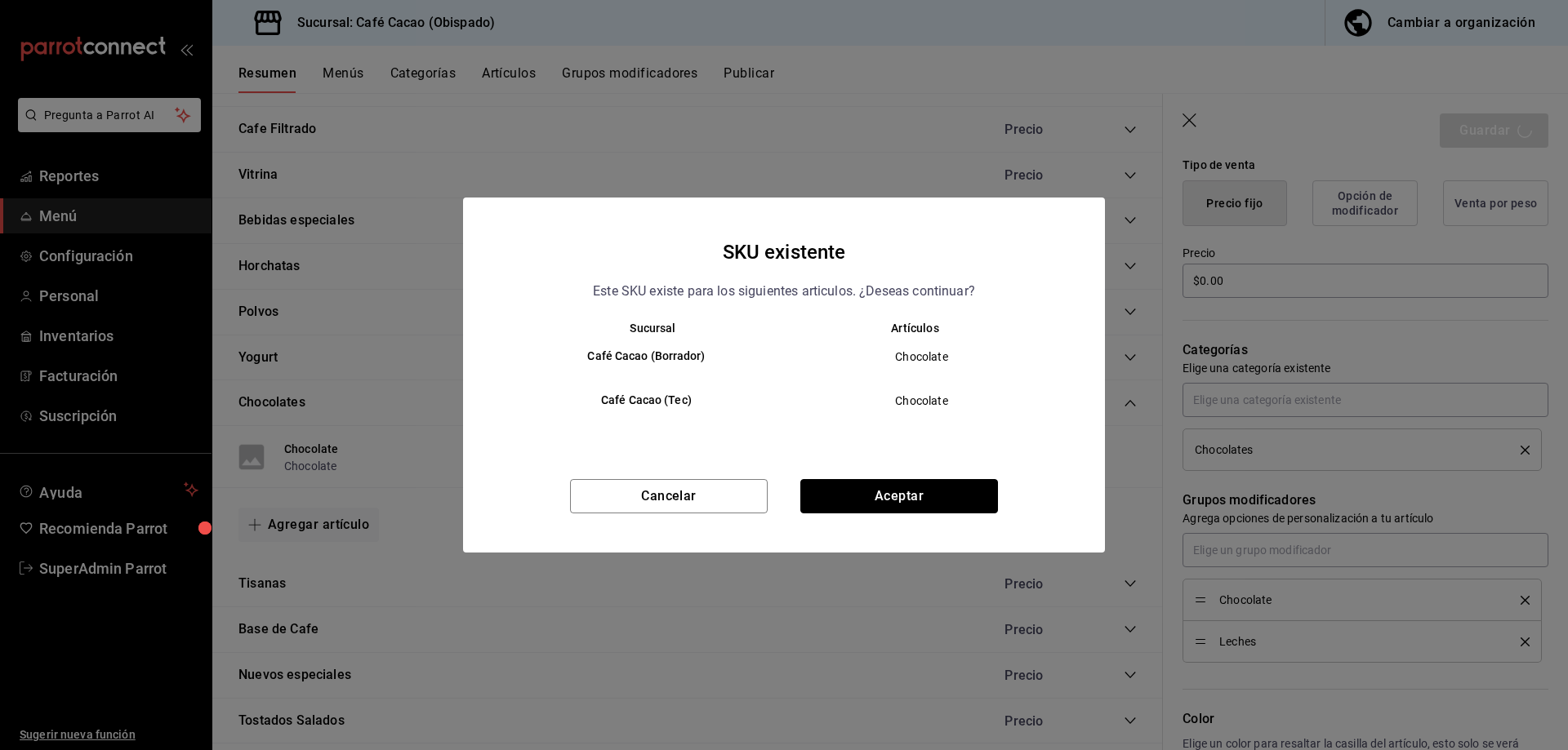
click at [886, 488] on button "Aceptar" at bounding box center [900, 496] width 198 height 34
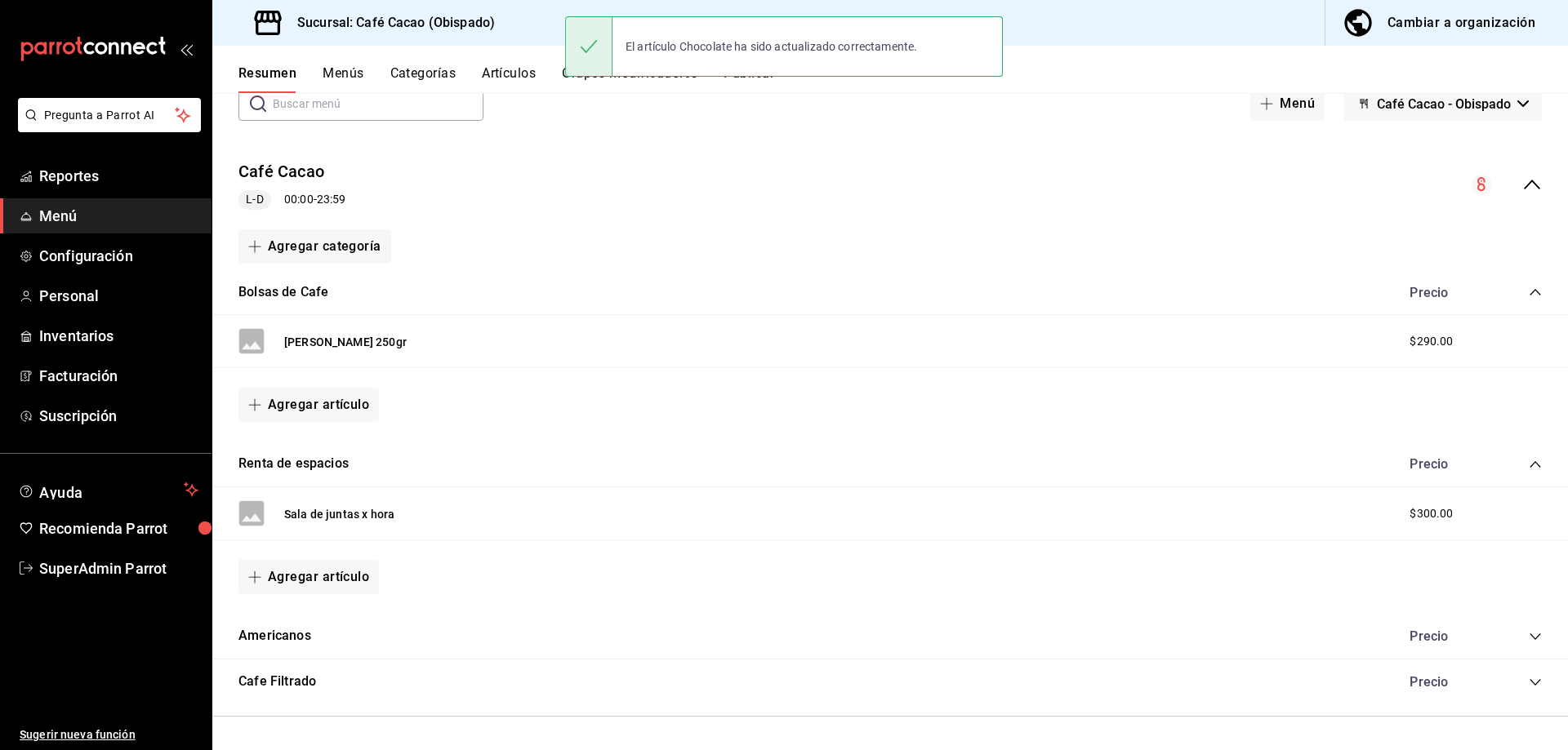
scroll to position [195, 0]
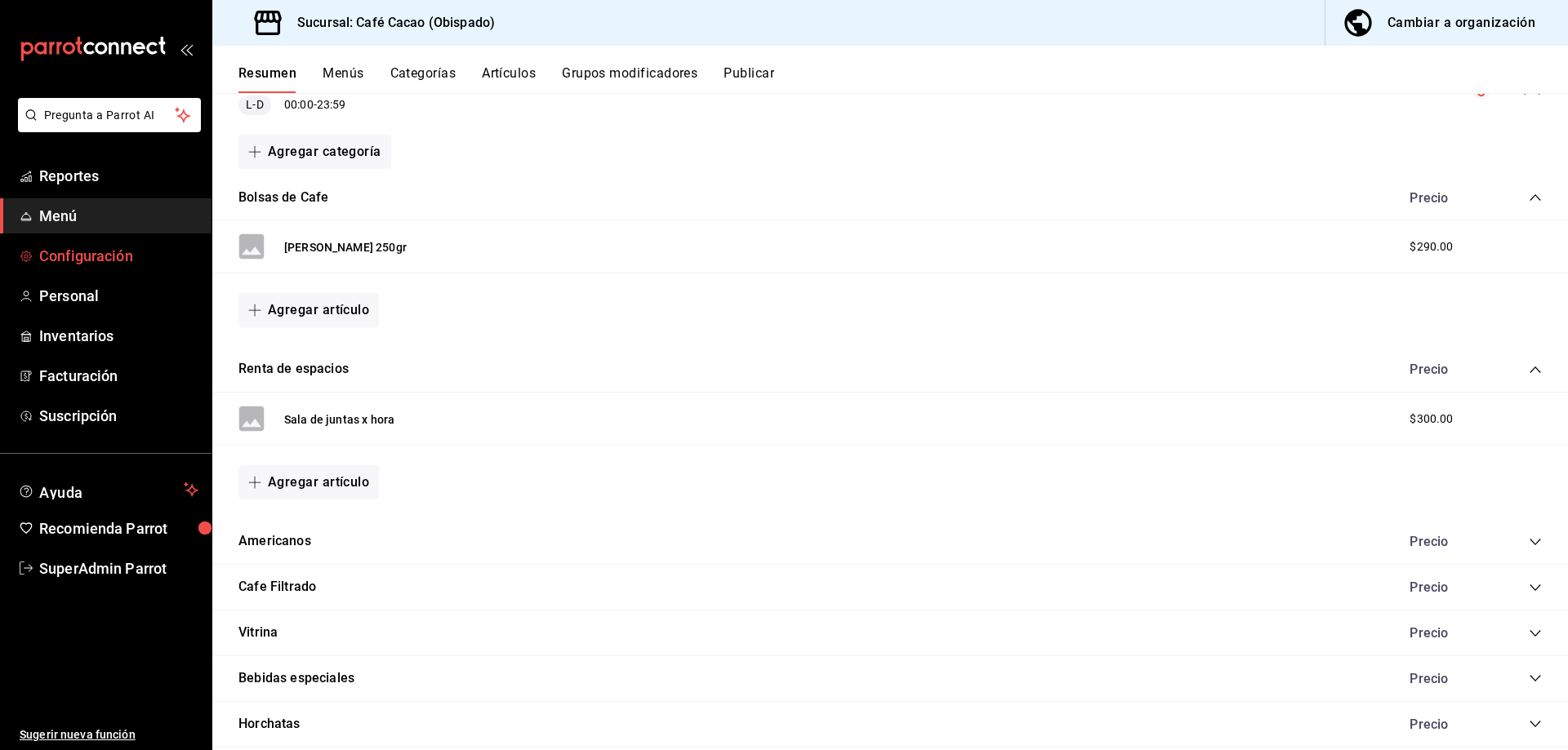
click at [59, 251] on span "Configuración" at bounding box center [118, 256] width 159 height 22
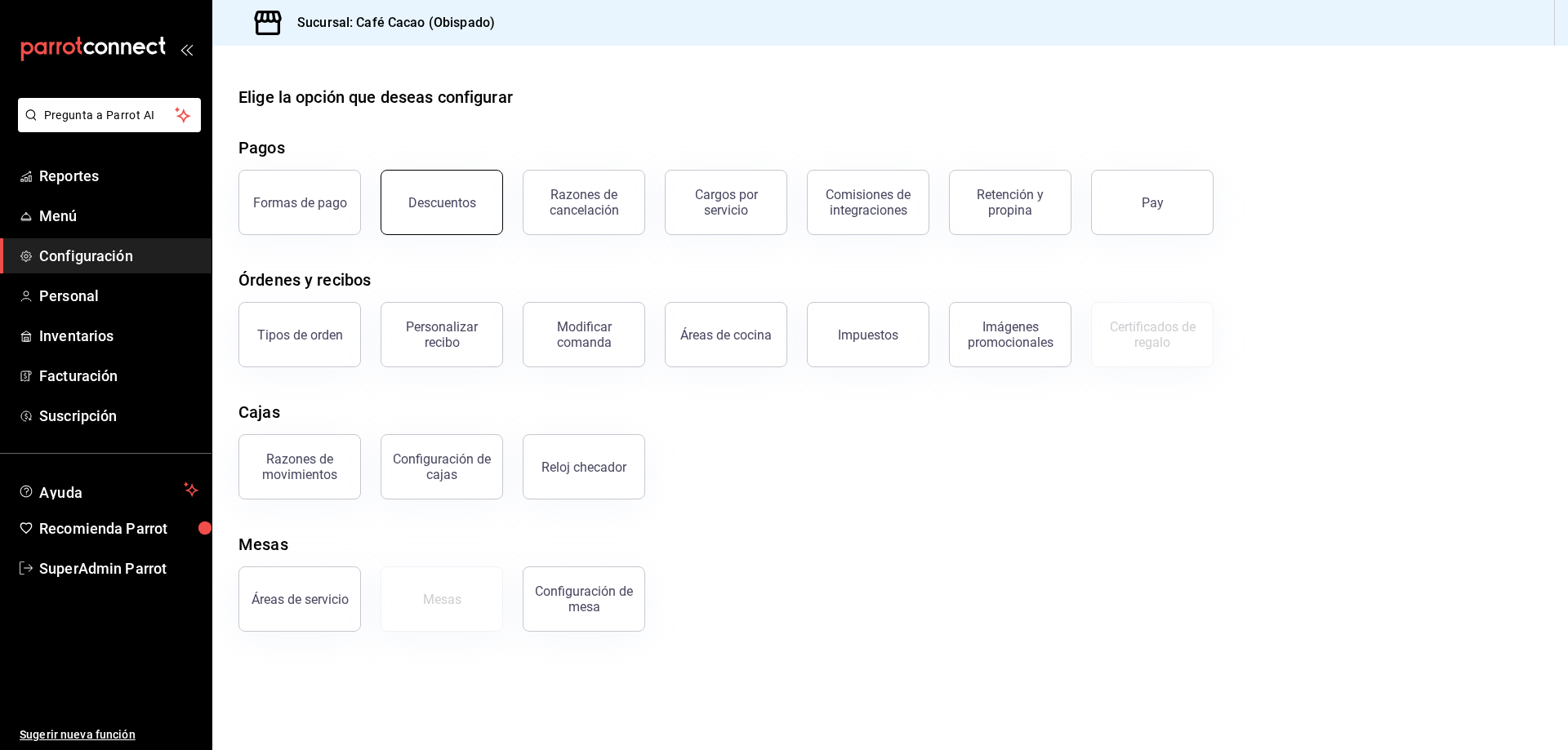
click at [420, 229] on button "Descuentos" at bounding box center [441, 202] width 123 height 65
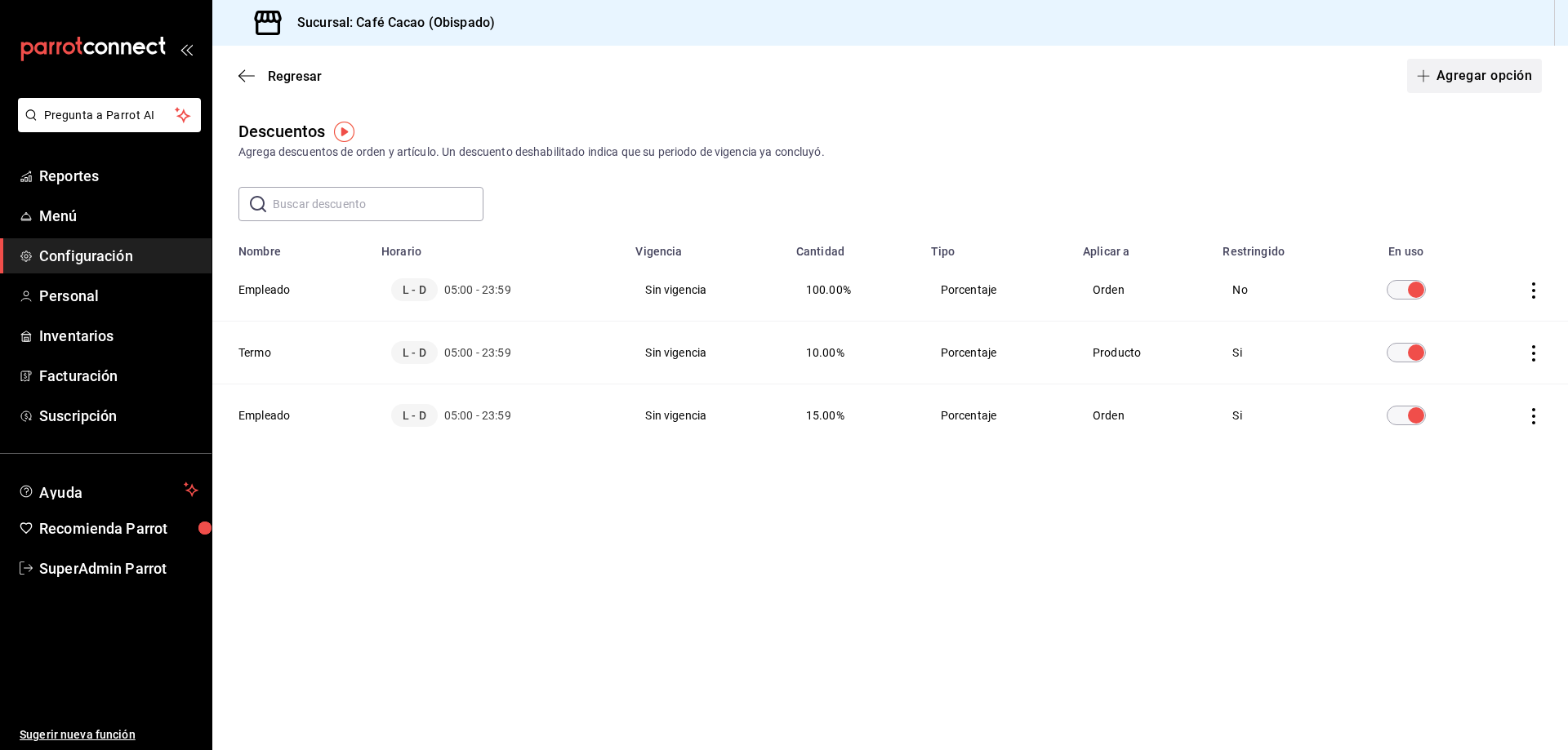
click at [1504, 64] on button "Agregar opción" at bounding box center [1474, 76] width 135 height 34
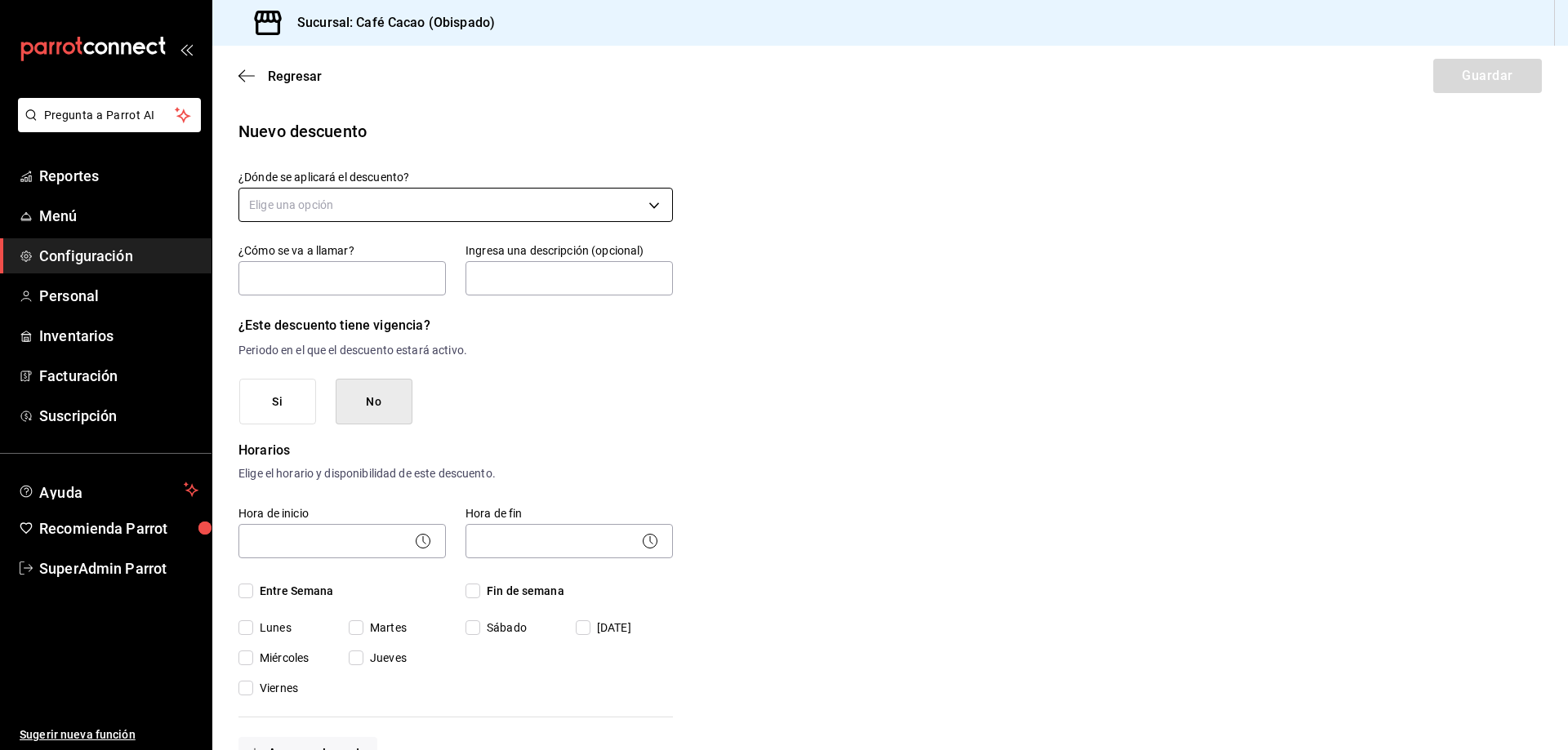
click at [284, 202] on body "Pregunta a Parrot AI Reportes Menú Configuración Personal Inventarios Facturaci…" at bounding box center [784, 375] width 1568 height 750
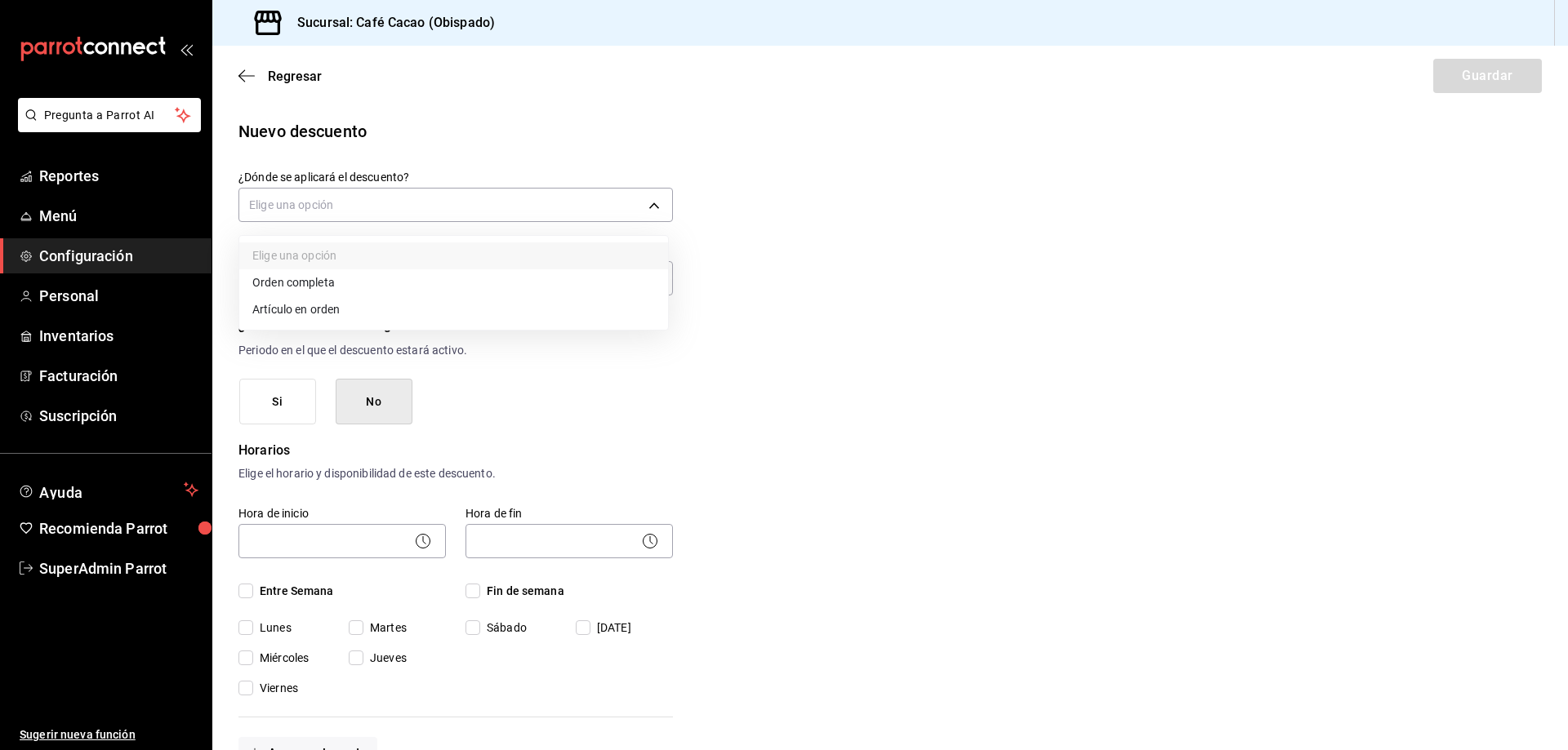
click at [353, 279] on li "Orden completa" at bounding box center [454, 282] width 429 height 27
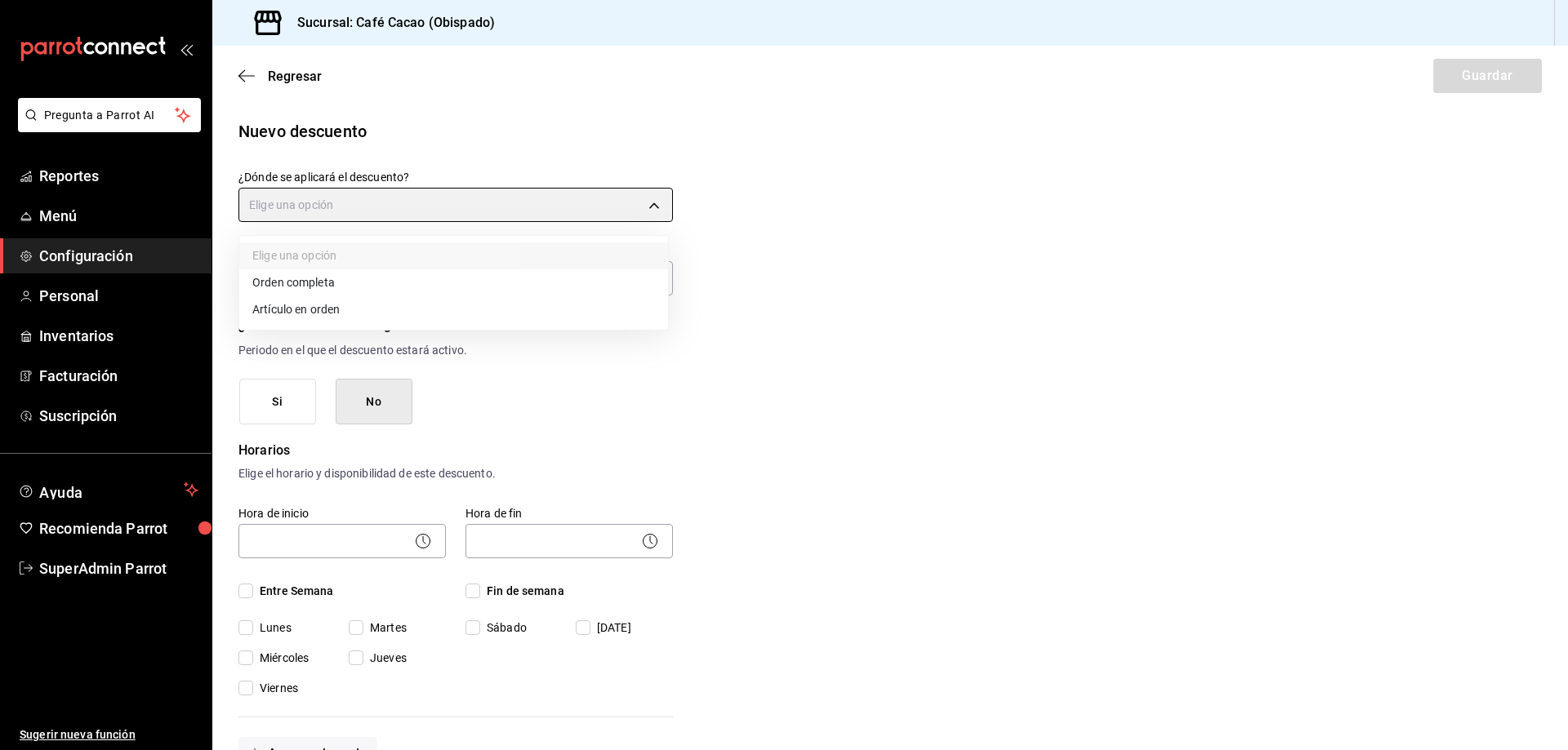
type input "ORDER"
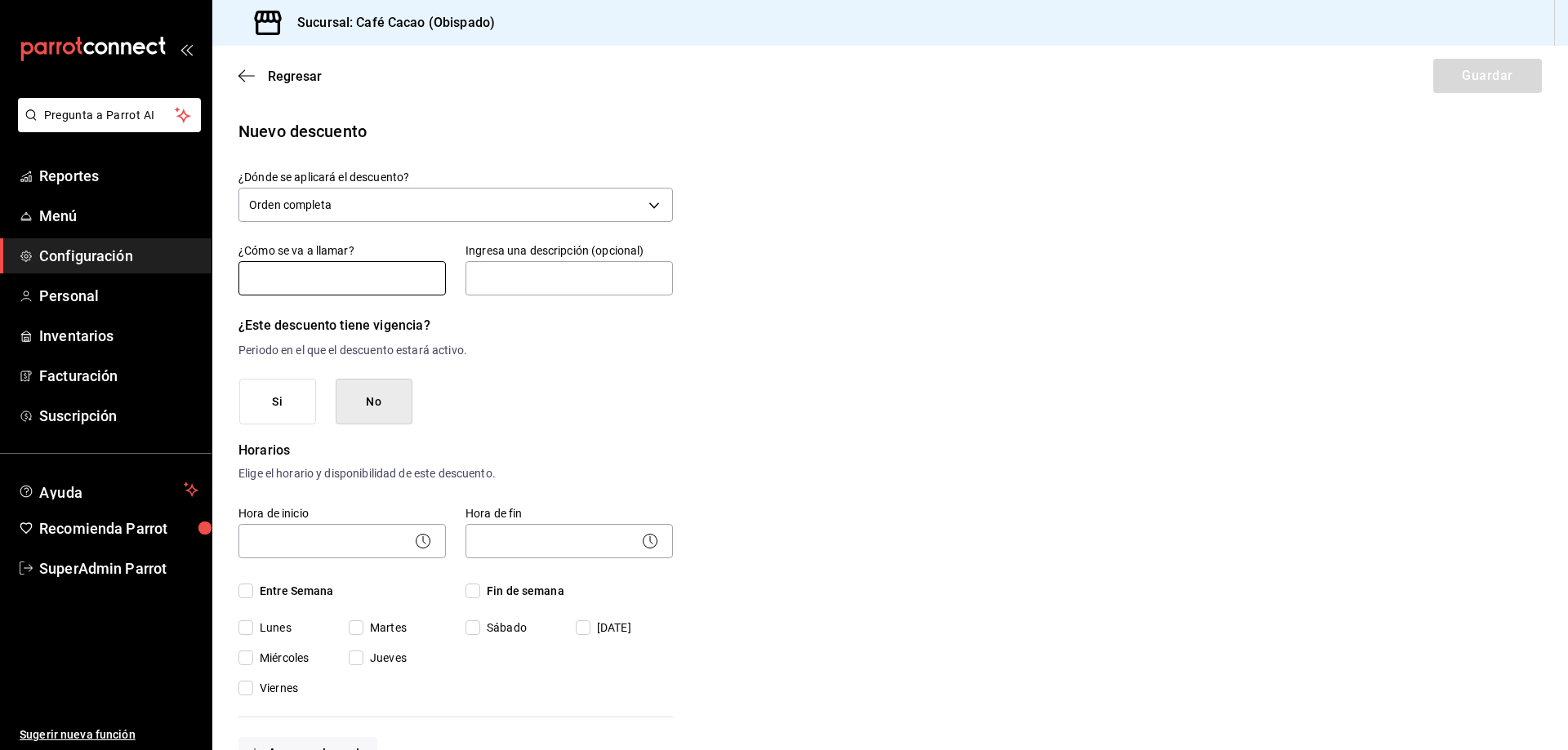
click at [335, 275] on input "text" at bounding box center [342, 278] width 207 height 34
type input "h"
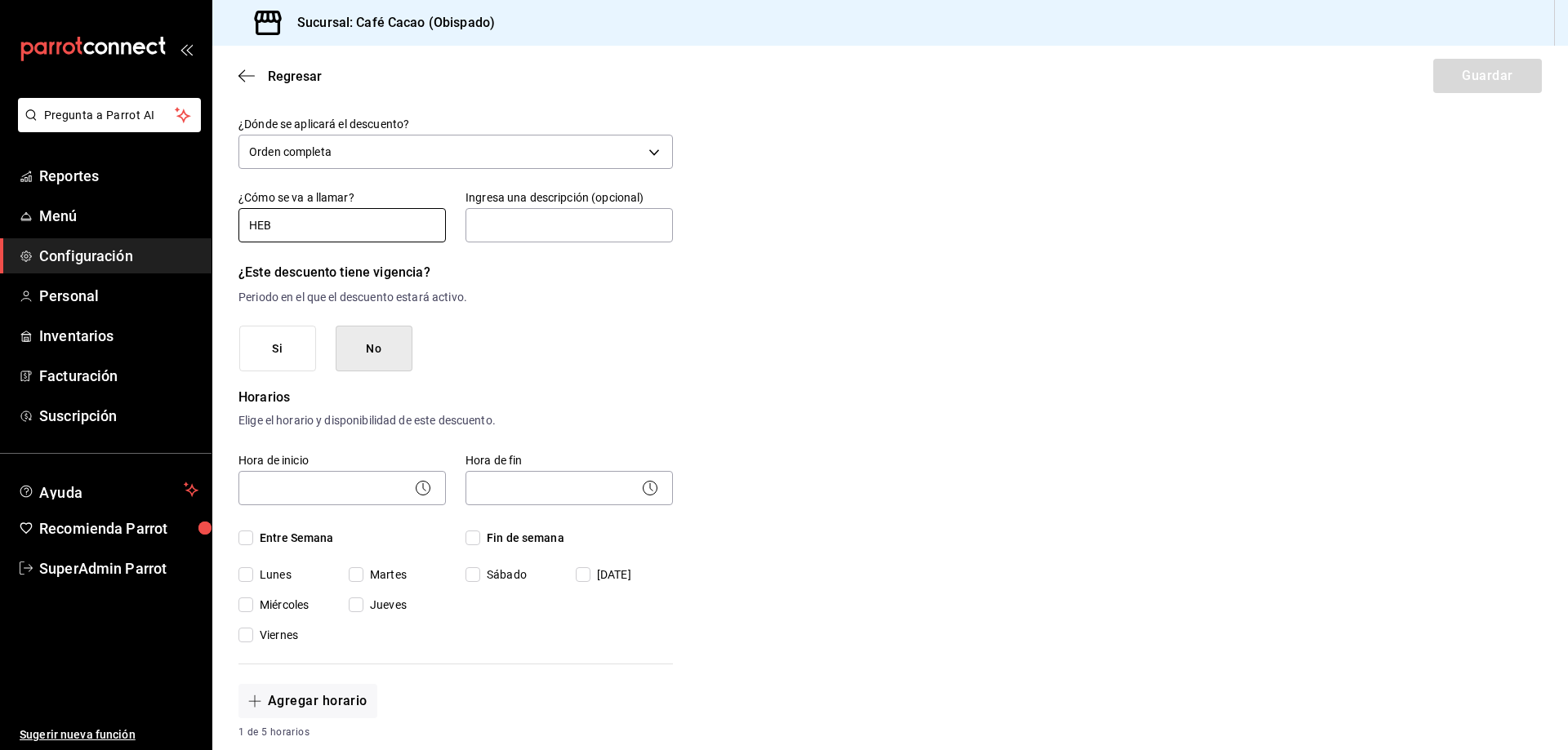
scroll to position [82, 0]
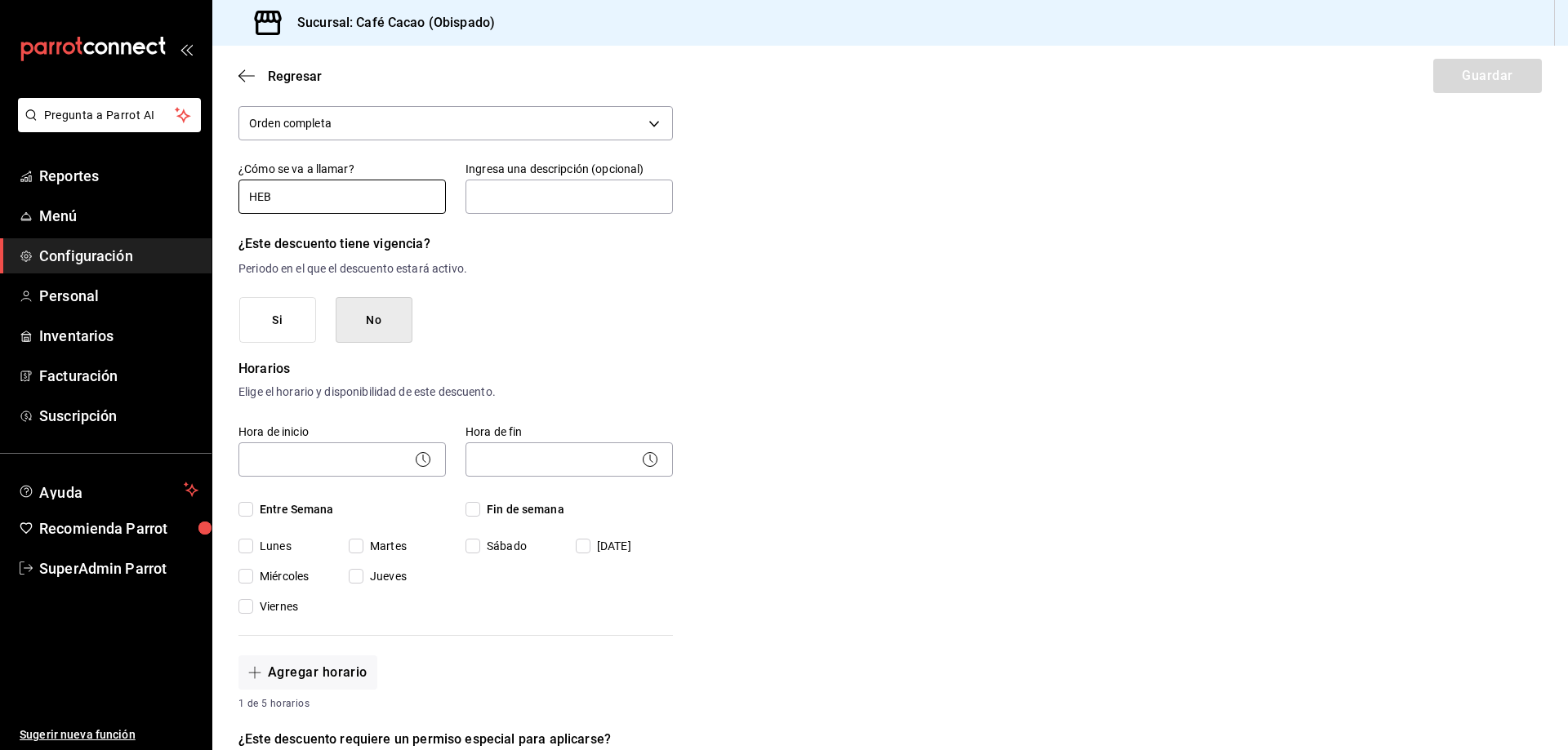
type input "HEB"
click at [362, 324] on button "No" at bounding box center [373, 320] width 77 height 47
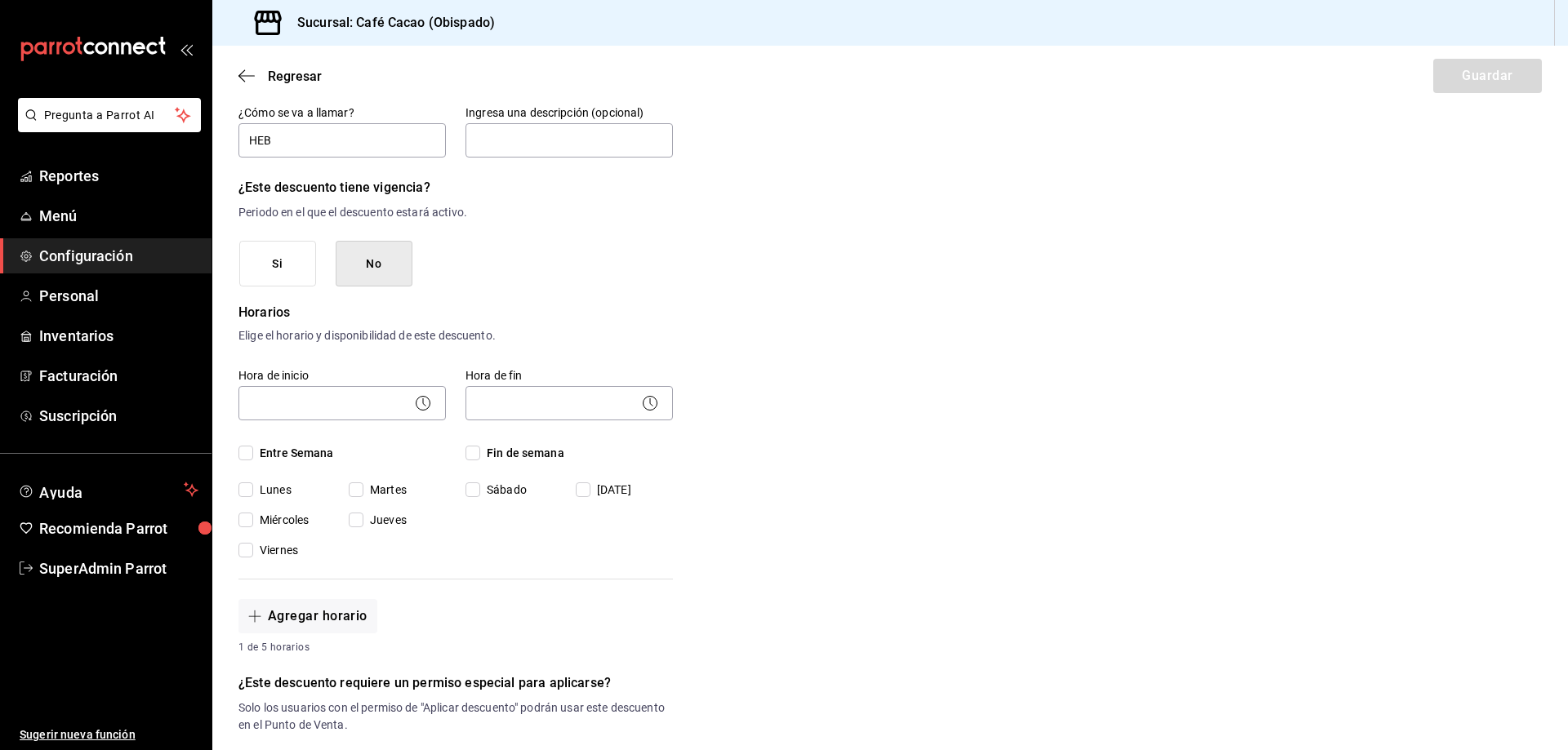
scroll to position [245, 0]
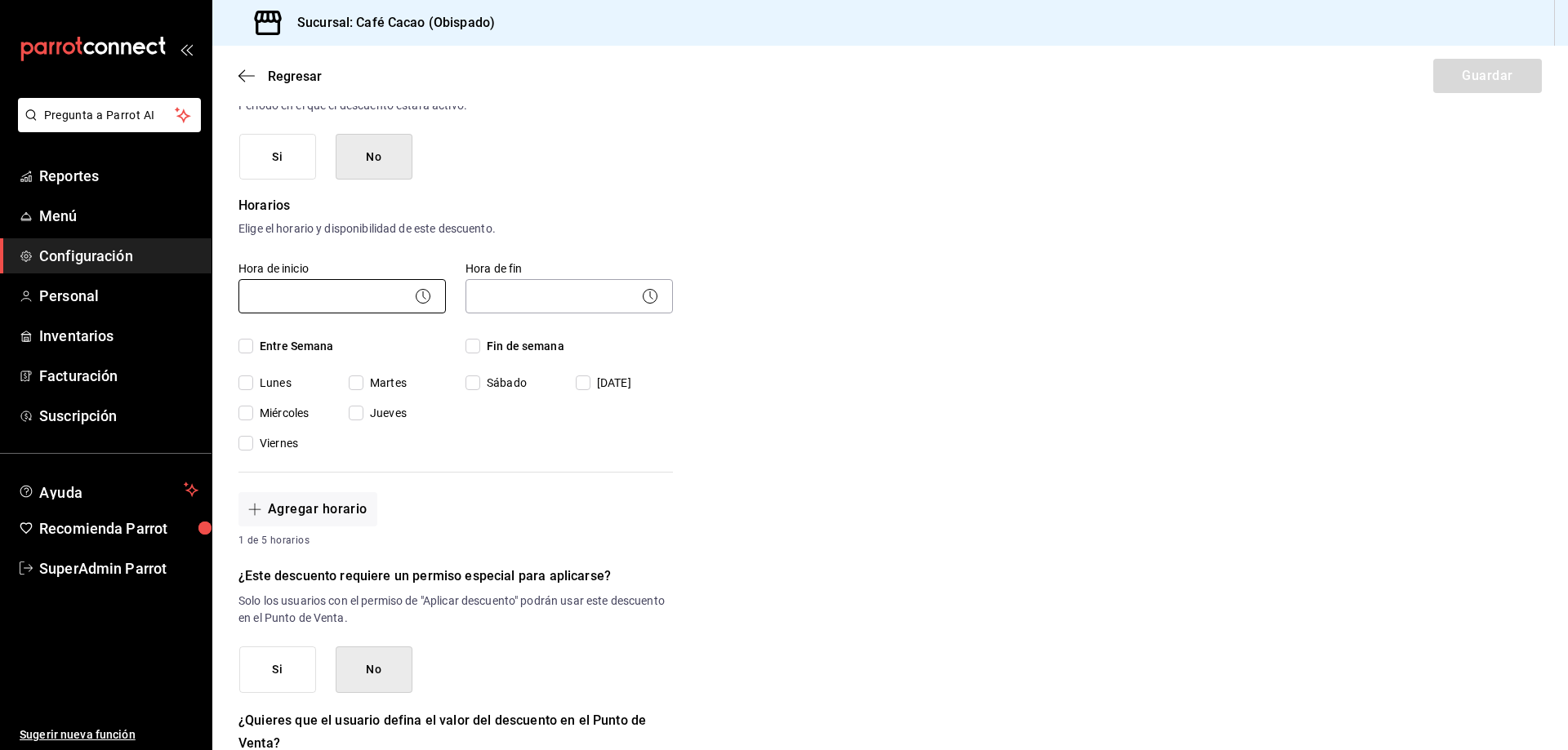
click at [350, 298] on body "Pregunta a Parrot AI Reportes Menú Configuración Personal Inventarios Facturaci…" at bounding box center [784, 375] width 1568 height 750
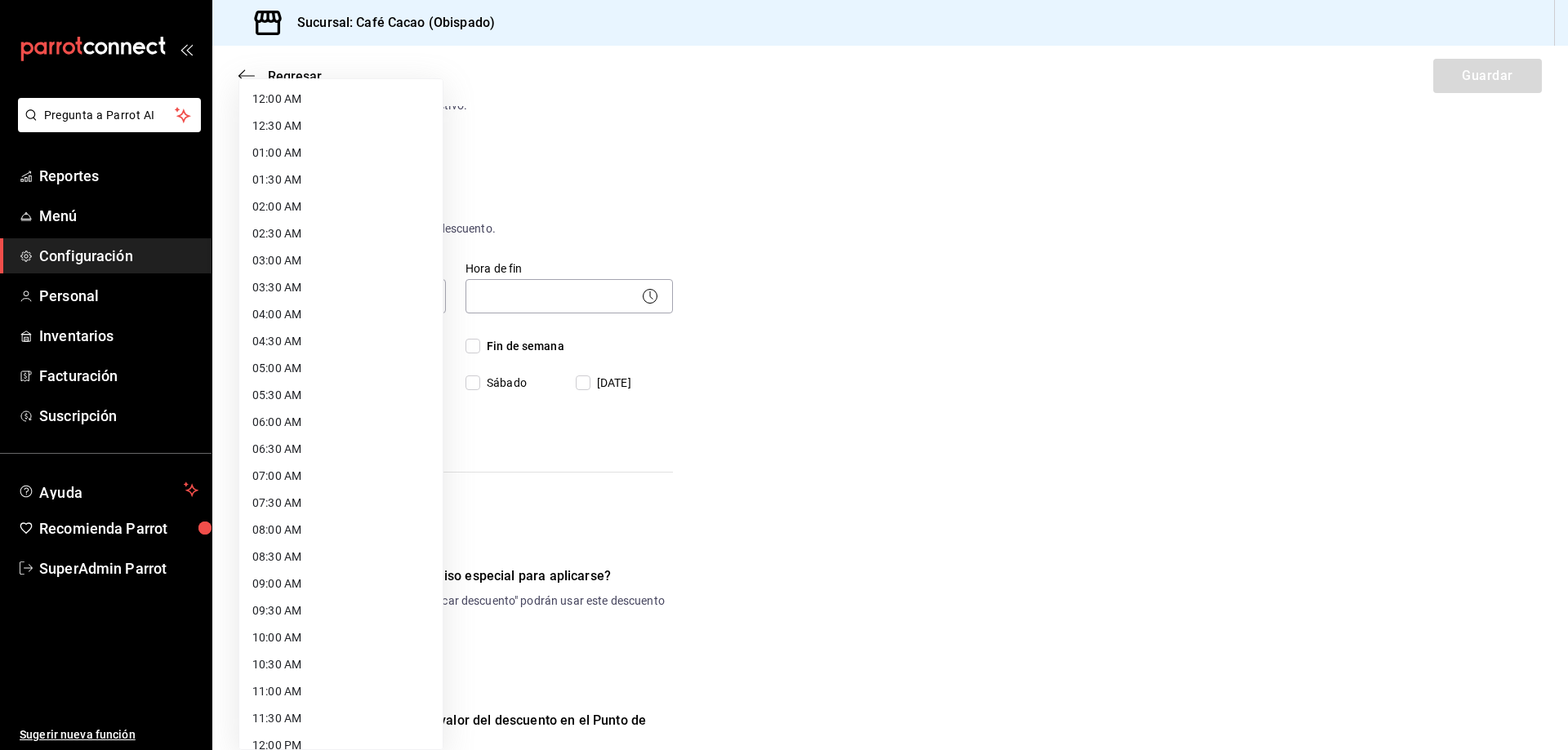
click at [283, 473] on li "07:00 AM" at bounding box center [341, 476] width 203 height 27
type input "07:00"
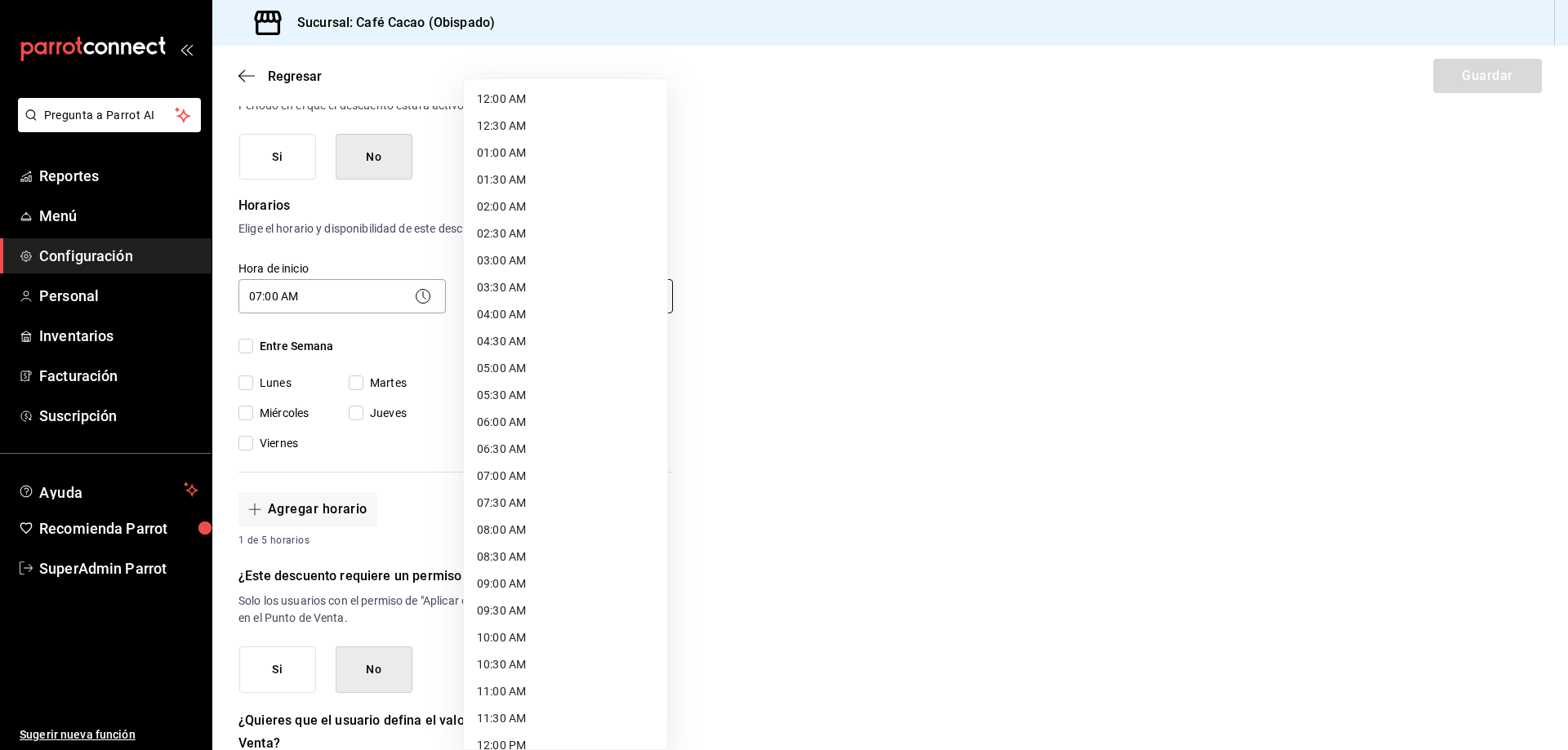
click at [489, 281] on body "Pregunta a Parrot AI Reportes Menú Configuración Personal Inventarios Facturaci…" at bounding box center [784, 375] width 1568 height 750
click at [520, 727] on li "23:59 PM" at bounding box center [565, 729] width 203 height 27
type input "23:59"
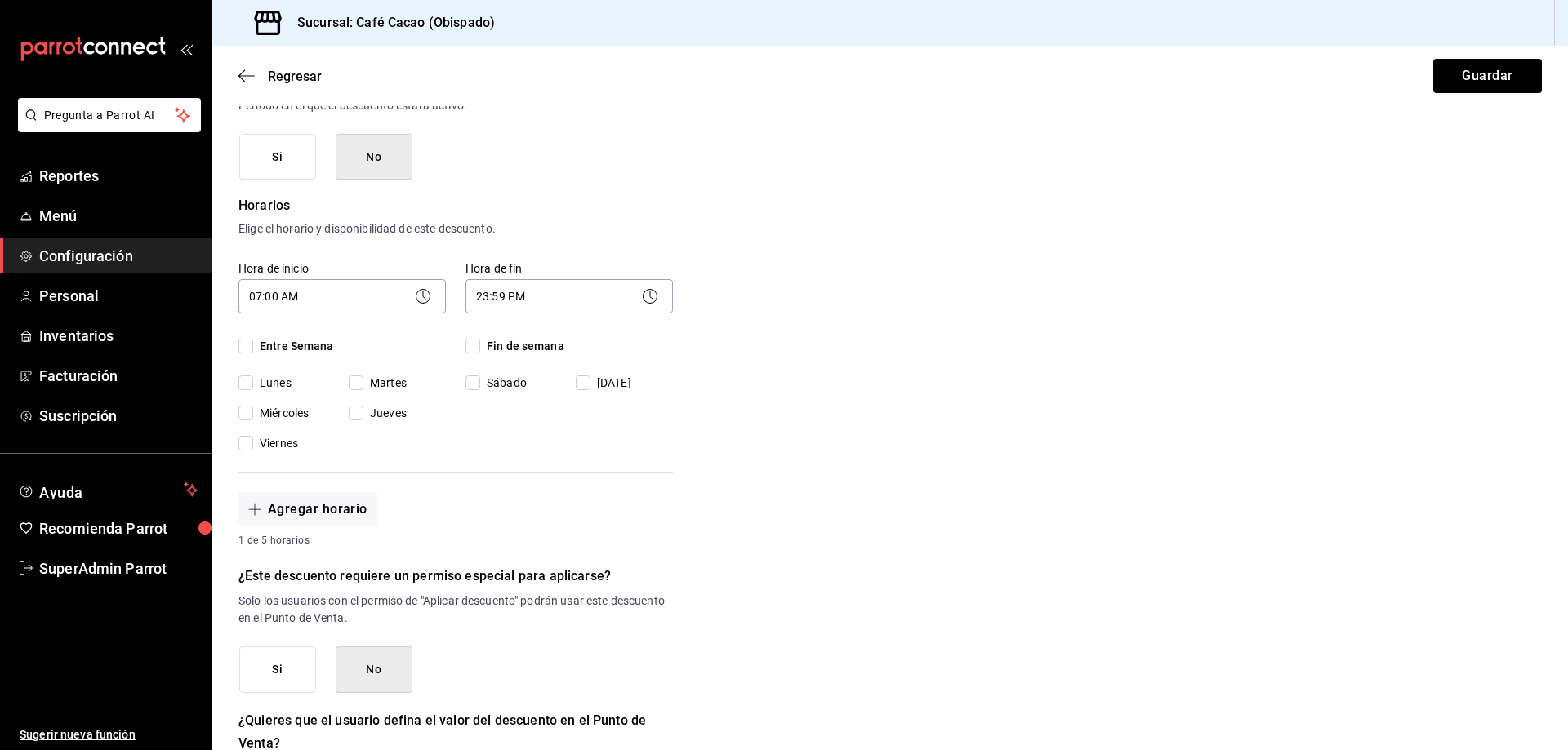
click at [468, 343] on input "Fin de semana" at bounding box center [472, 346] width 15 height 15
checkbox input "true"
drag, startPoint x: 252, startPoint y: 344, endPoint x: 411, endPoint y: 356, distance: 159.5
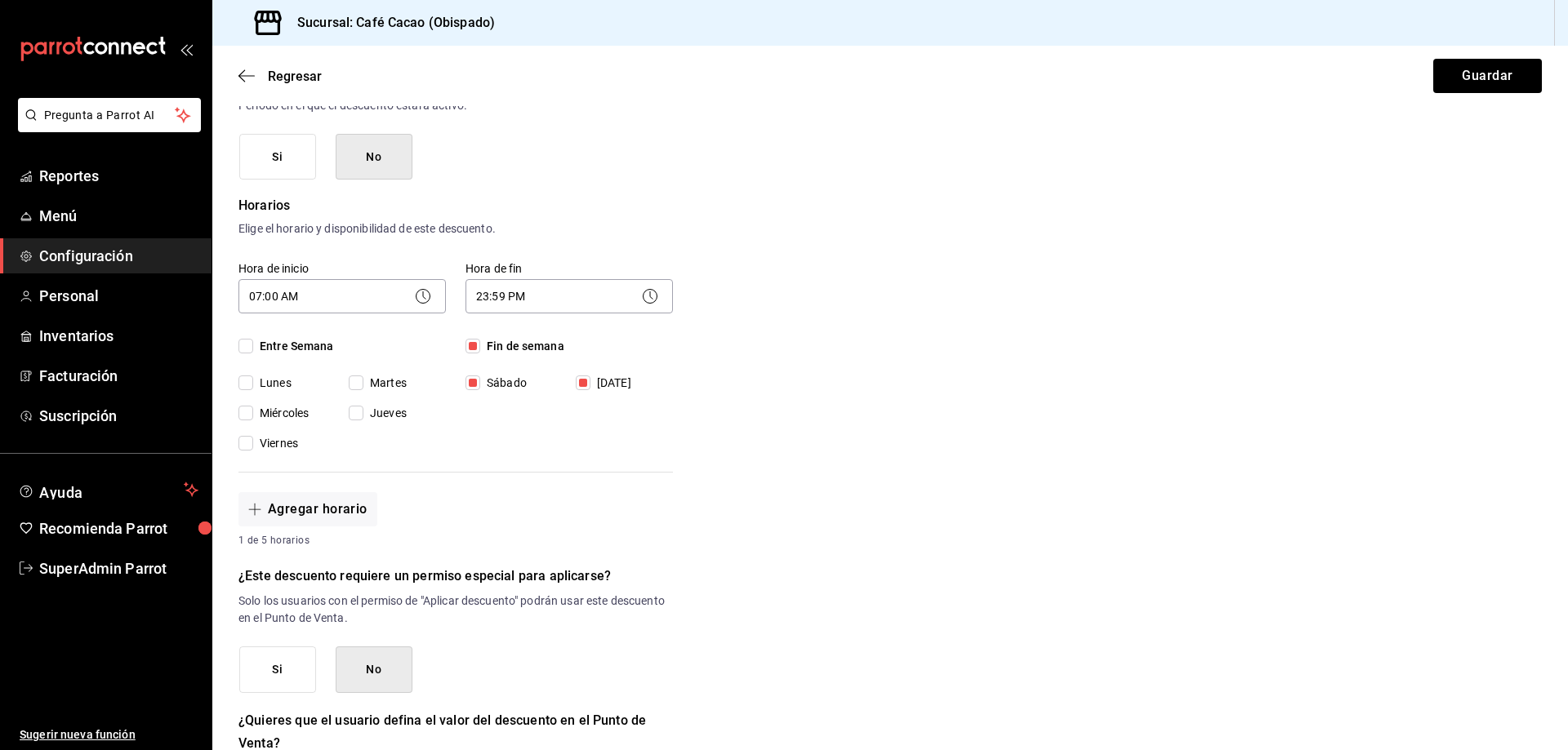
click at [254, 344] on label "Entre Semana" at bounding box center [342, 346] width 207 height 17
click at [253, 344] on input "Entre Semana" at bounding box center [245, 346] width 15 height 15
checkbox input "true"
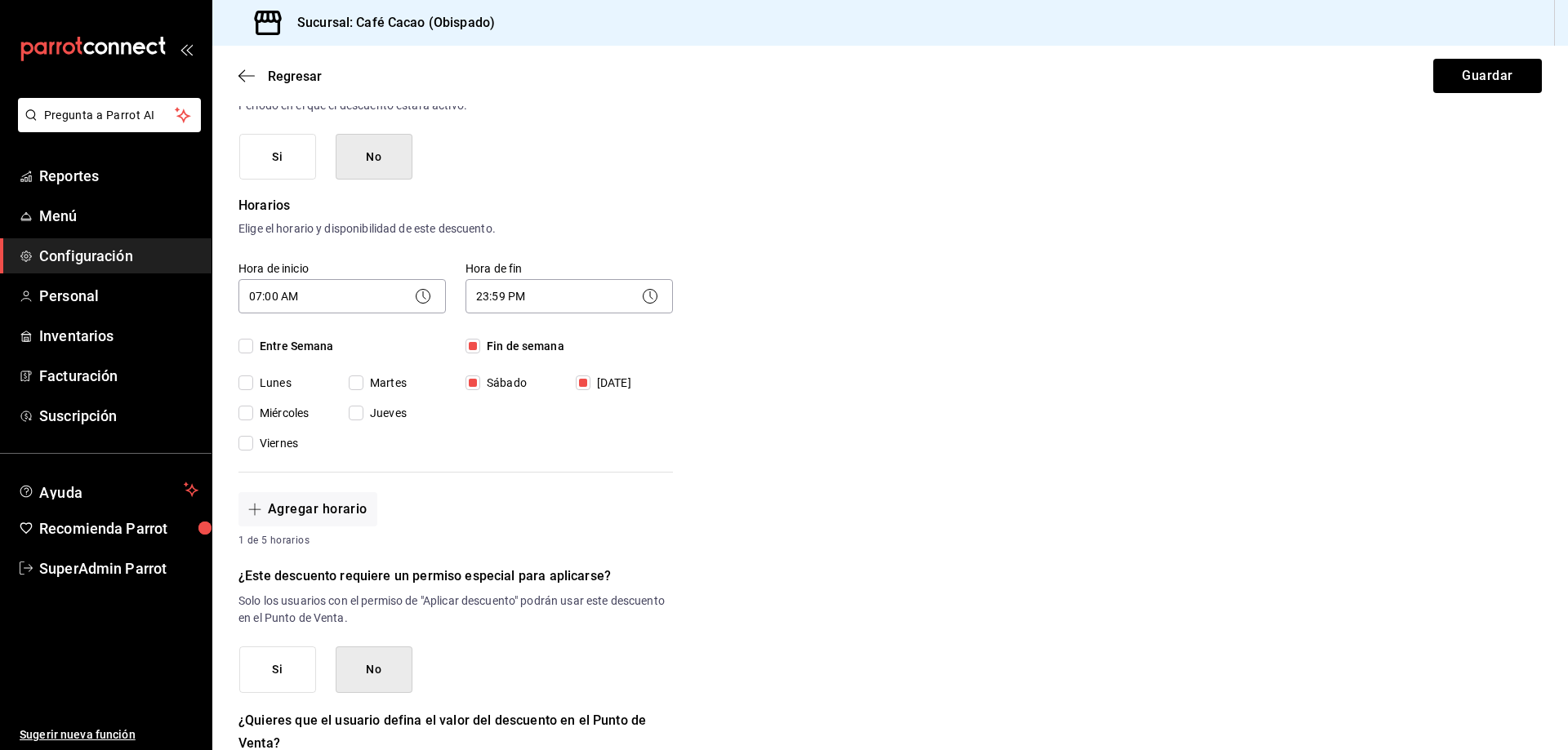
checkbox input "true"
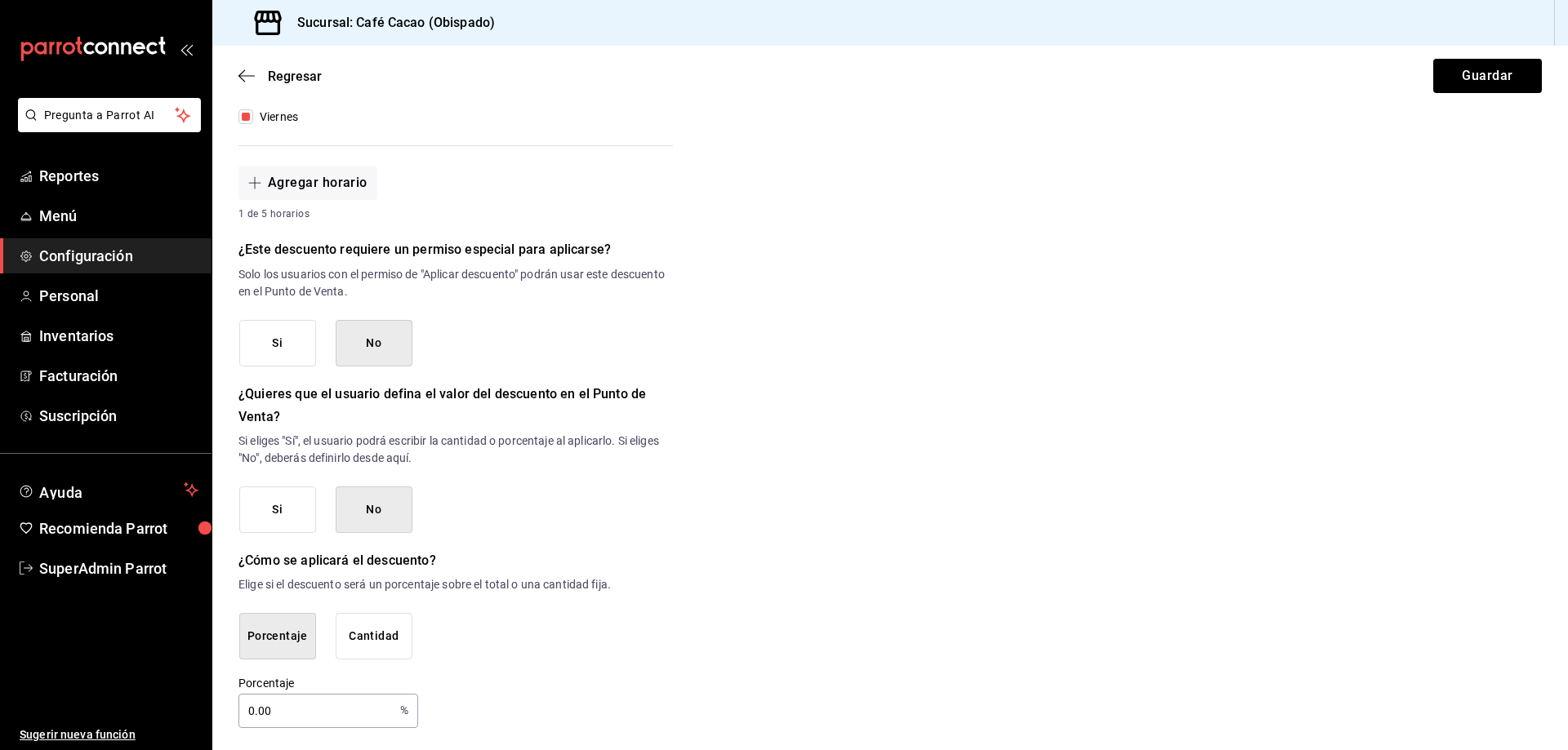
scroll to position [575, 0]
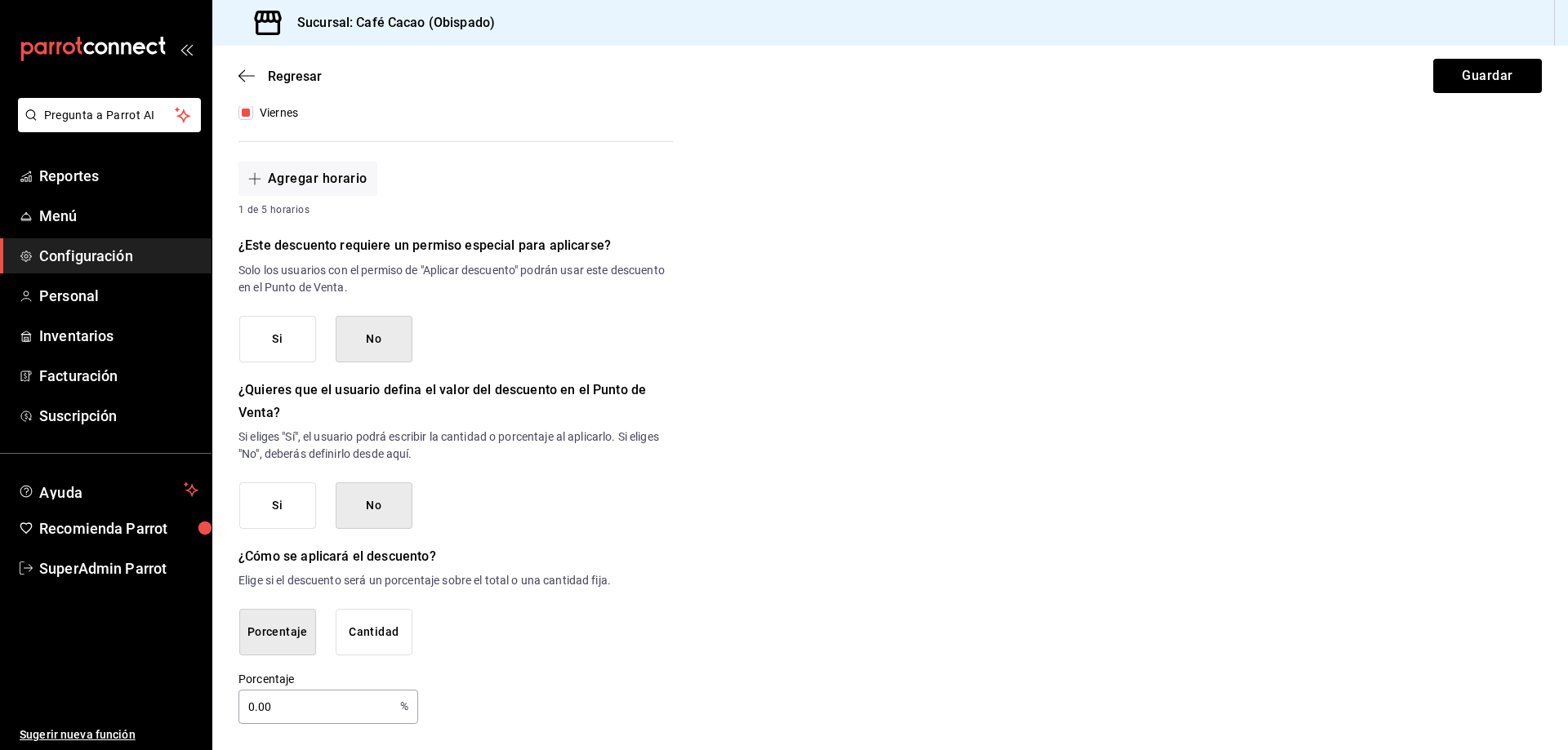
click at [334, 703] on input "0.00" at bounding box center [316, 707] width 155 height 33
type input "0"
type input "10"
click at [606, 670] on div "¿Dónde se aplicará el descuento? Orden completa ORDER ¿Cómo se va a llamar? HEB…" at bounding box center [456, 159] width 434 height 1129
click at [1485, 71] on button "Guardar" at bounding box center [1487, 76] width 109 height 34
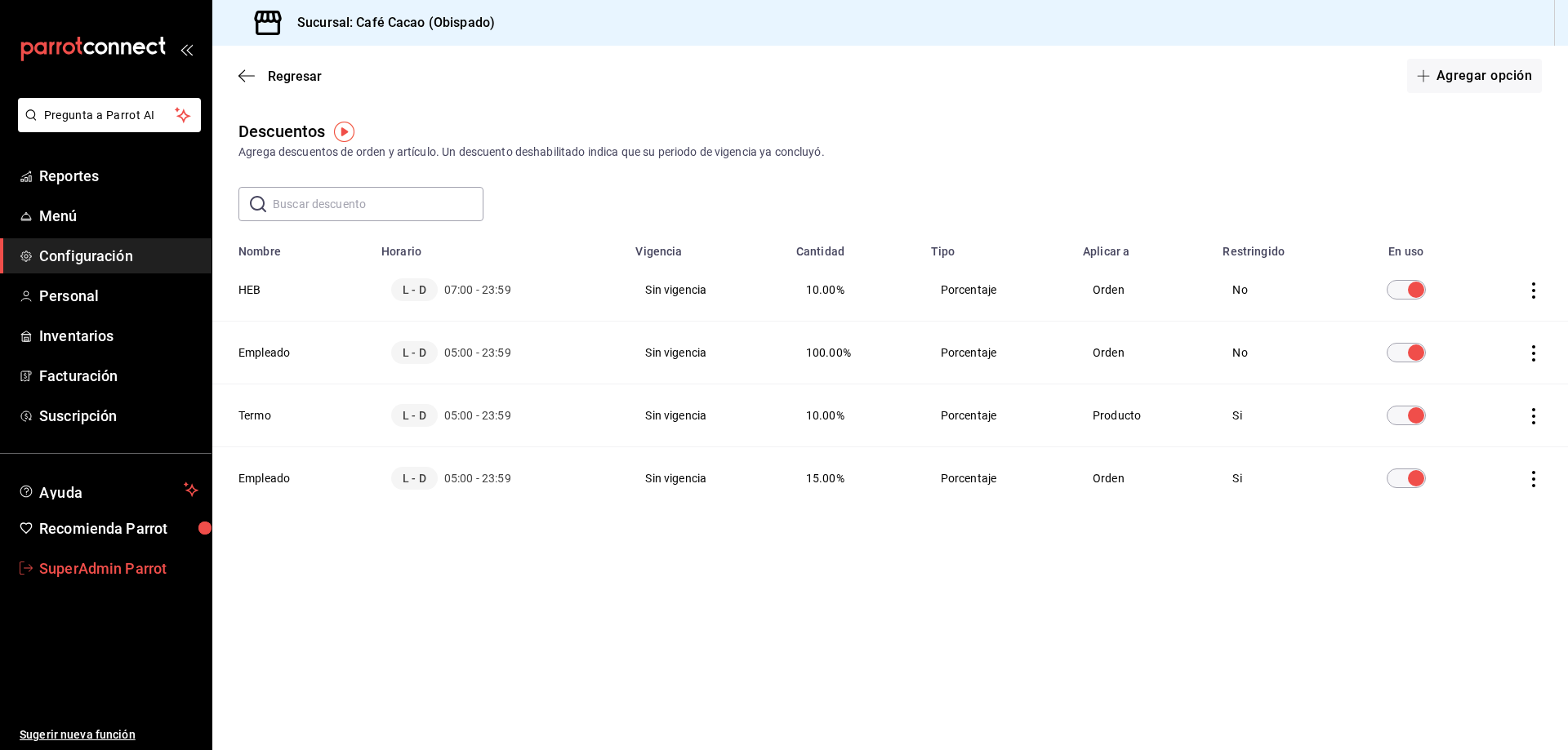
click at [137, 572] on span "SuperAdmin Parrot" at bounding box center [118, 568] width 159 height 22
